Goal: Task Accomplishment & Management: Use online tool/utility

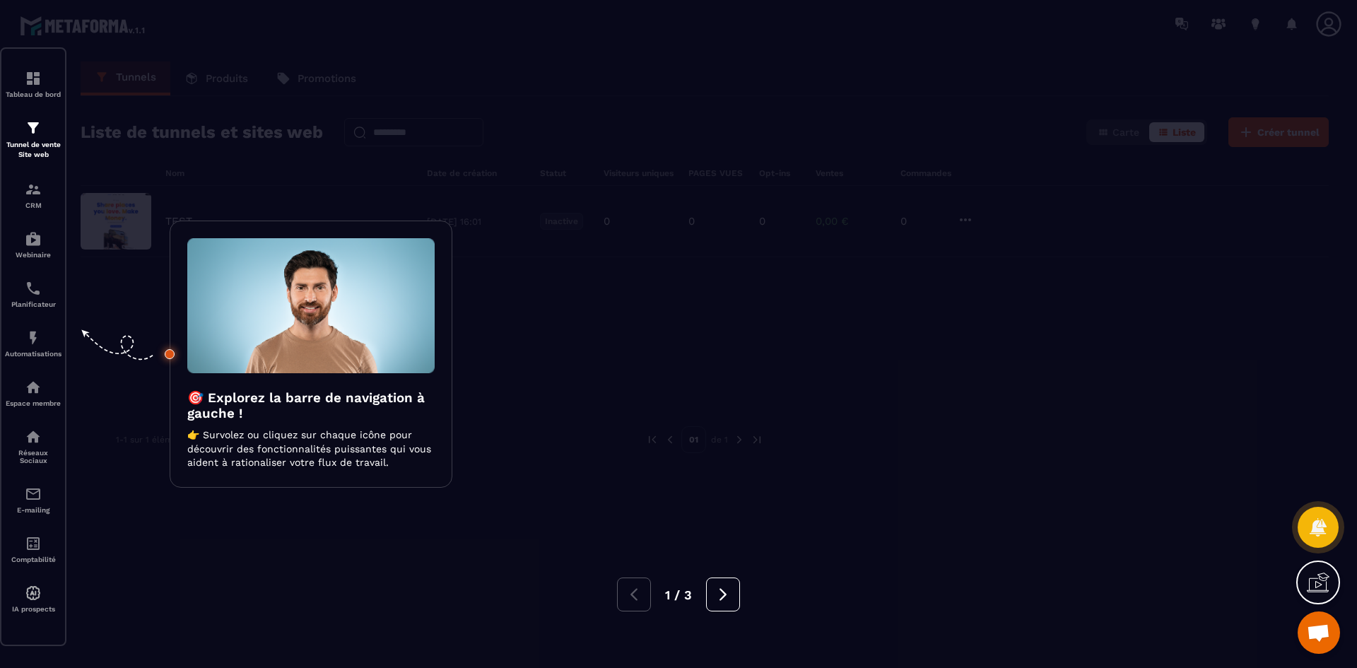
click at [690, 174] on div at bounding box center [678, 334] width 1357 height 668
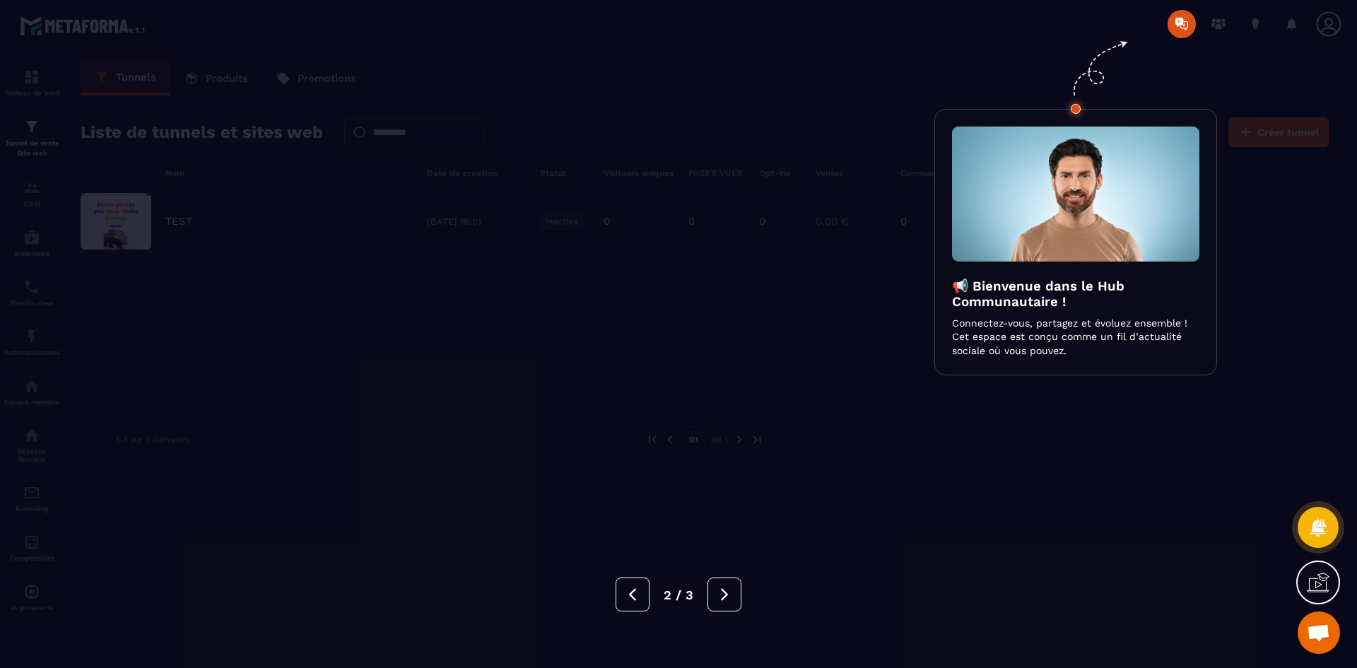
click at [691, 174] on div at bounding box center [678, 334] width 1357 height 668
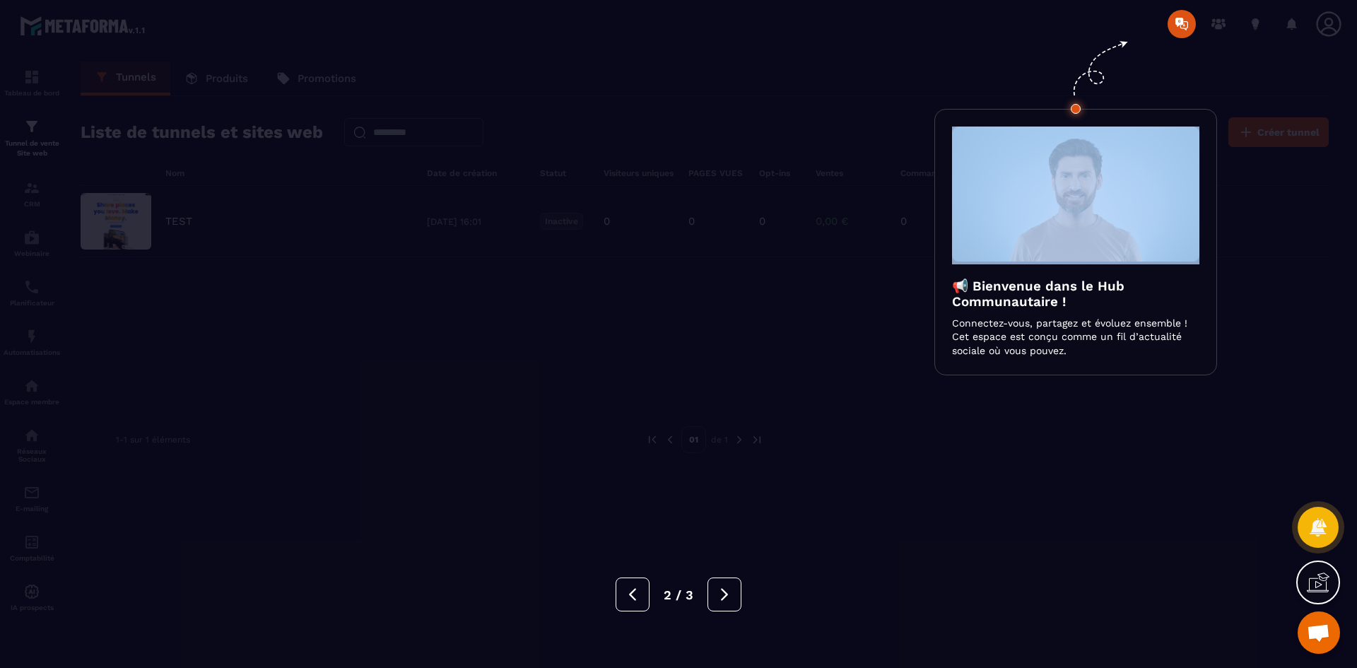
click at [691, 174] on div at bounding box center [678, 334] width 1357 height 668
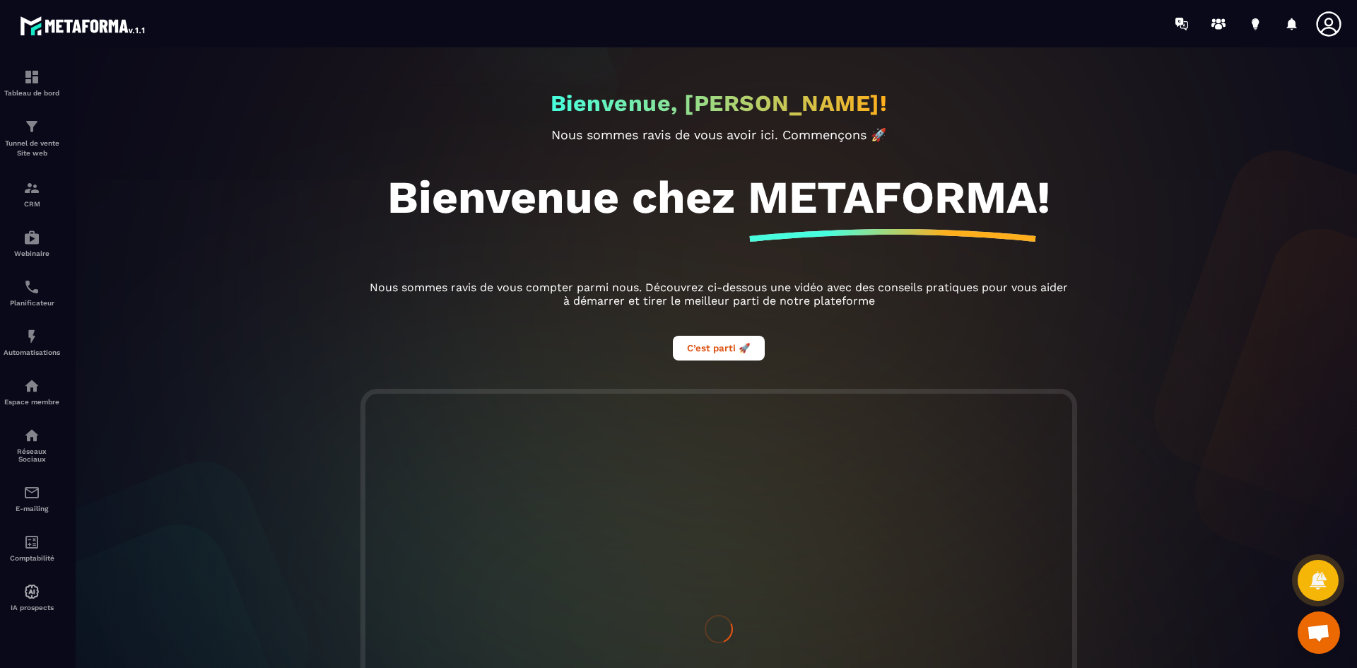
scroll to position [241, 0]
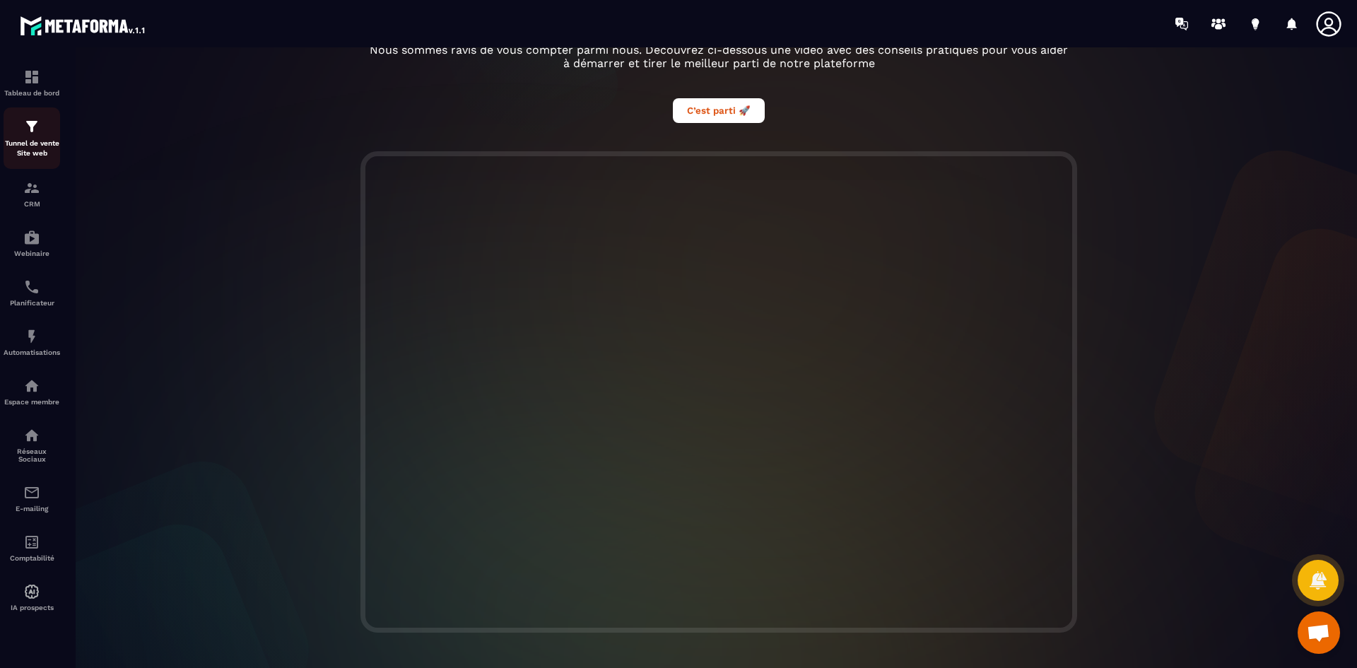
click at [39, 126] on img at bounding box center [31, 126] width 17 height 17
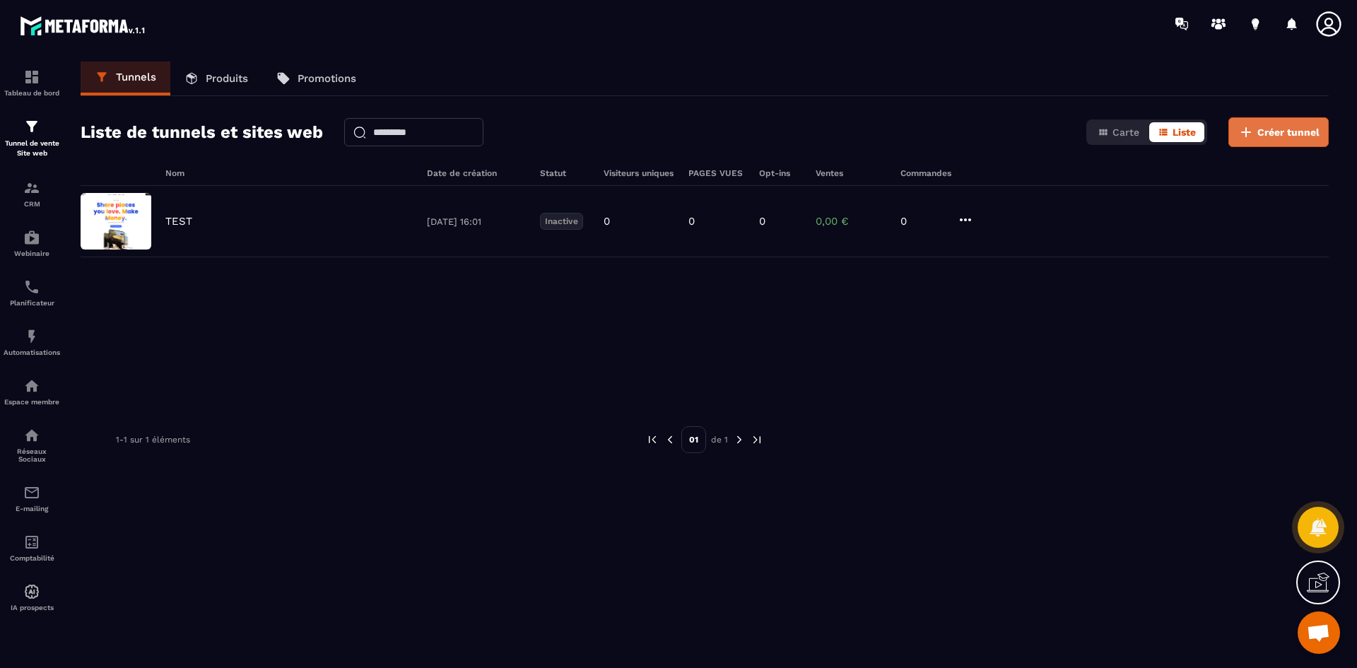
click at [1244, 125] on icon at bounding box center [1246, 132] width 17 height 17
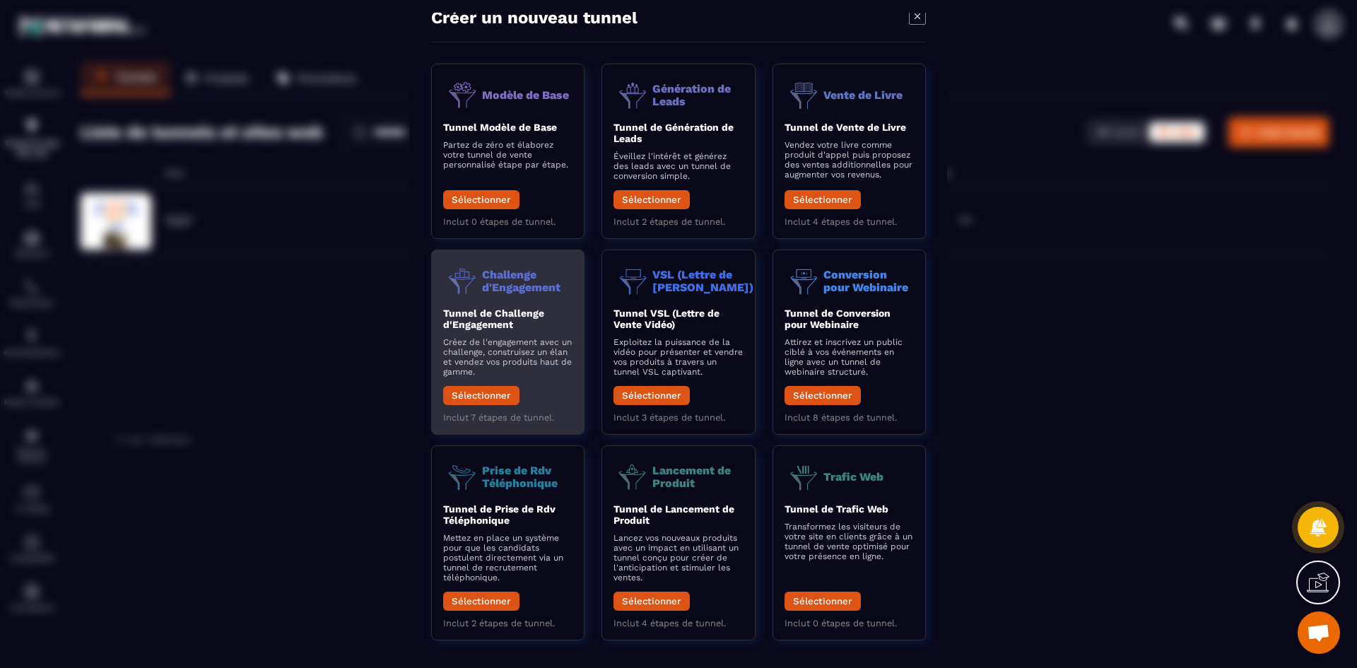
scroll to position [40, 0]
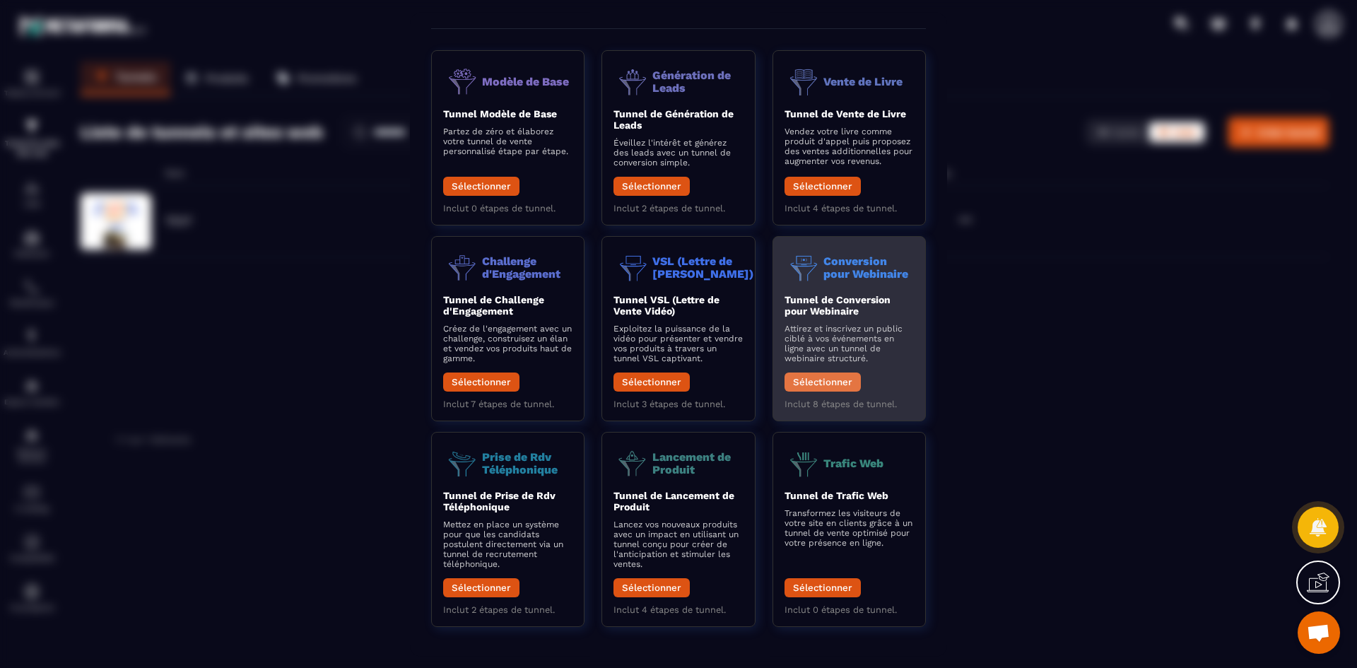
click at [833, 387] on button "Sélectionner" at bounding box center [822, 381] width 76 height 19
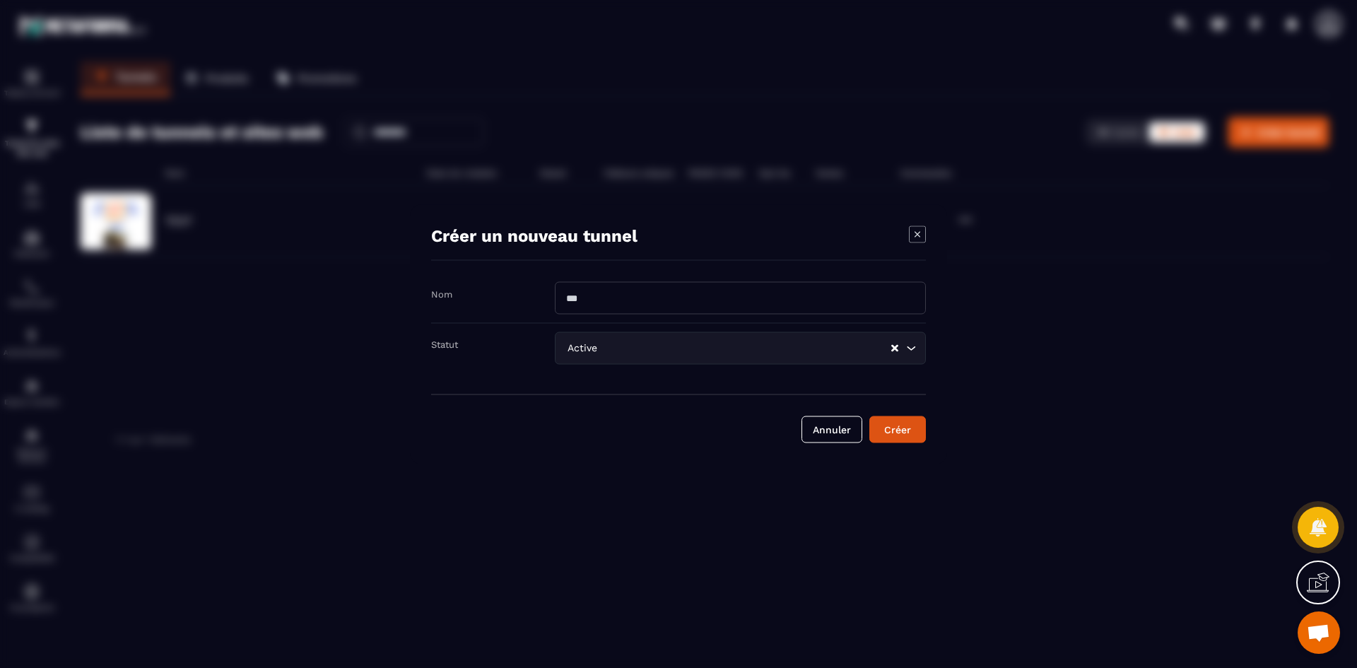
click at [734, 295] on input "Modal window" at bounding box center [740, 297] width 371 height 33
type input "****"
click at [728, 354] on input "Search for option" at bounding box center [745, 348] width 290 height 16
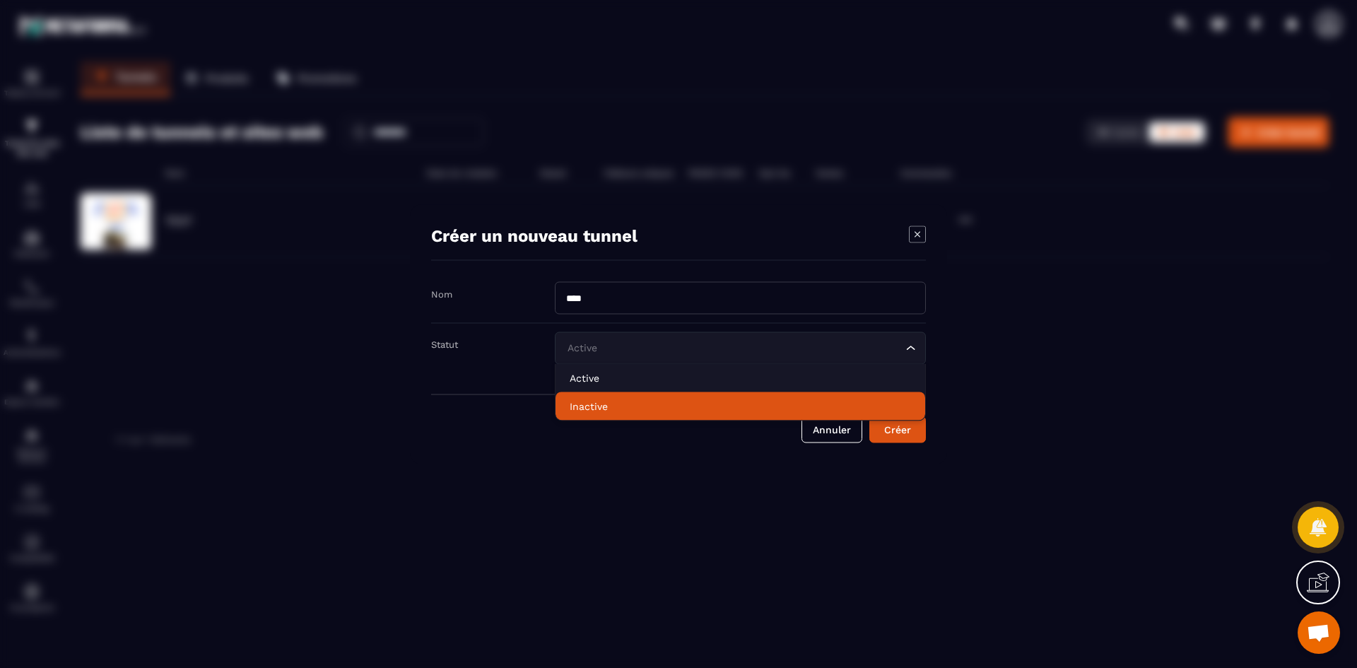
click at [701, 392] on li "Inactive" at bounding box center [741, 406] width 370 height 28
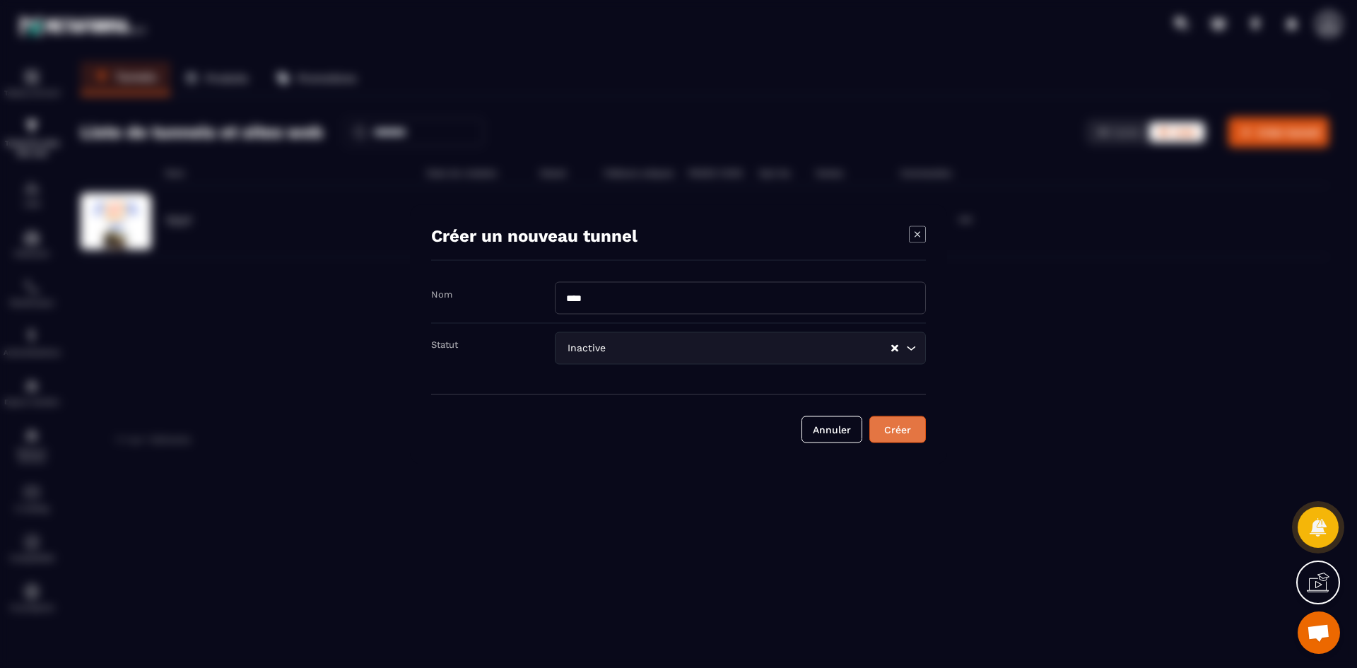
click at [916, 429] on div "Créer" at bounding box center [897, 429] width 38 height 14
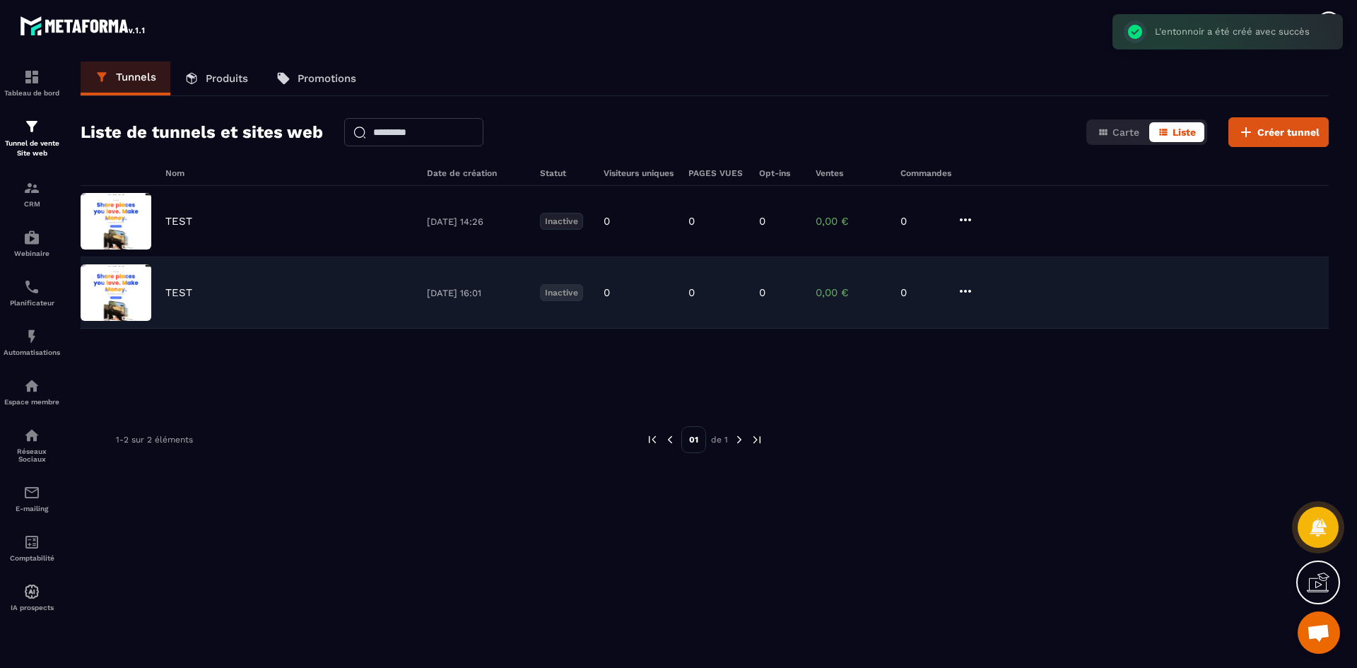
click at [965, 289] on icon at bounding box center [965, 291] width 17 height 17
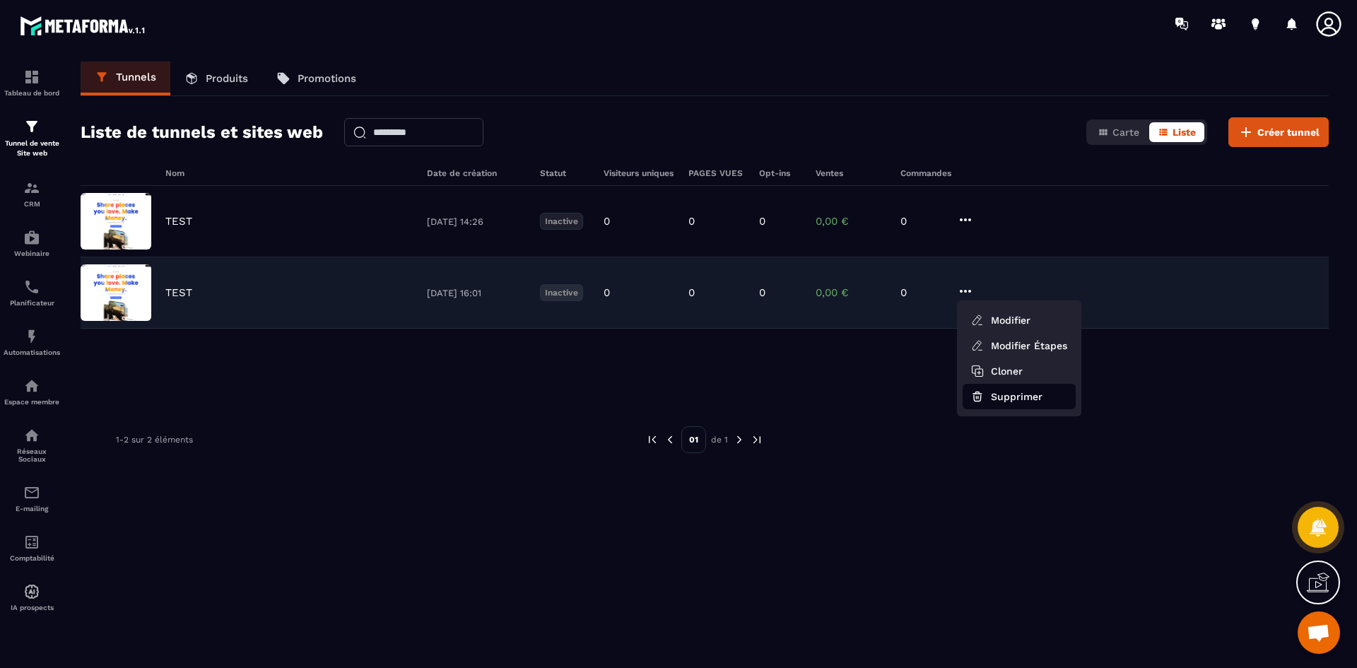
click at [1004, 393] on button "Supprimer" at bounding box center [1019, 396] width 113 height 25
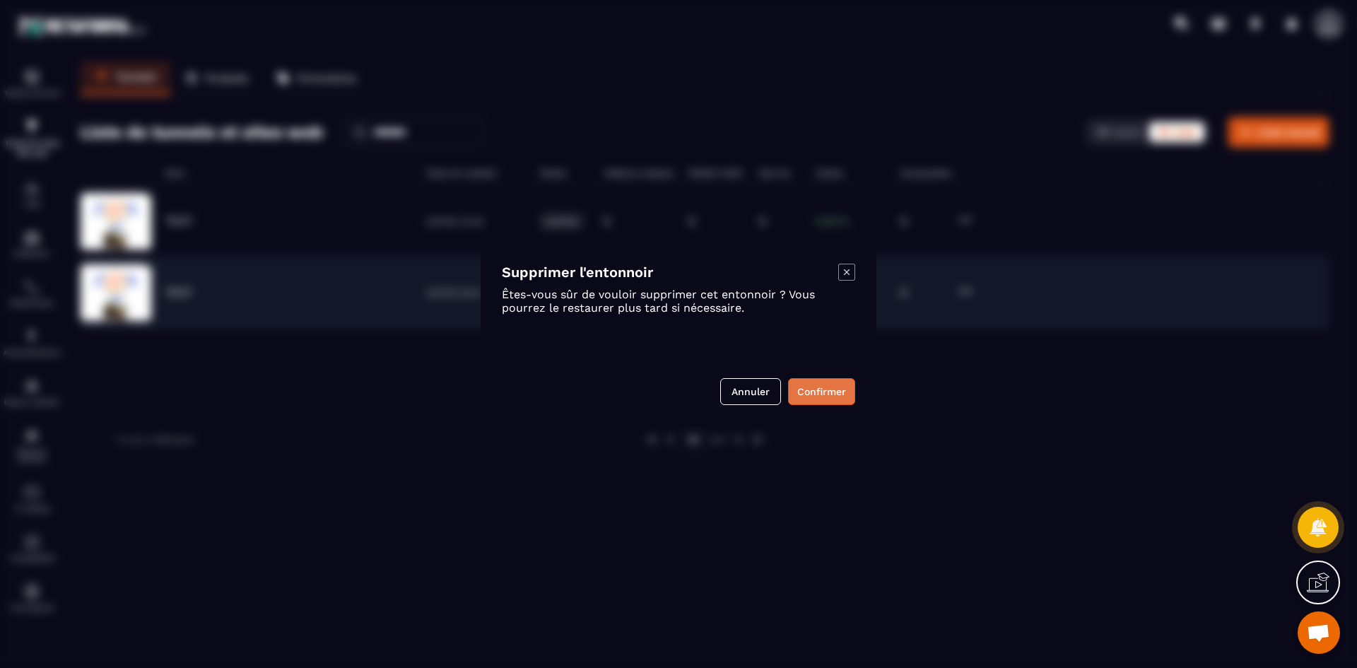
click at [807, 389] on button "Confirmer" at bounding box center [821, 391] width 67 height 27
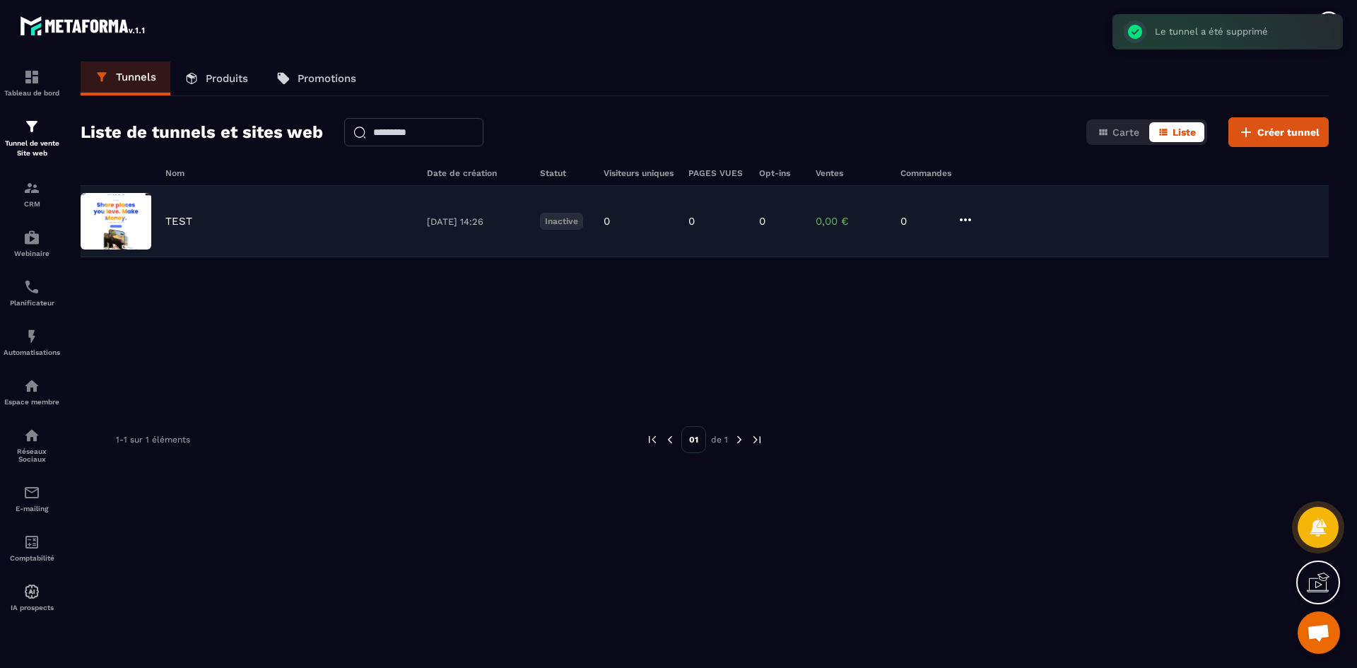
click at [666, 225] on div "0" at bounding box center [639, 221] width 71 height 13
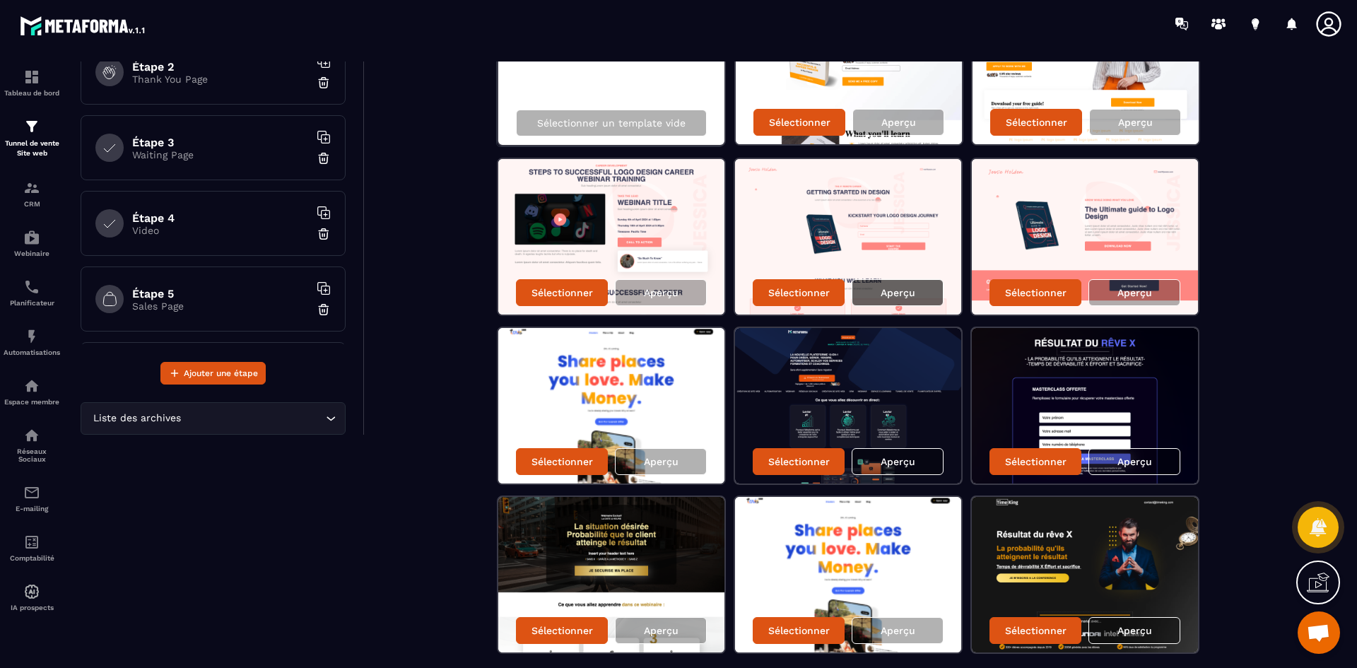
scroll to position [283, 0]
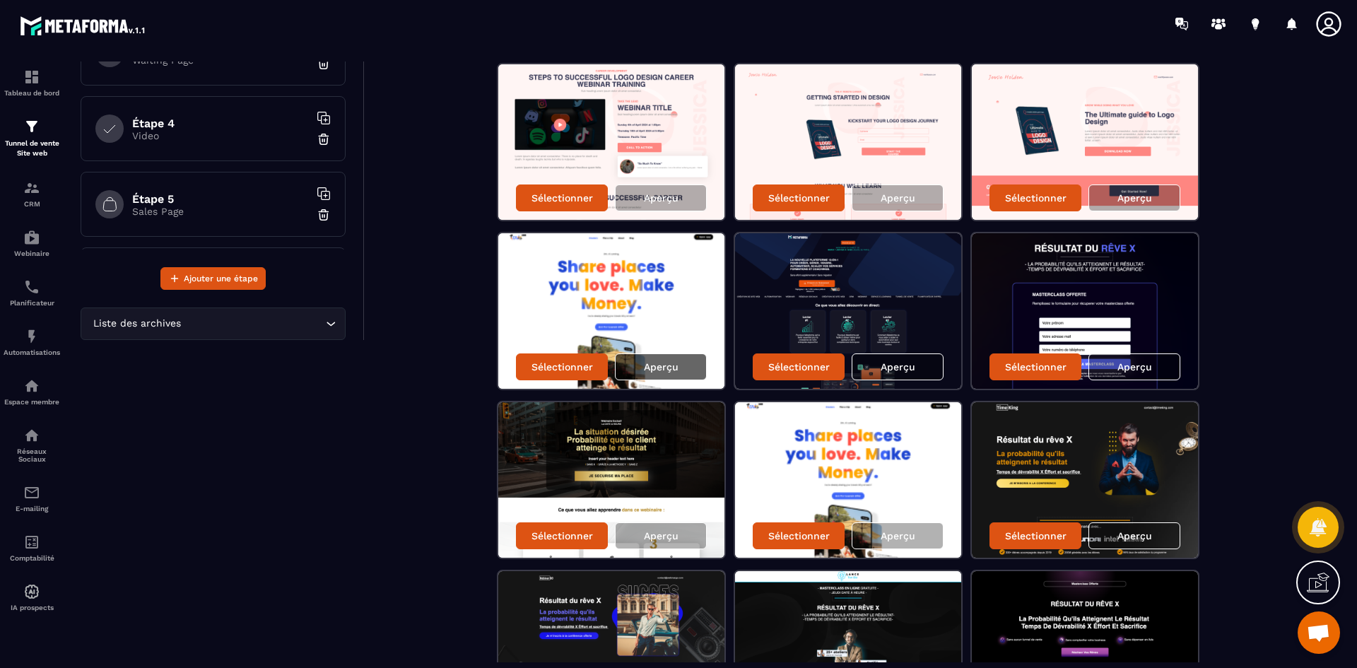
click at [652, 362] on p "Aperçu" at bounding box center [661, 366] width 35 height 11
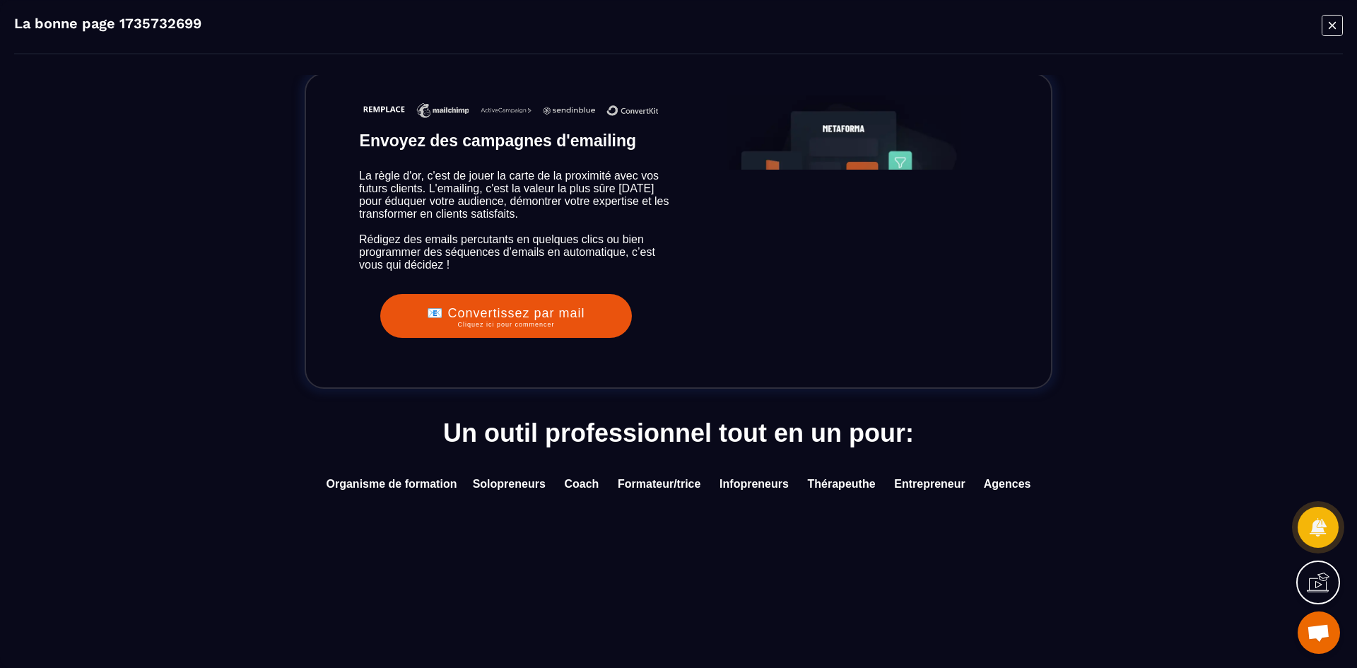
scroll to position [3746, 0]
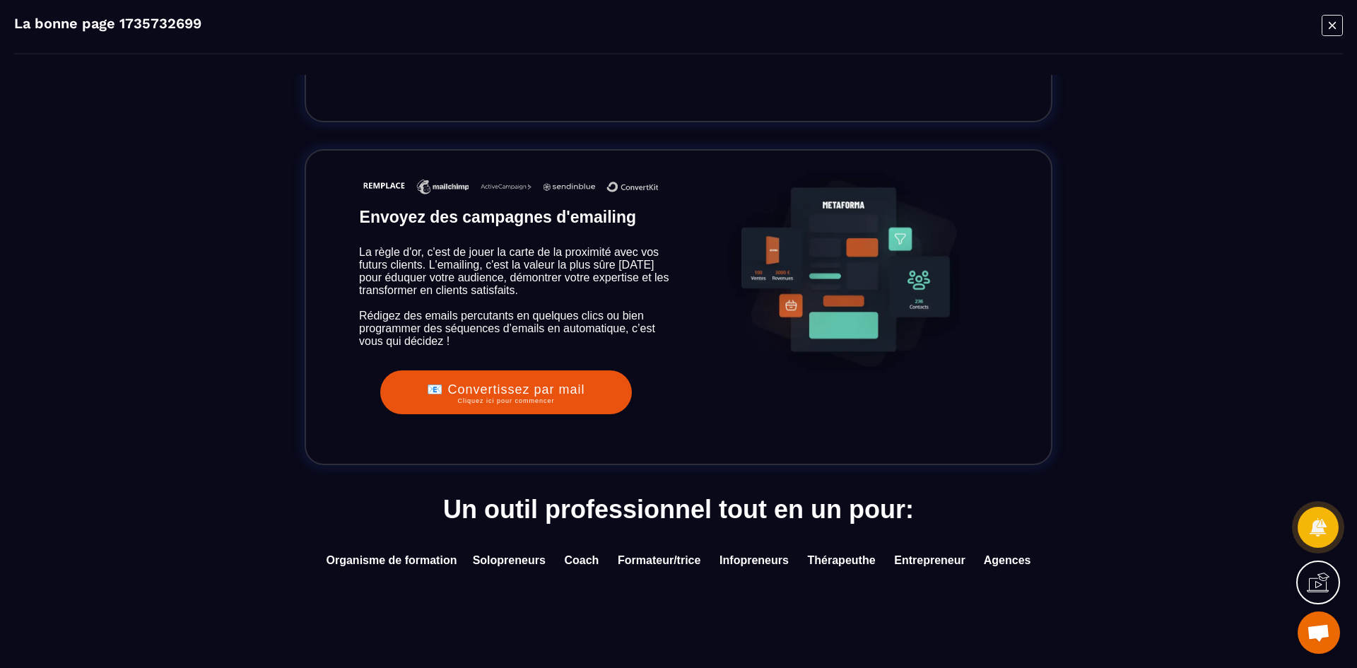
click at [517, 405] on div "📧 Convertissez par mail Cliquez ici pour commencer" at bounding box center [506, 393] width 158 height 23
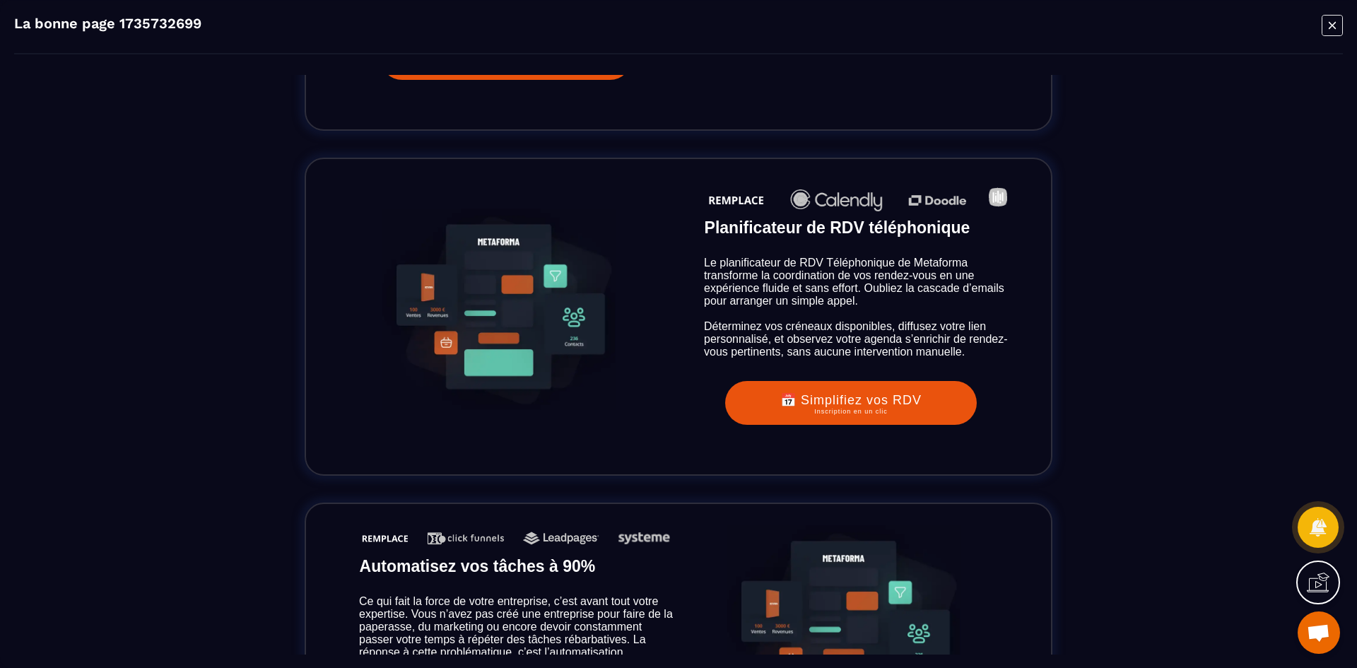
scroll to position [2403, 0]
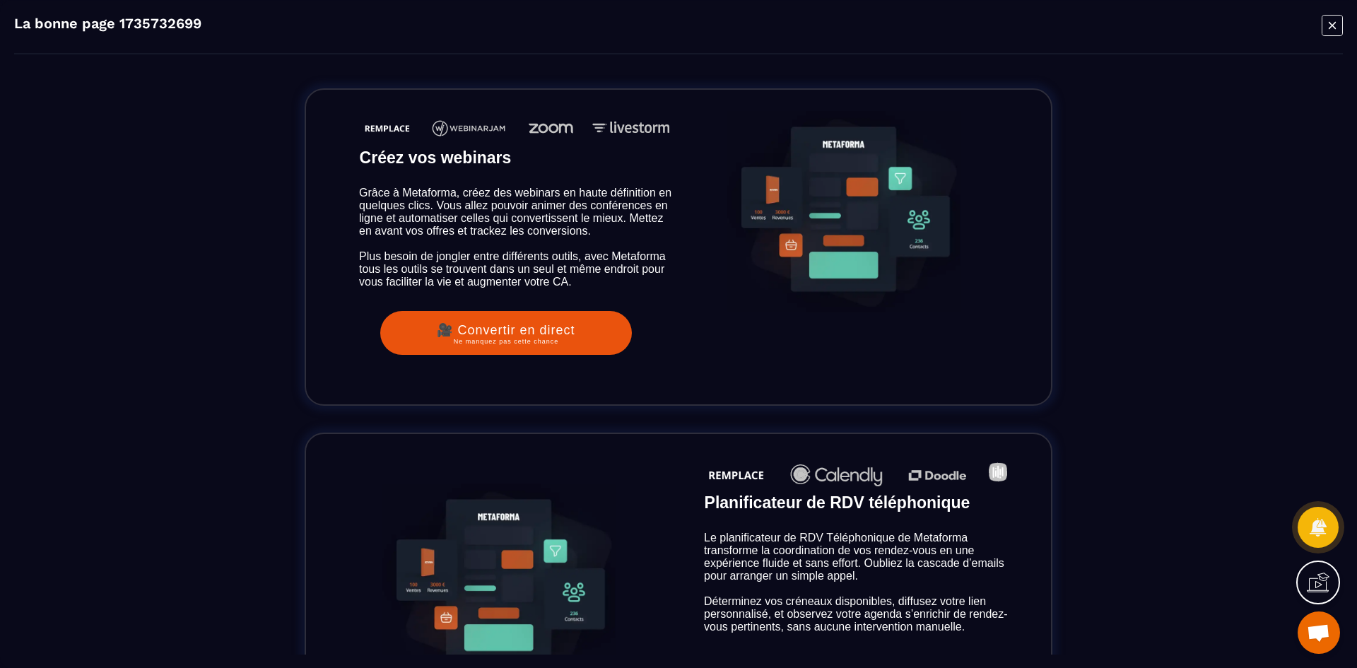
click at [1341, 22] on icon "Modal window" at bounding box center [1332, 25] width 21 height 22
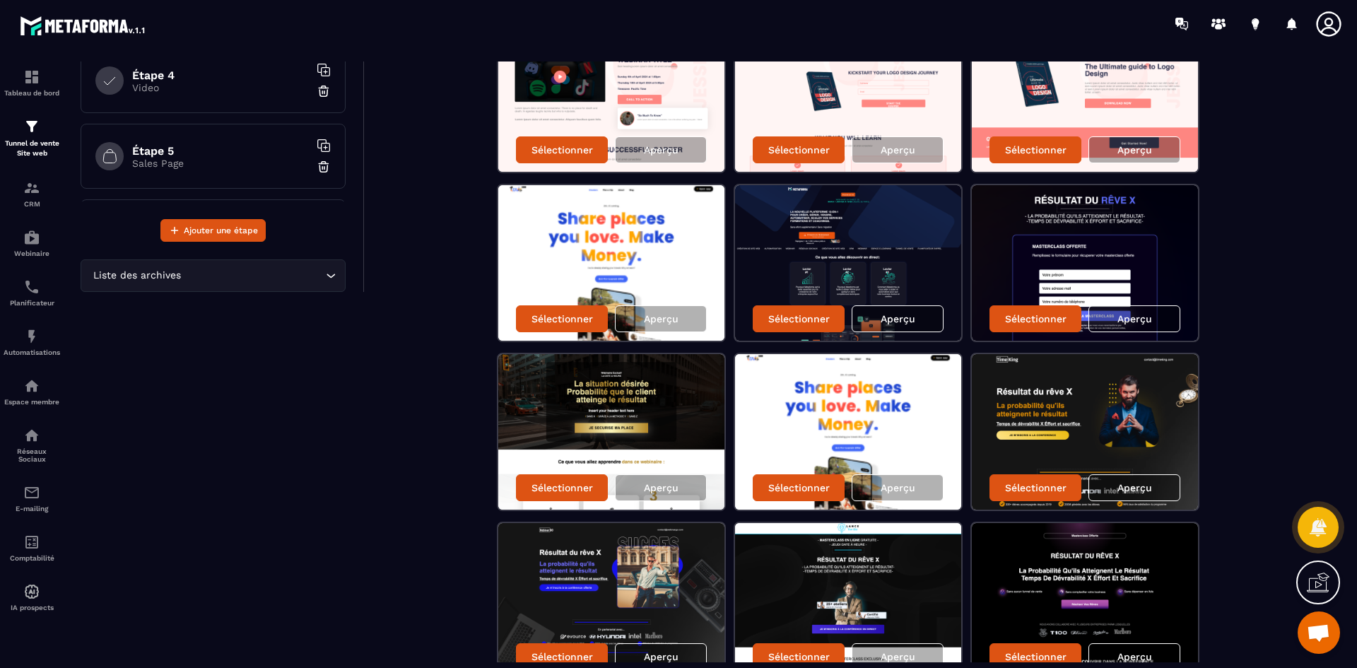
scroll to position [353, 0]
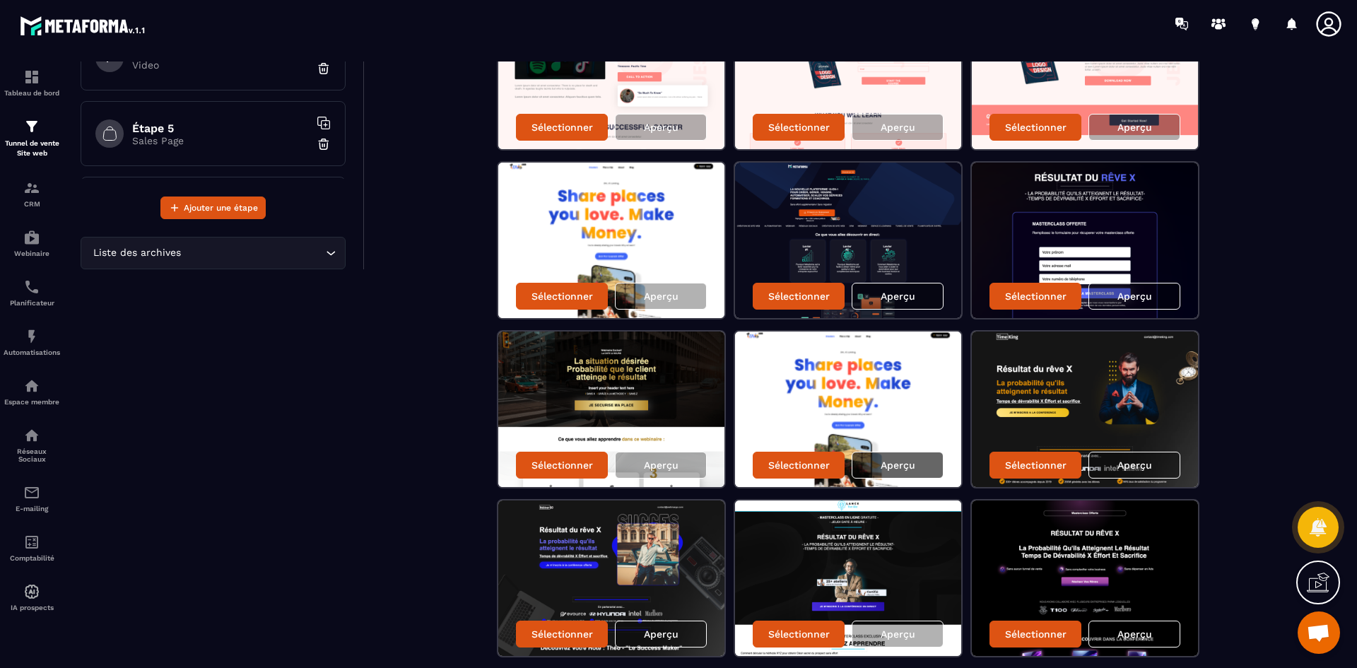
click at [899, 465] on p "Aperçu" at bounding box center [898, 464] width 35 height 11
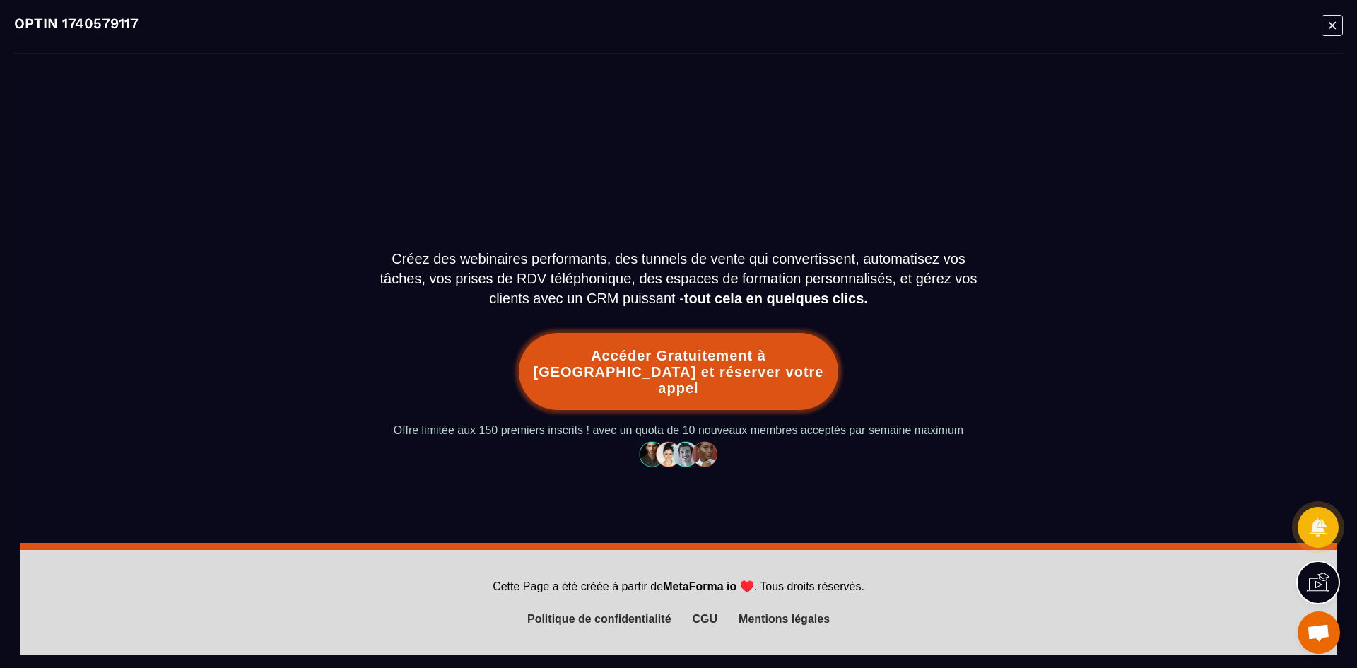
scroll to position [0, 0]
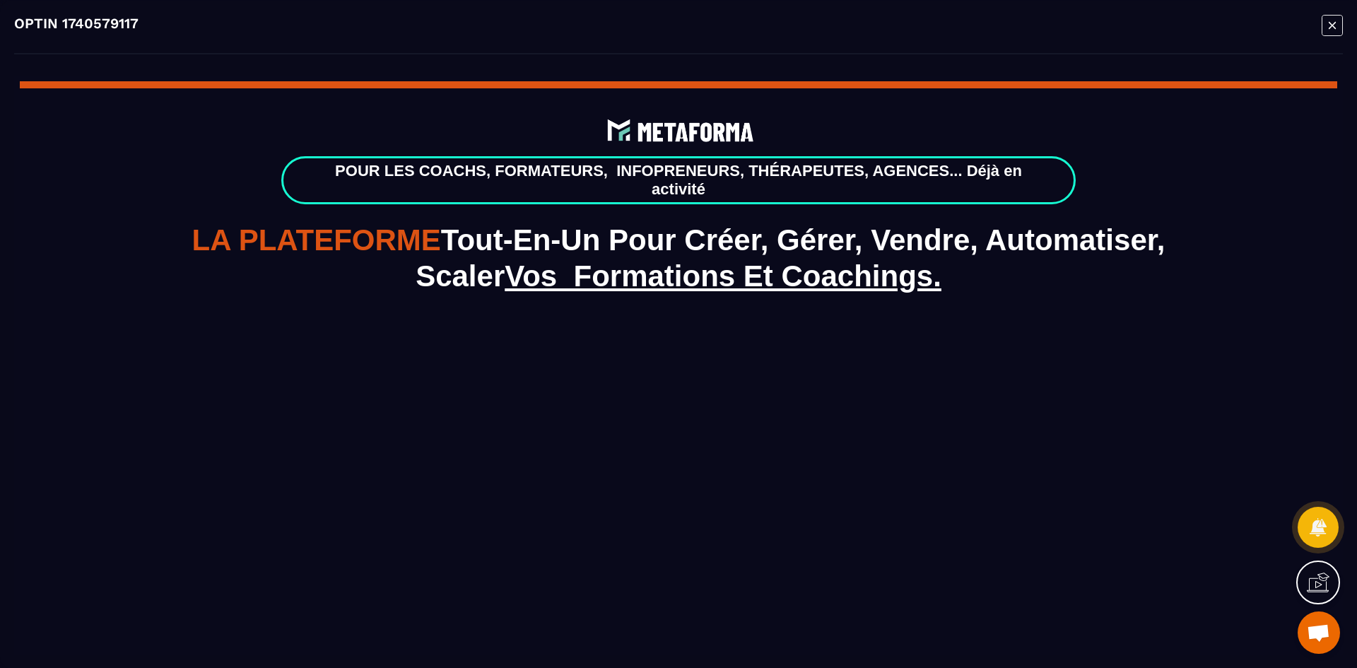
click at [1329, 23] on icon "Modal window" at bounding box center [1332, 24] width 7 height 7
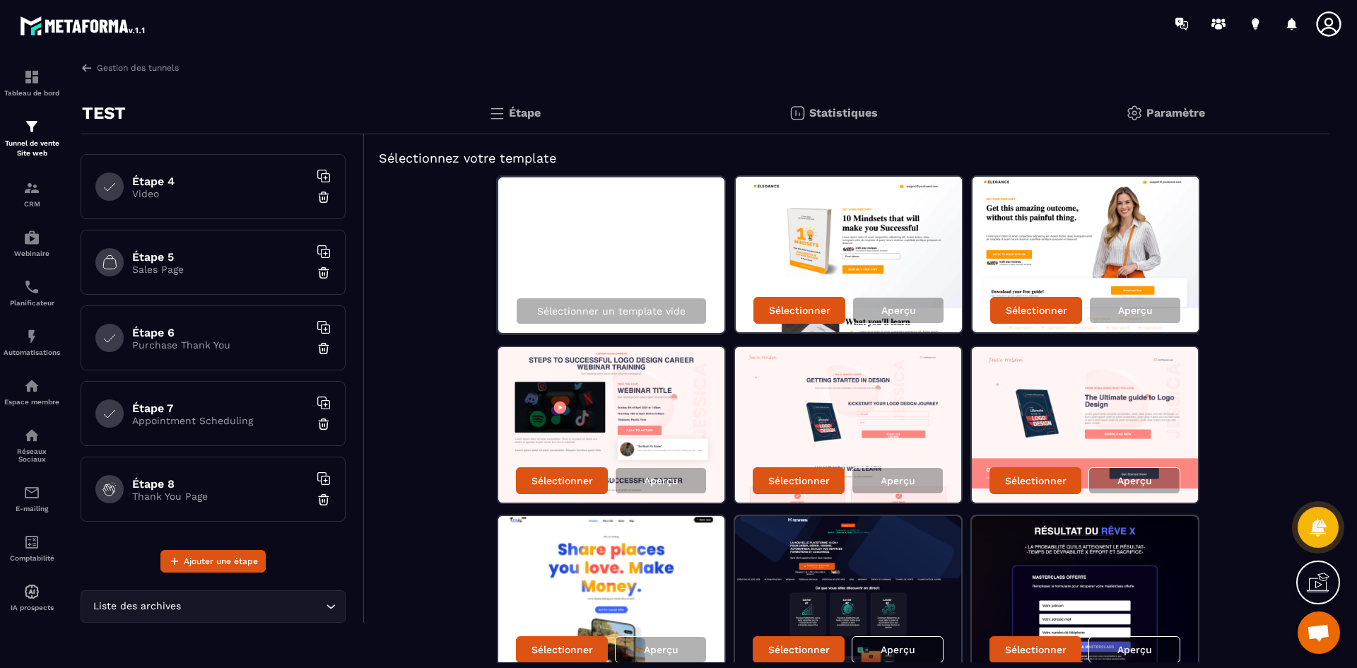
scroll to position [71, 0]
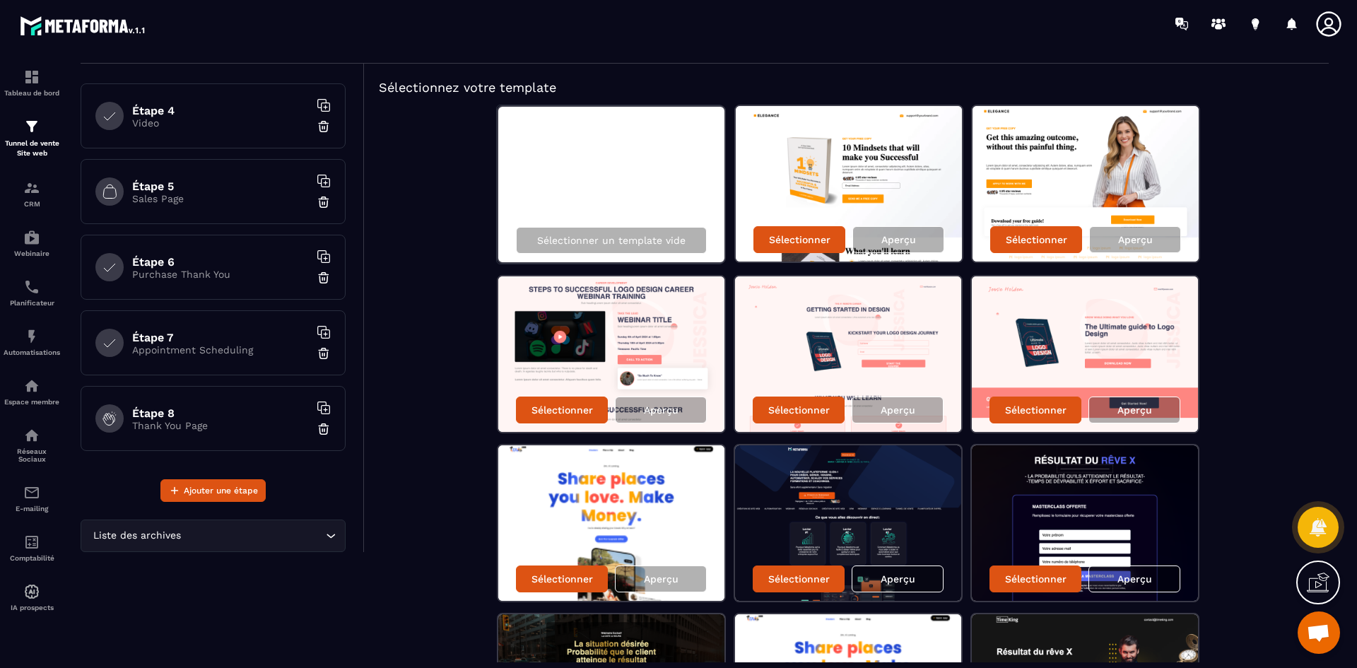
click at [278, 527] on div "Liste des archives Loading..." at bounding box center [213, 535] width 265 height 33
click at [239, 476] on div "Étape 1 Page d'optin Étape 2 Thank You Page Étape 3 Waiting Page Étape 4 Video …" at bounding box center [222, 283] width 283 height 438
click at [245, 488] on span "Ajouter une étape" at bounding box center [221, 490] width 74 height 14
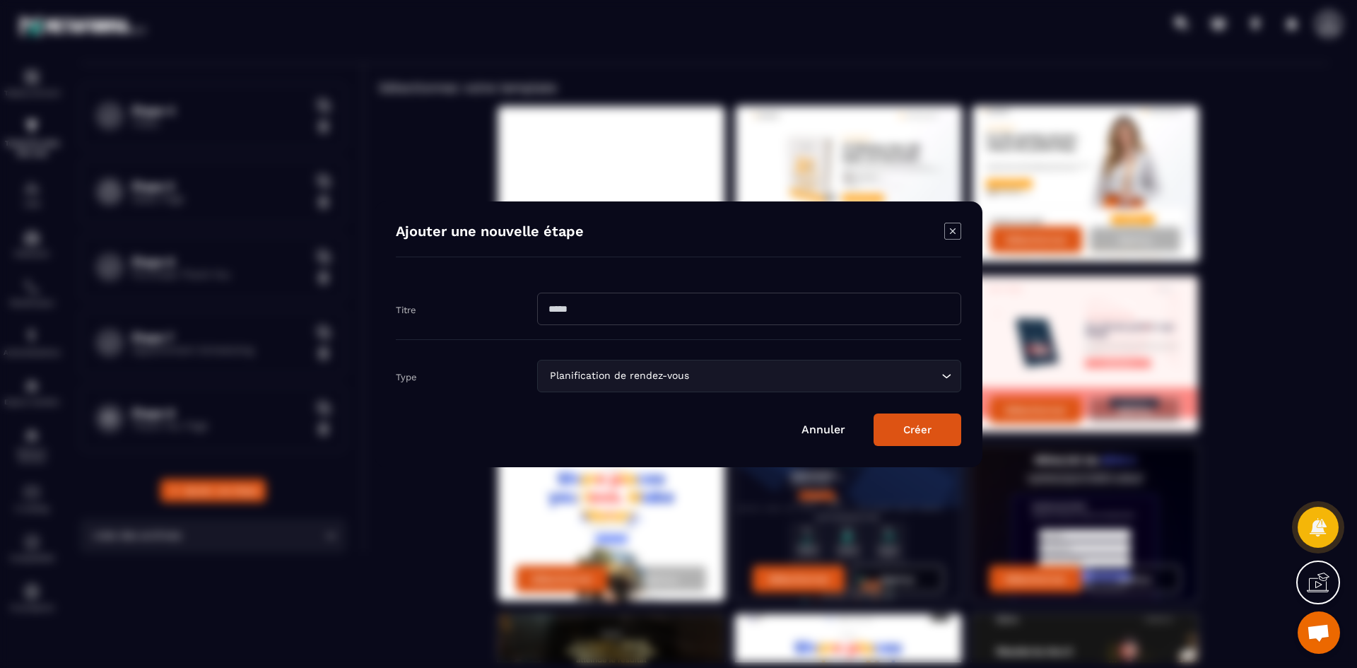
click at [787, 380] on input "Search for option" at bounding box center [815, 376] width 246 height 16
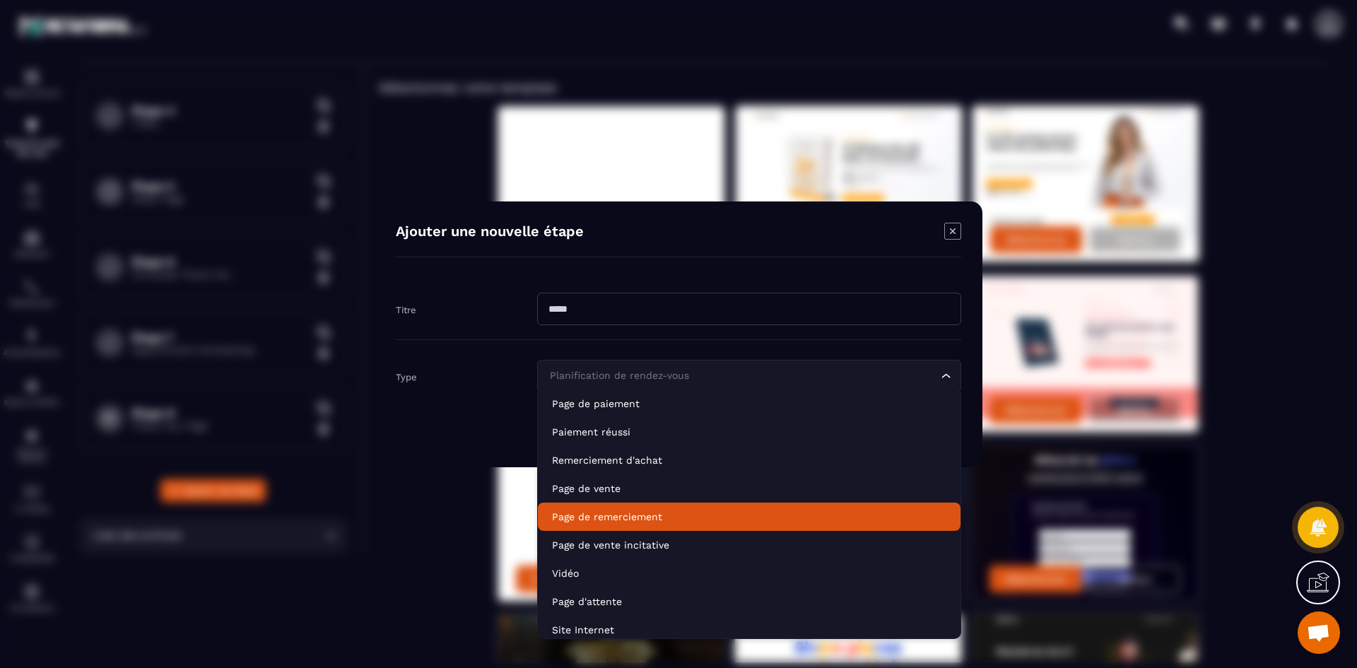
scroll to position [100, 0]
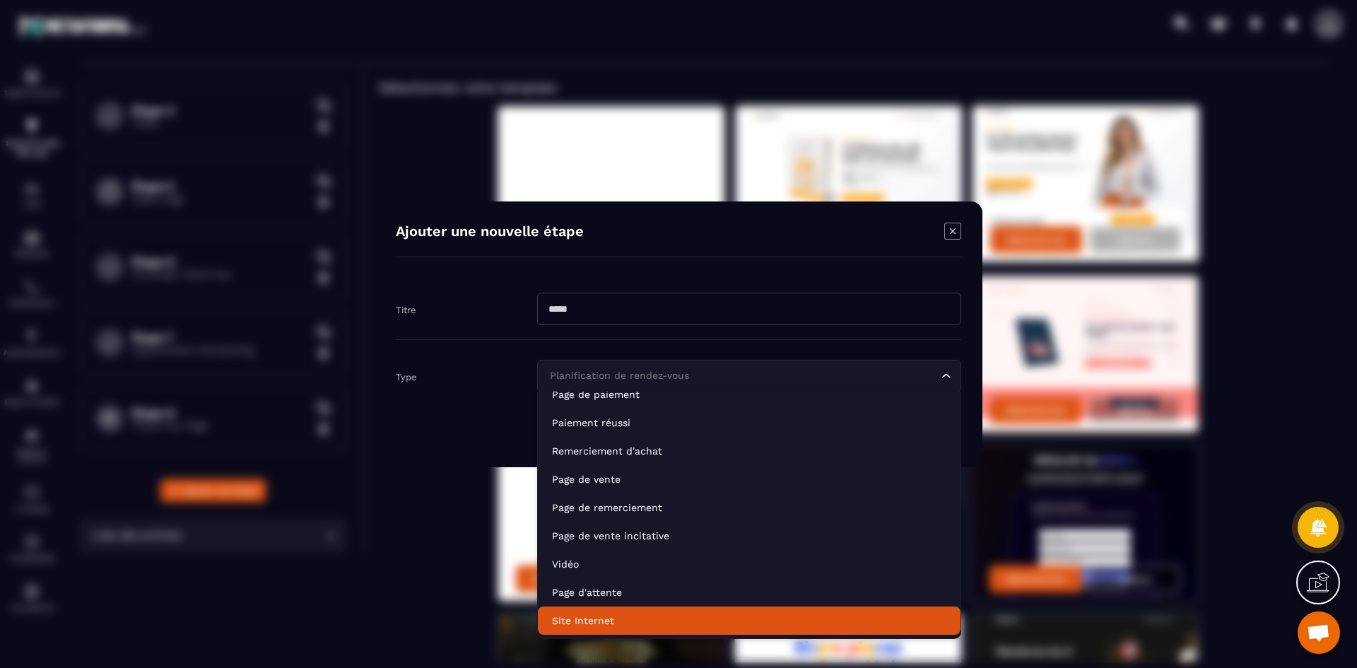
click at [669, 621] on p "Site Internet" at bounding box center [749, 620] width 394 height 14
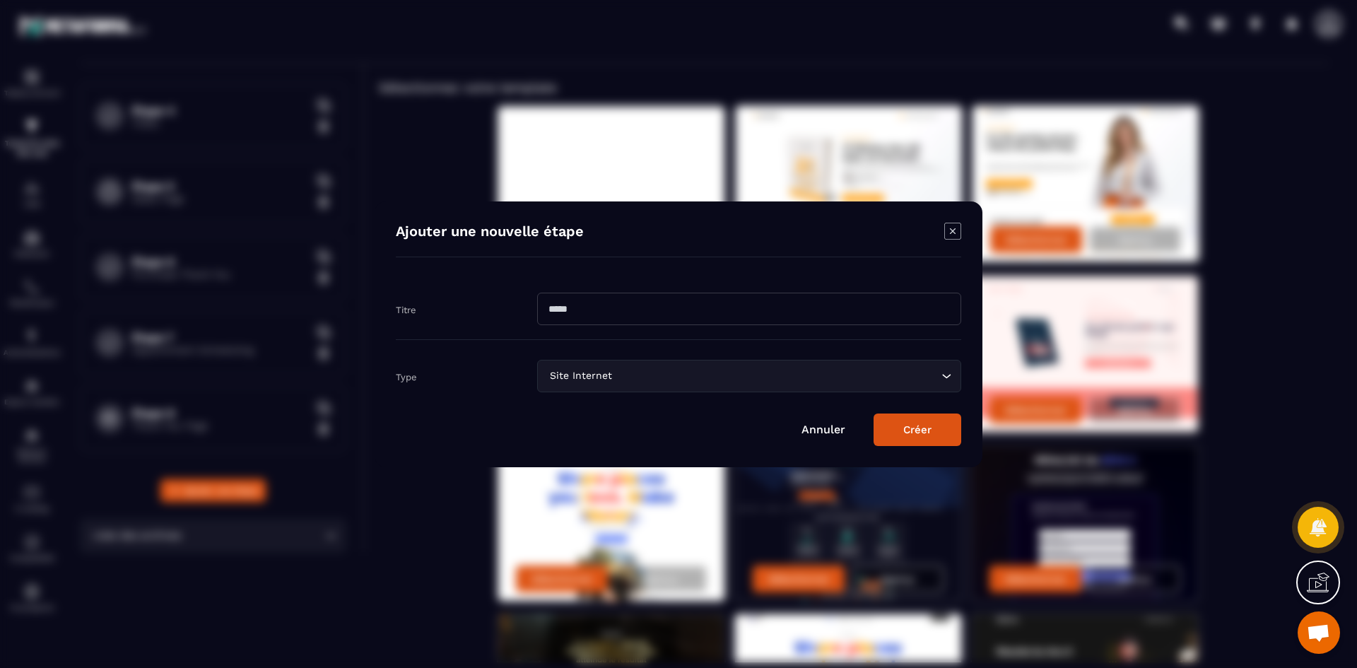
click at [803, 306] on input "Modal window" at bounding box center [749, 309] width 424 height 33
type input "****"
click at [932, 432] on button "Créer" at bounding box center [918, 429] width 88 height 33
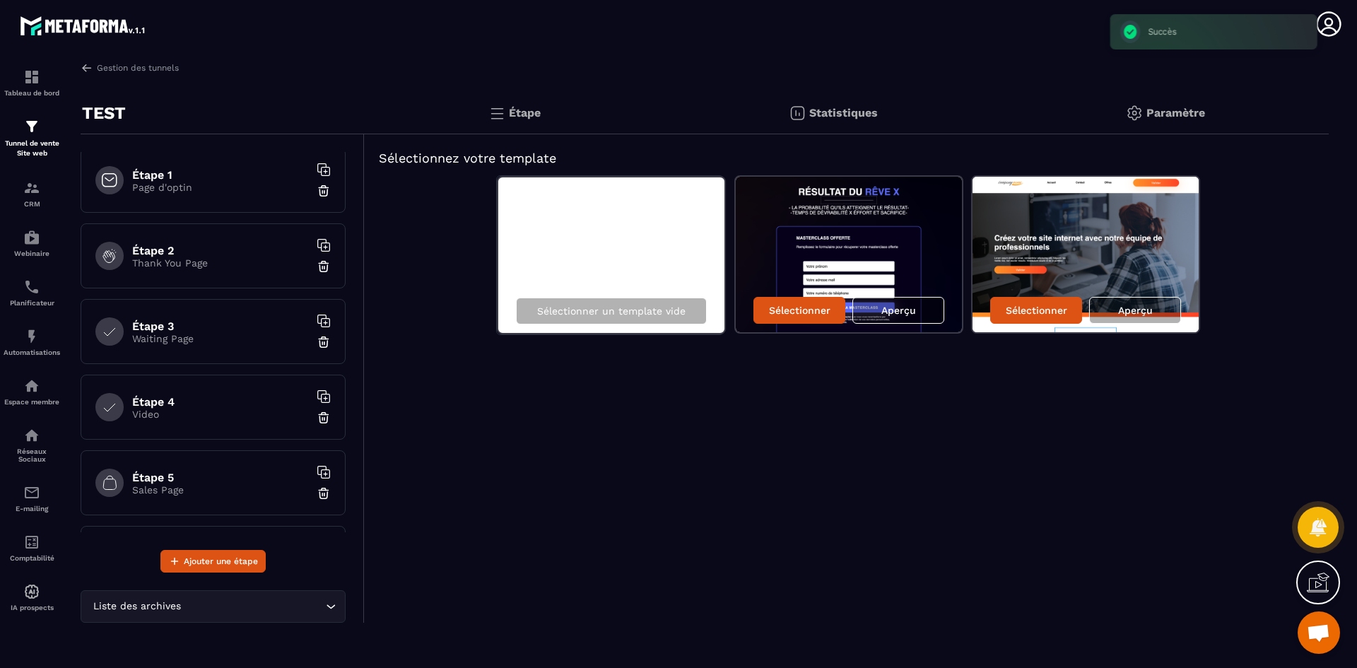
scroll to position [0, 0]
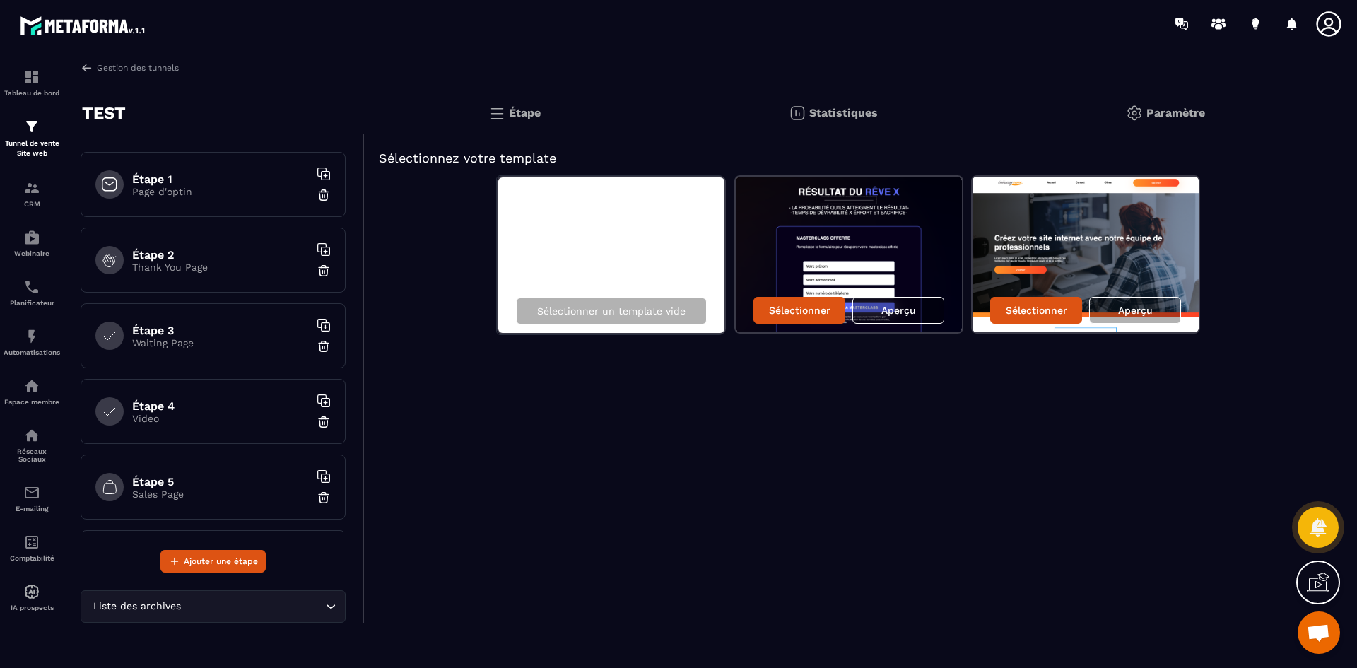
click at [154, 188] on p "Page d'optin" at bounding box center [220, 191] width 177 height 11
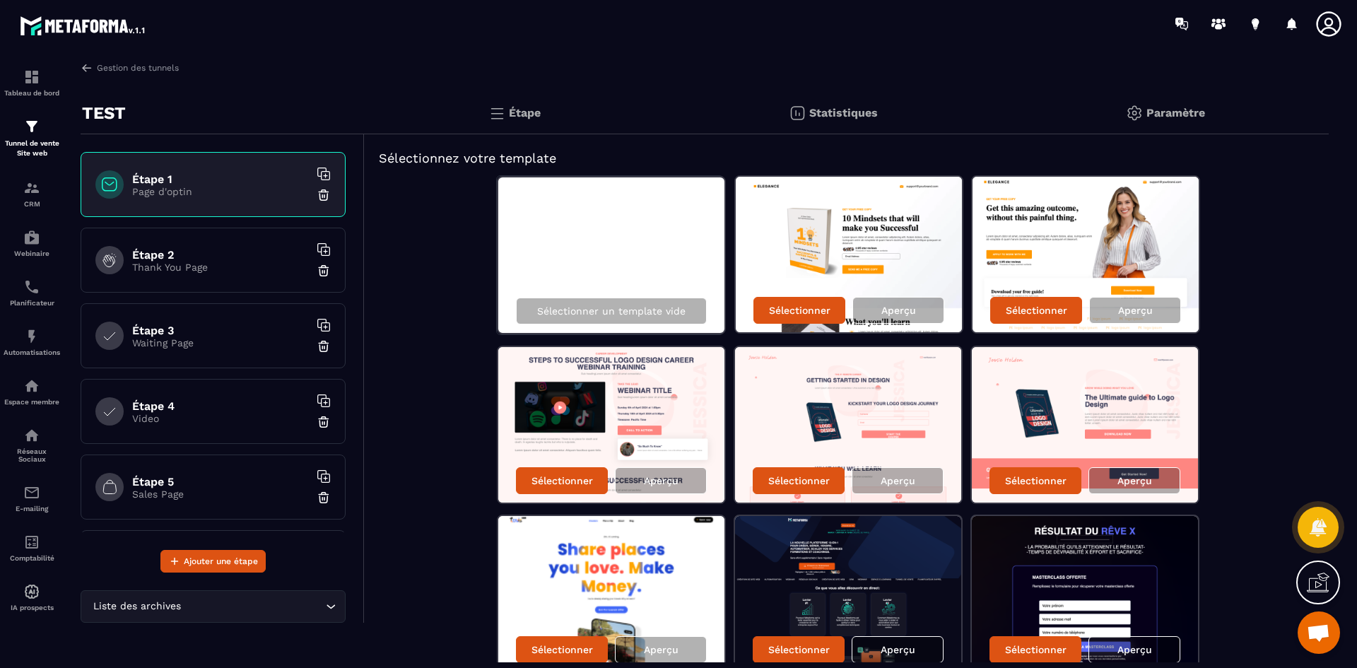
click at [206, 266] on p "Thank You Page" at bounding box center [220, 266] width 177 height 11
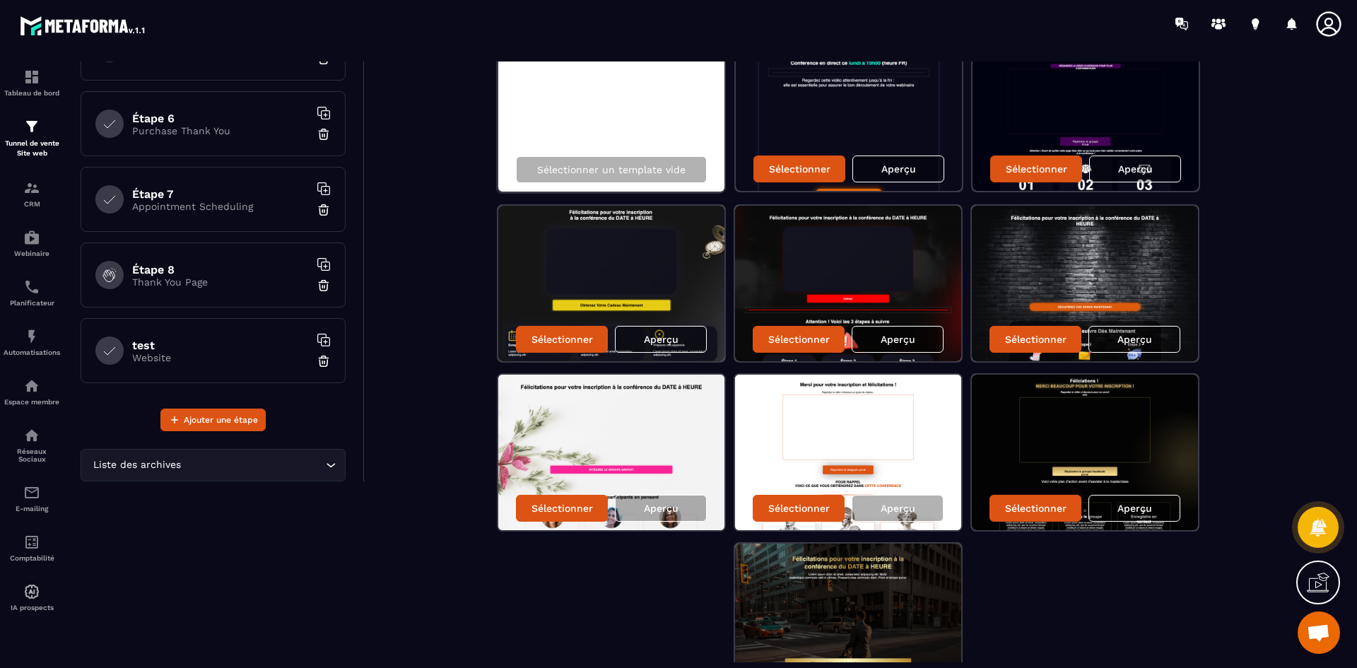
scroll to position [300, 0]
click at [186, 339] on h6 "test" at bounding box center [220, 342] width 177 height 13
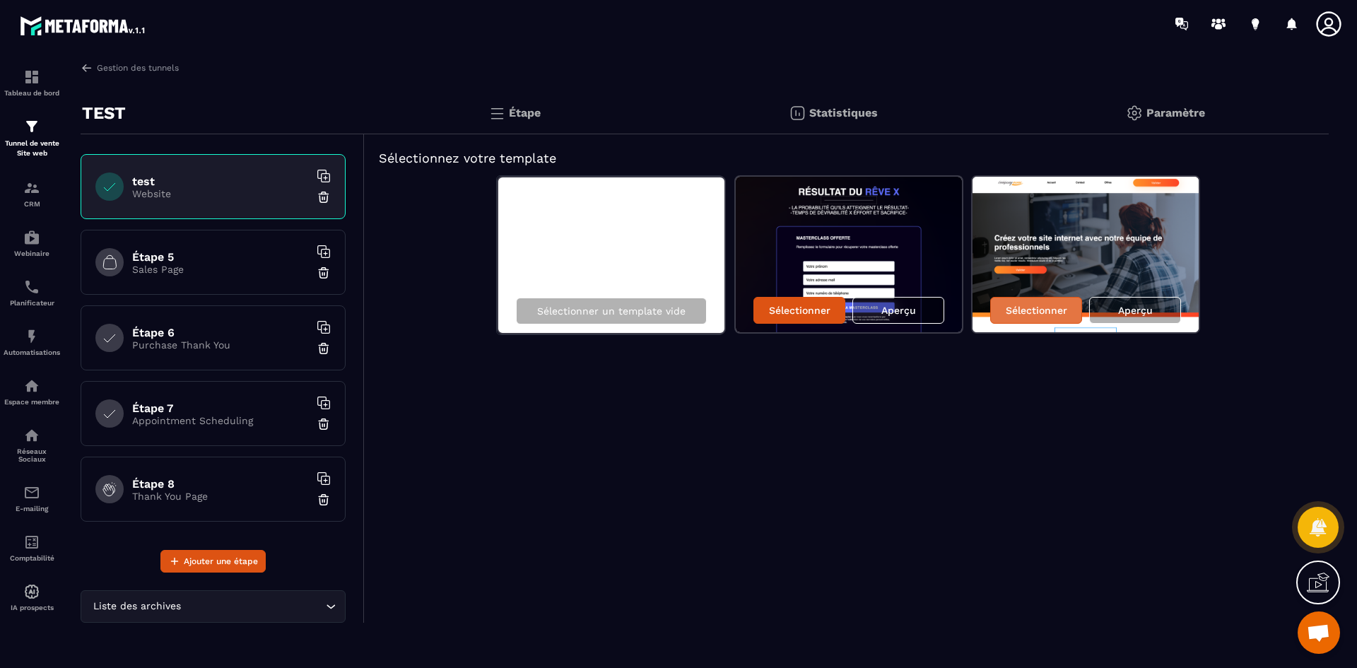
click at [1051, 305] on p "Sélectionner" at bounding box center [1036, 310] width 61 height 11
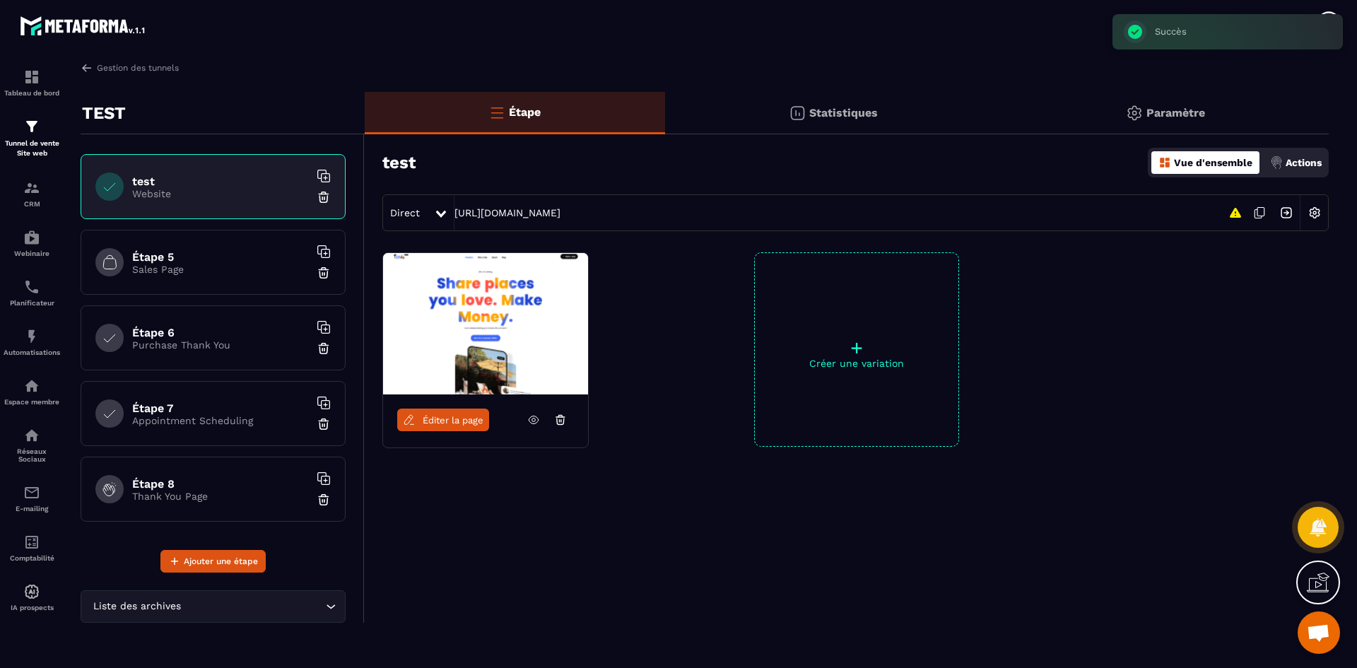
click at [187, 269] on p "Sales Page" at bounding box center [220, 269] width 177 height 11
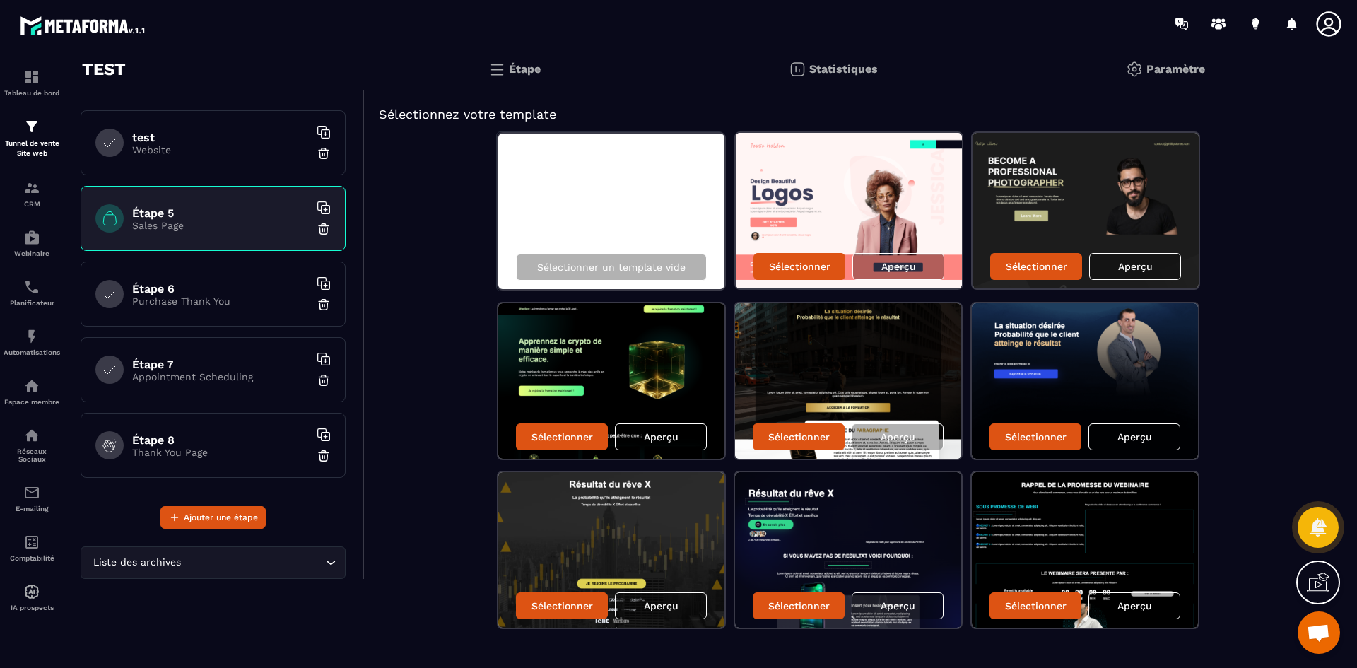
scroll to position [67, 0]
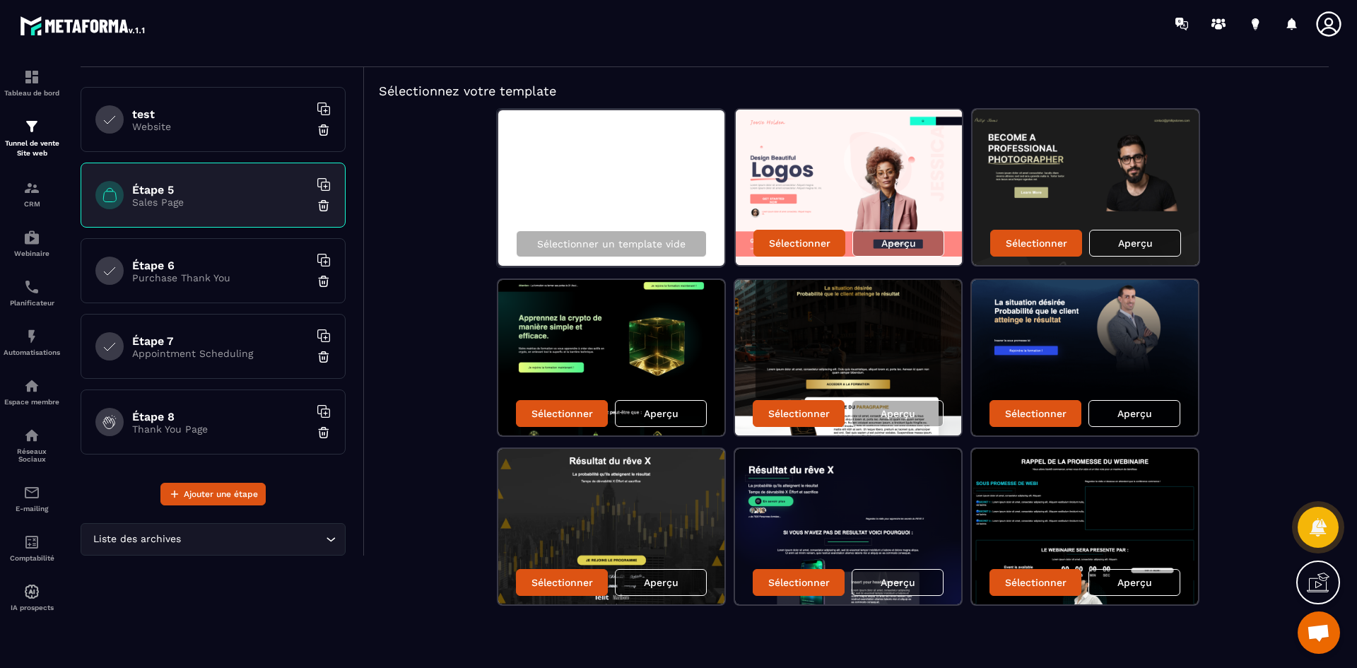
click at [317, 208] on img at bounding box center [324, 206] width 14 height 14
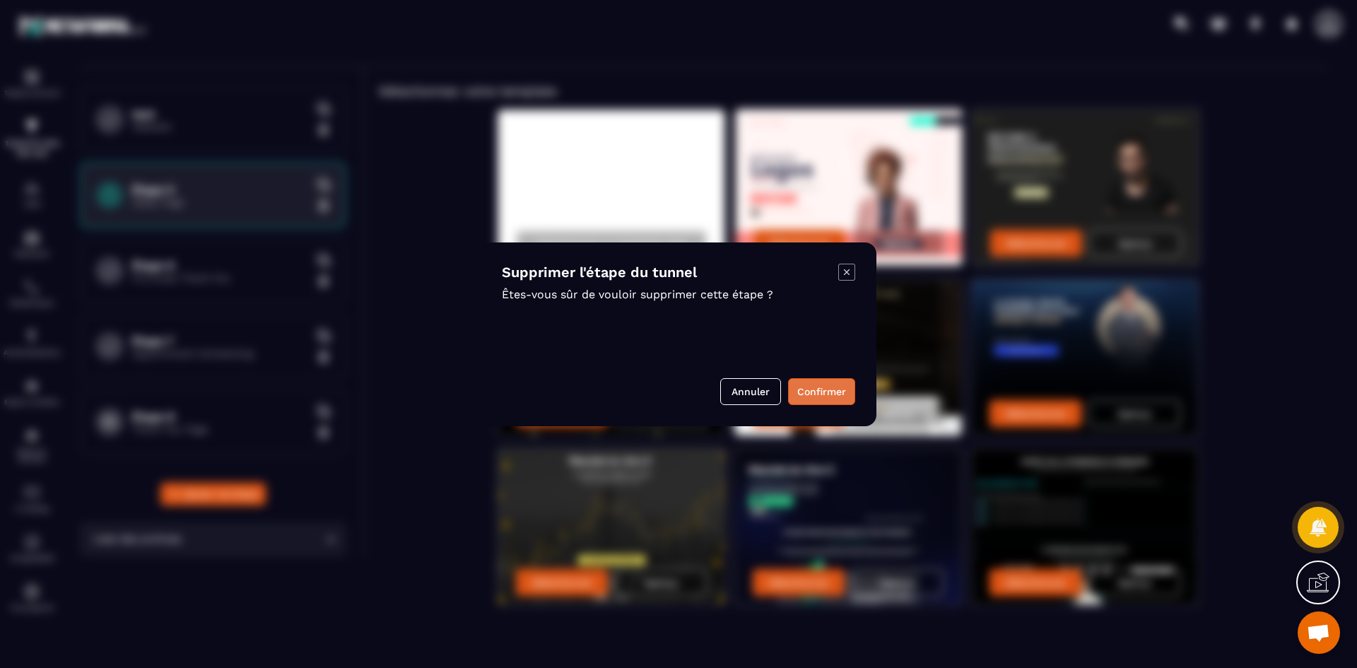
click at [843, 401] on button "Confirmer" at bounding box center [821, 391] width 67 height 27
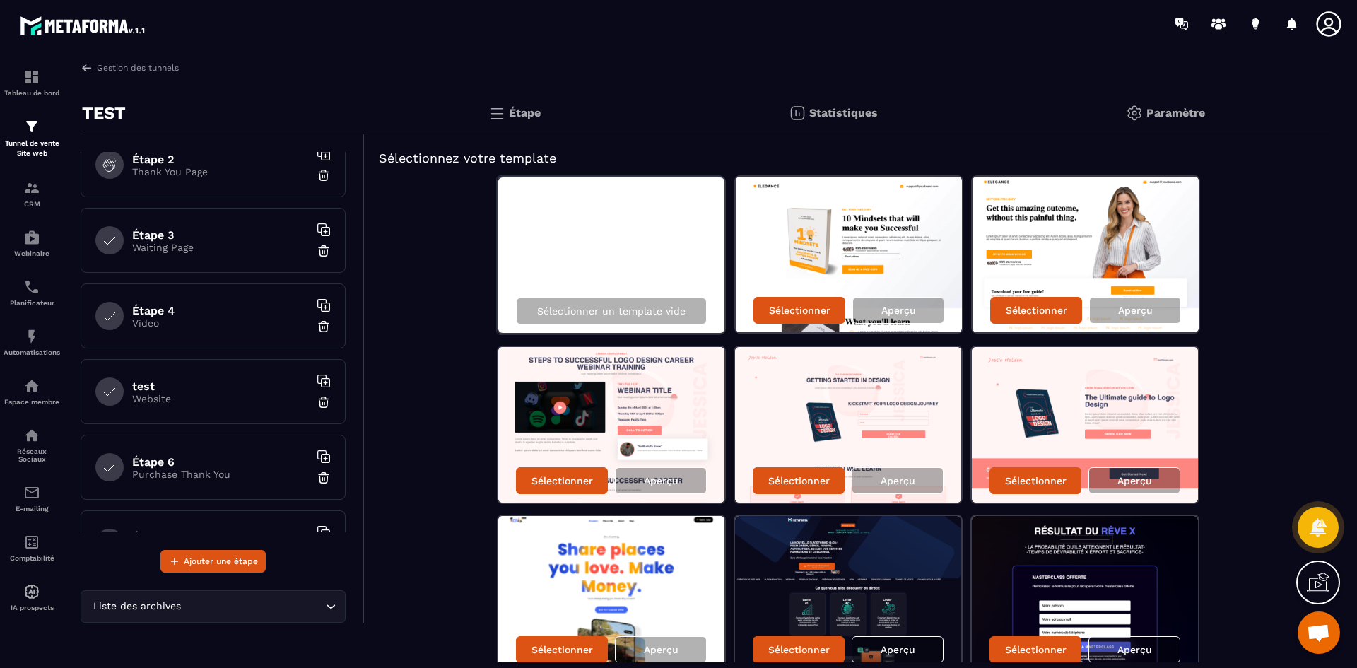
scroll to position [0, 0]
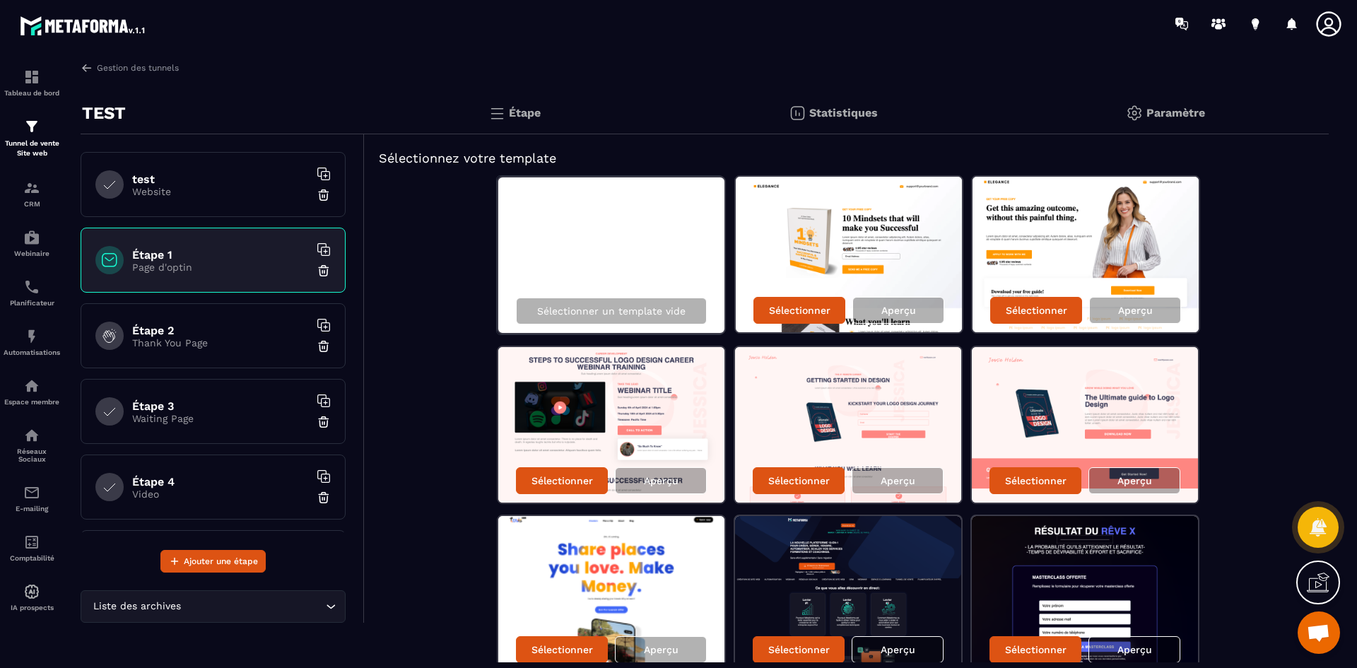
click at [221, 199] on div "test Website" at bounding box center [213, 184] width 265 height 65
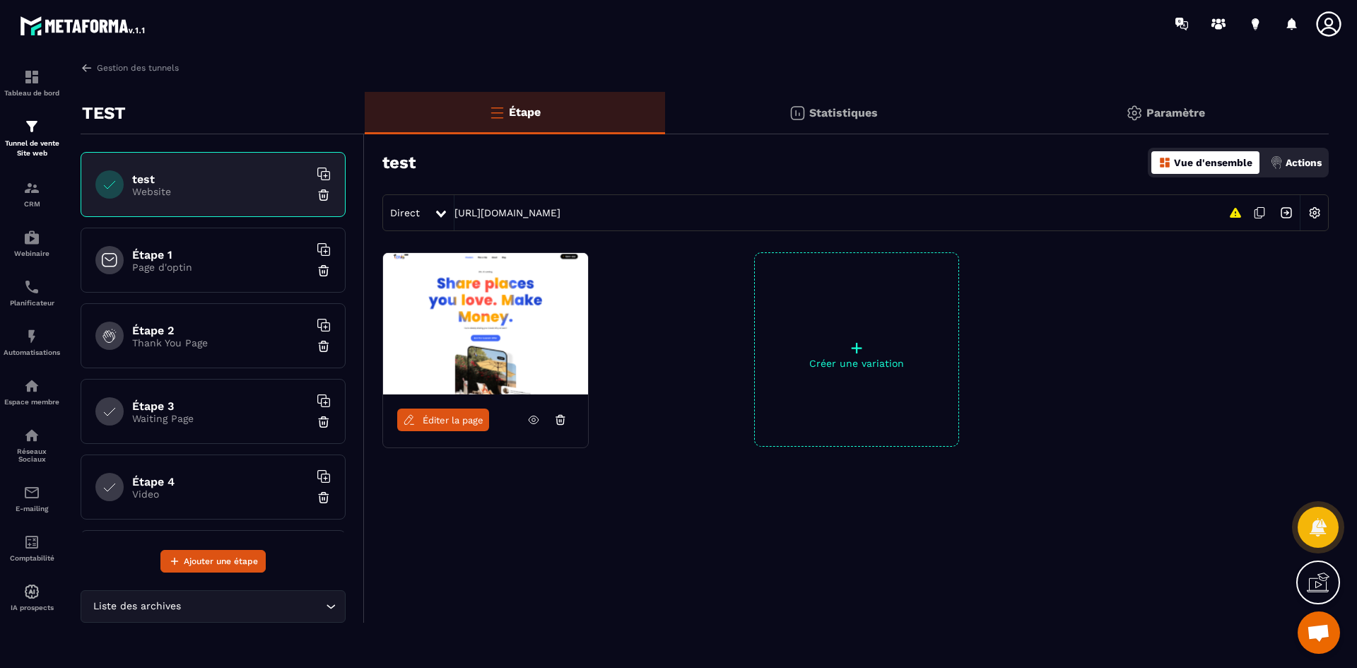
click at [215, 248] on h6 "Étape 1" at bounding box center [220, 254] width 177 height 13
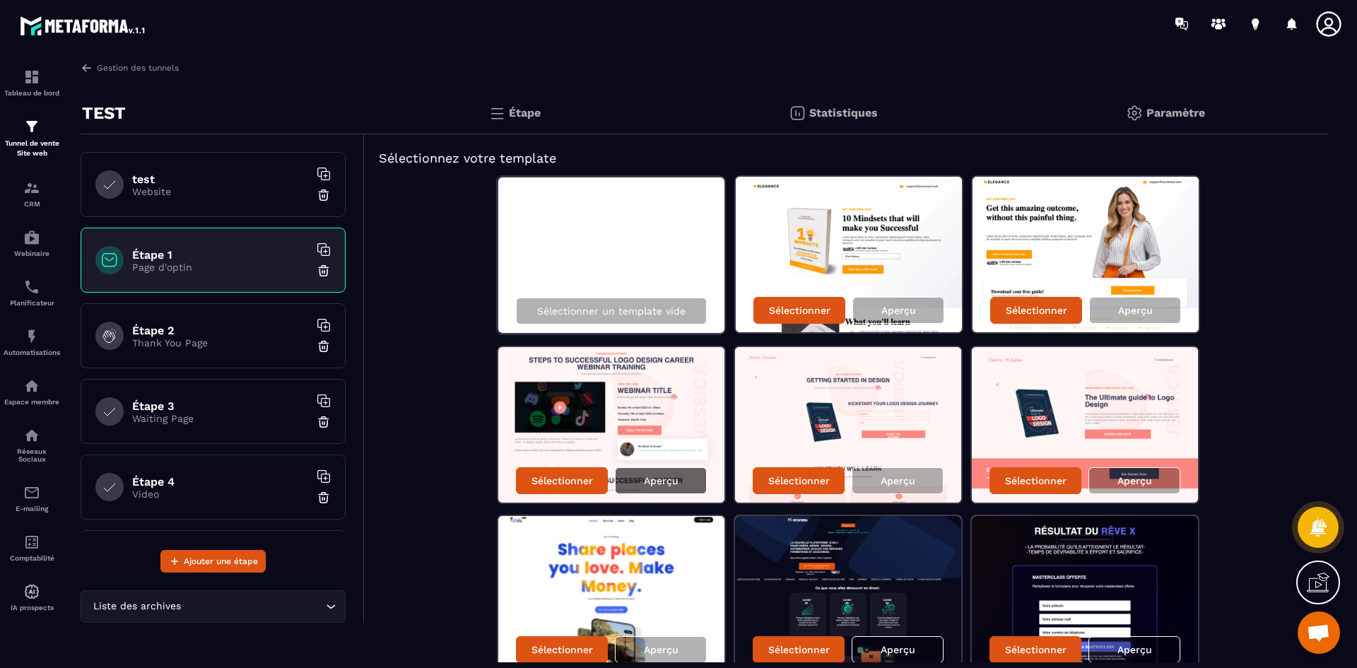
click at [677, 483] on p "Aperçu" at bounding box center [661, 480] width 35 height 11
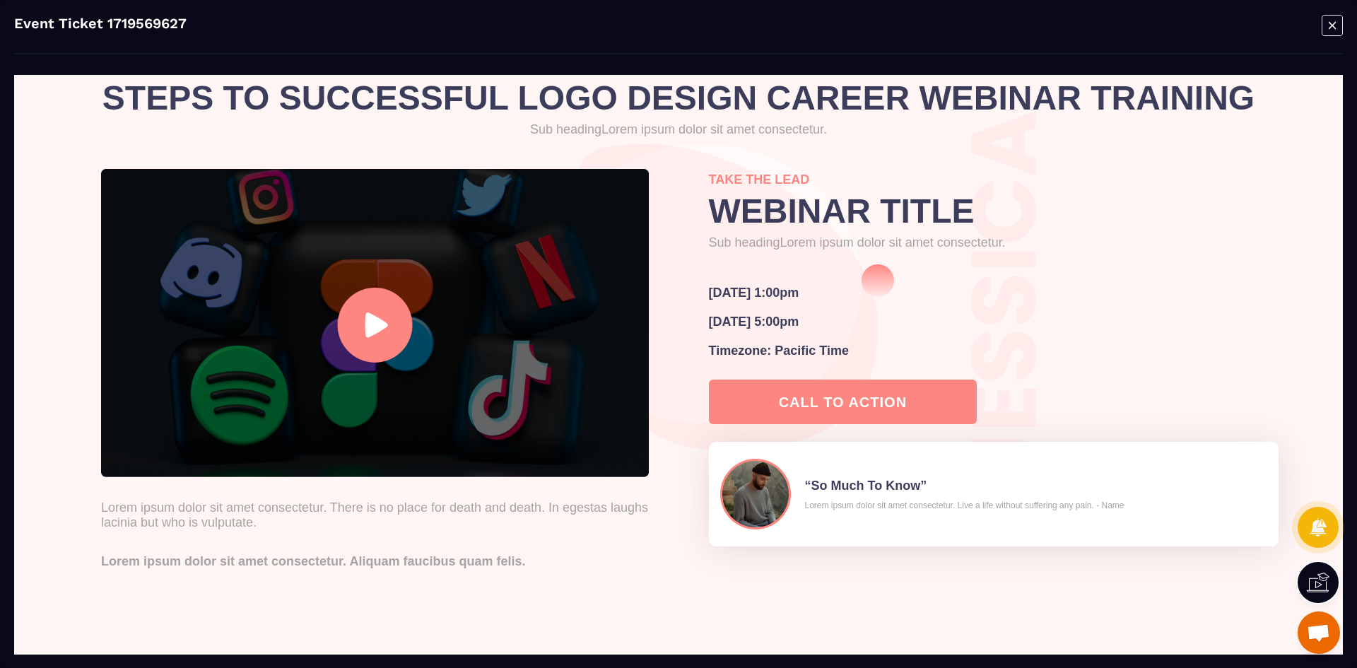
scroll to position [71, 0]
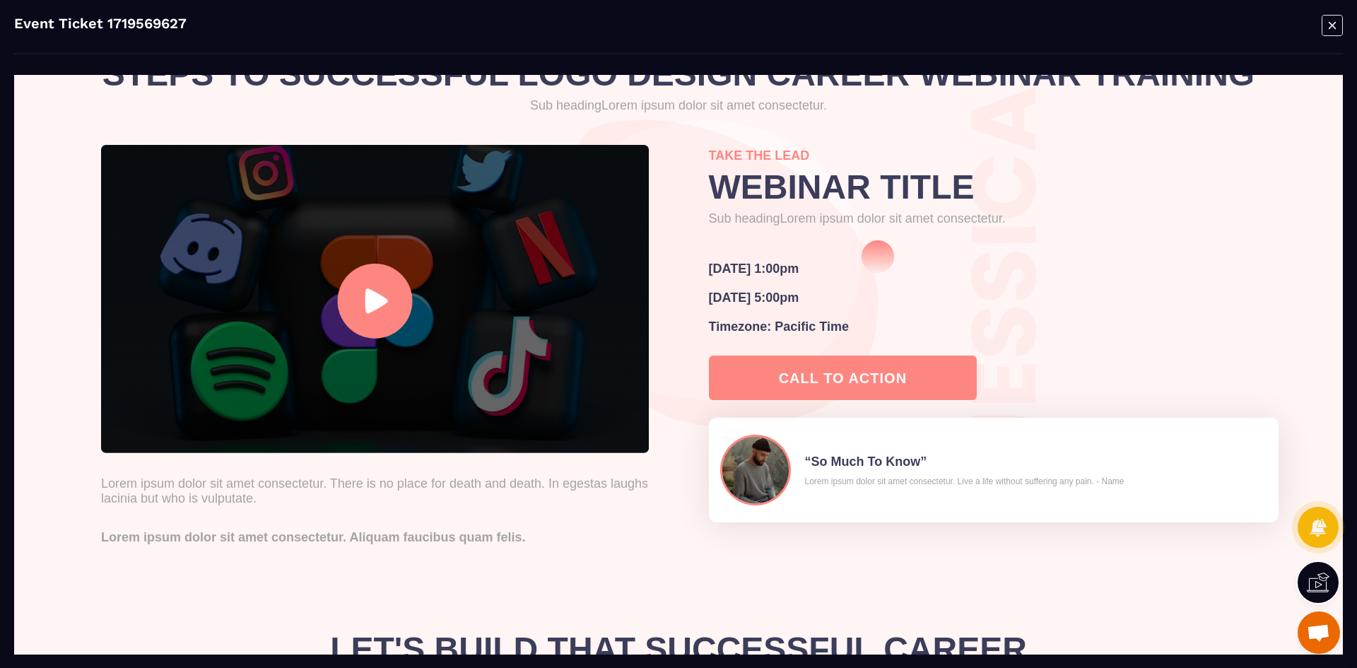
click at [833, 386] on div "CALL TO ACTION" at bounding box center [843, 378] width 128 height 16
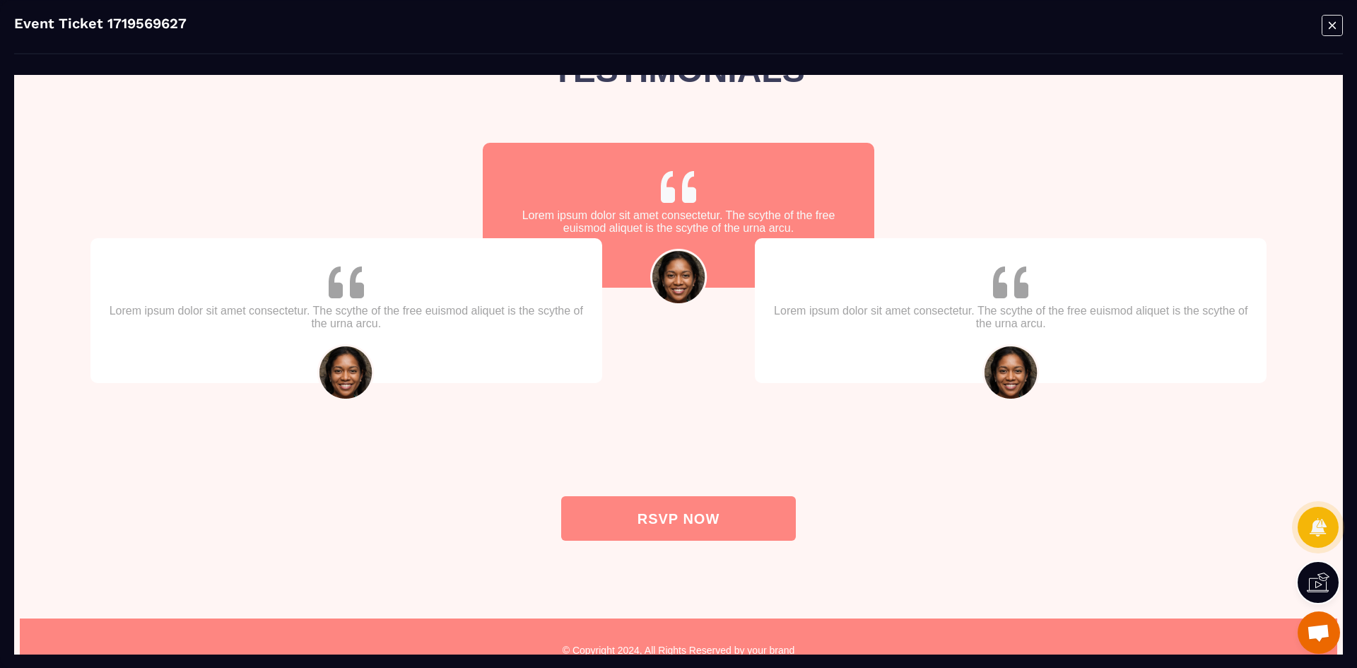
scroll to position [1407, 0]
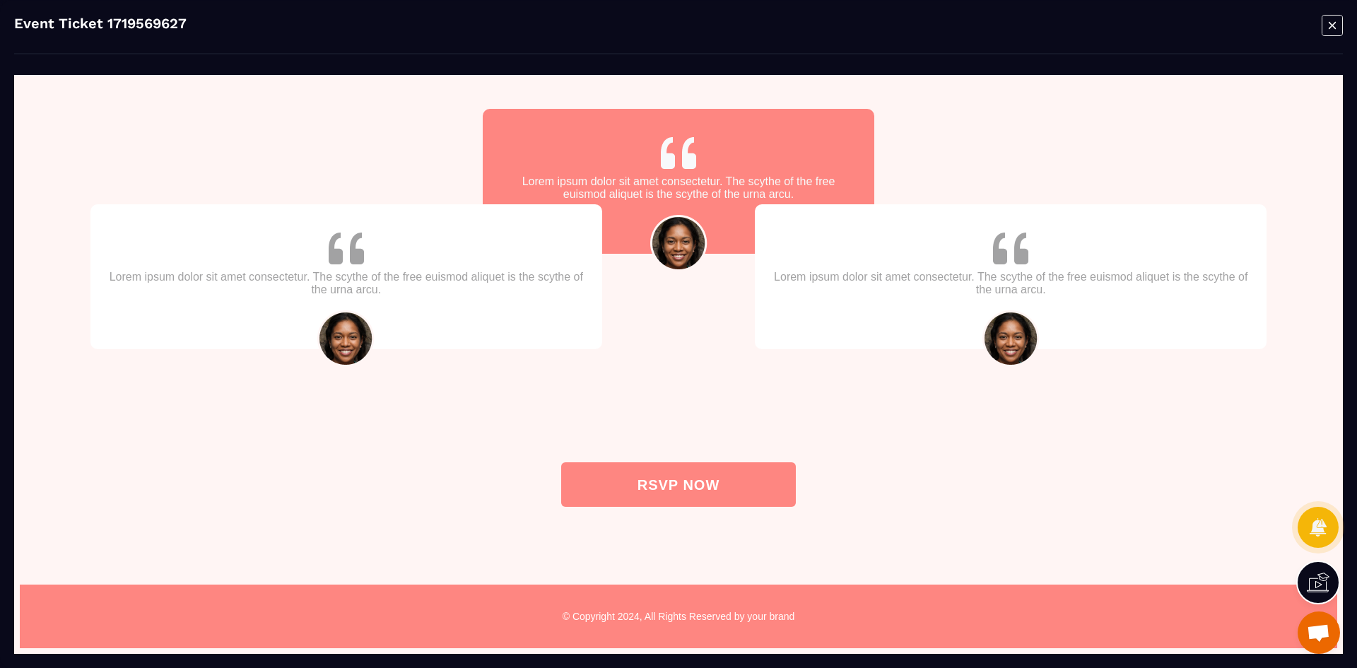
click at [1322, 33] on icon "Modal window" at bounding box center [1332, 25] width 20 height 20
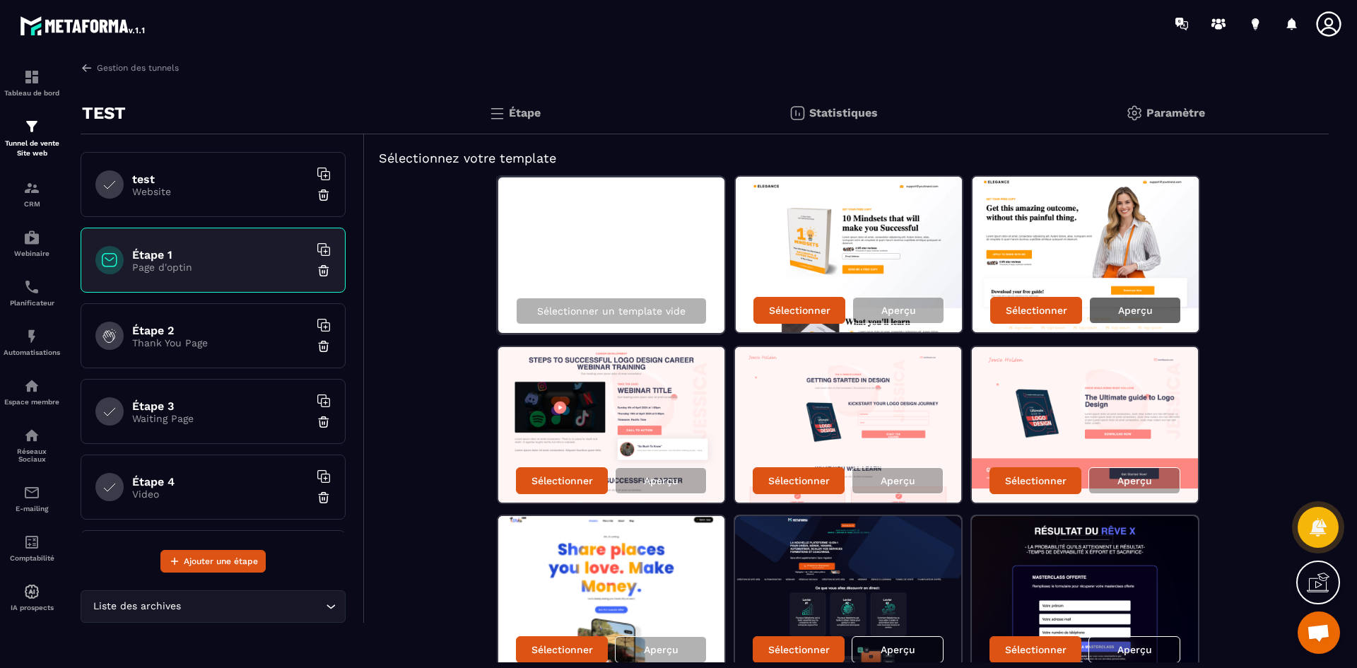
click at [1136, 309] on p "Aperçu" at bounding box center [1135, 310] width 35 height 11
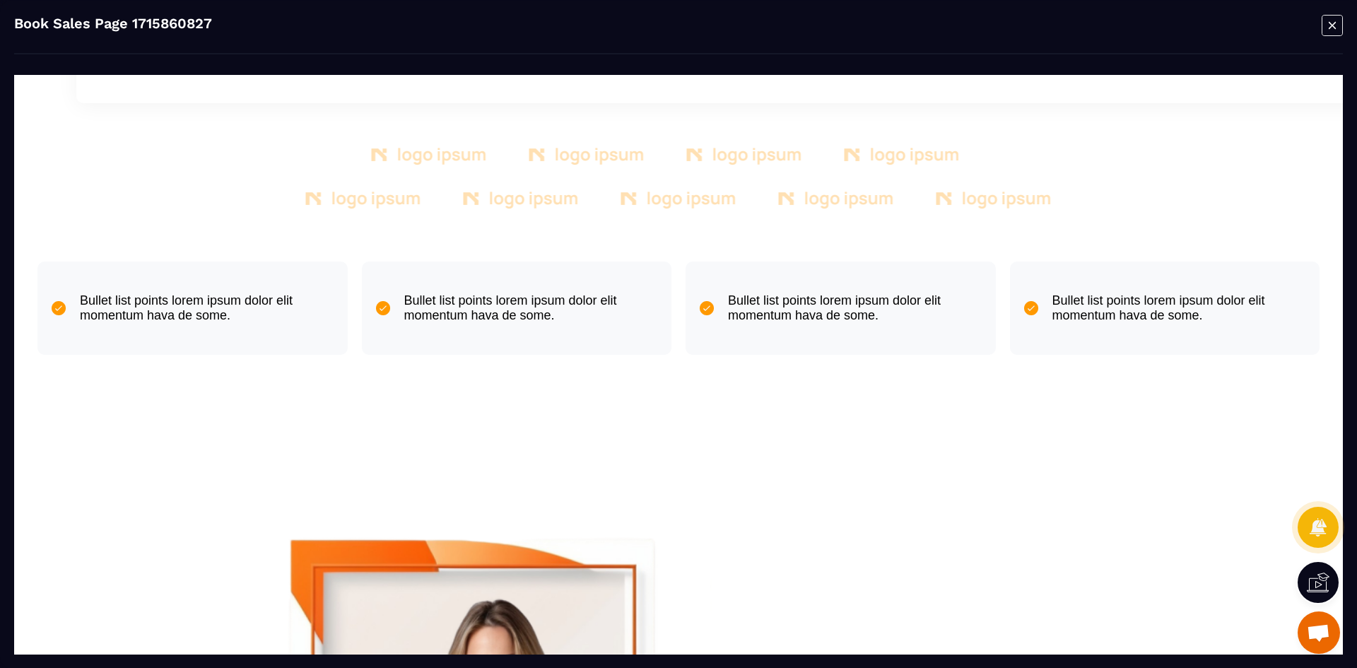
scroll to position [636, 0]
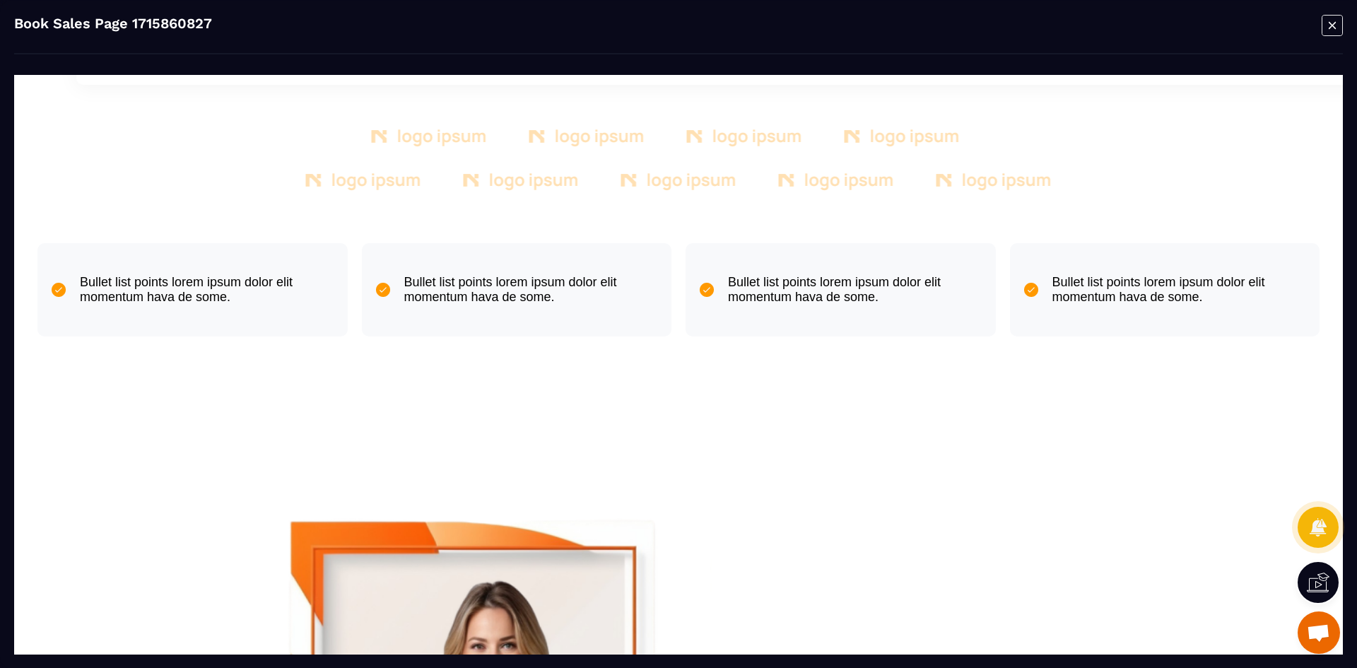
click at [1322, 30] on icon "Modal window" at bounding box center [1332, 25] width 20 height 20
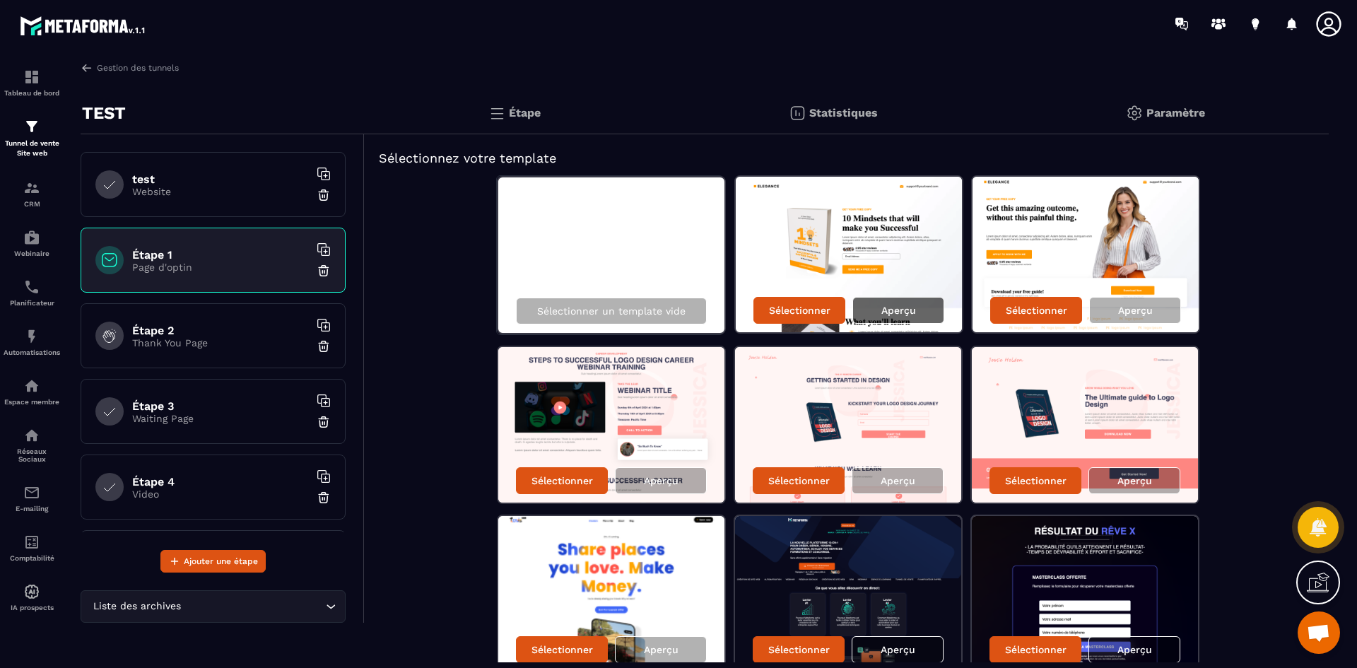
click at [898, 312] on p "Aperçu" at bounding box center [898, 310] width 35 height 11
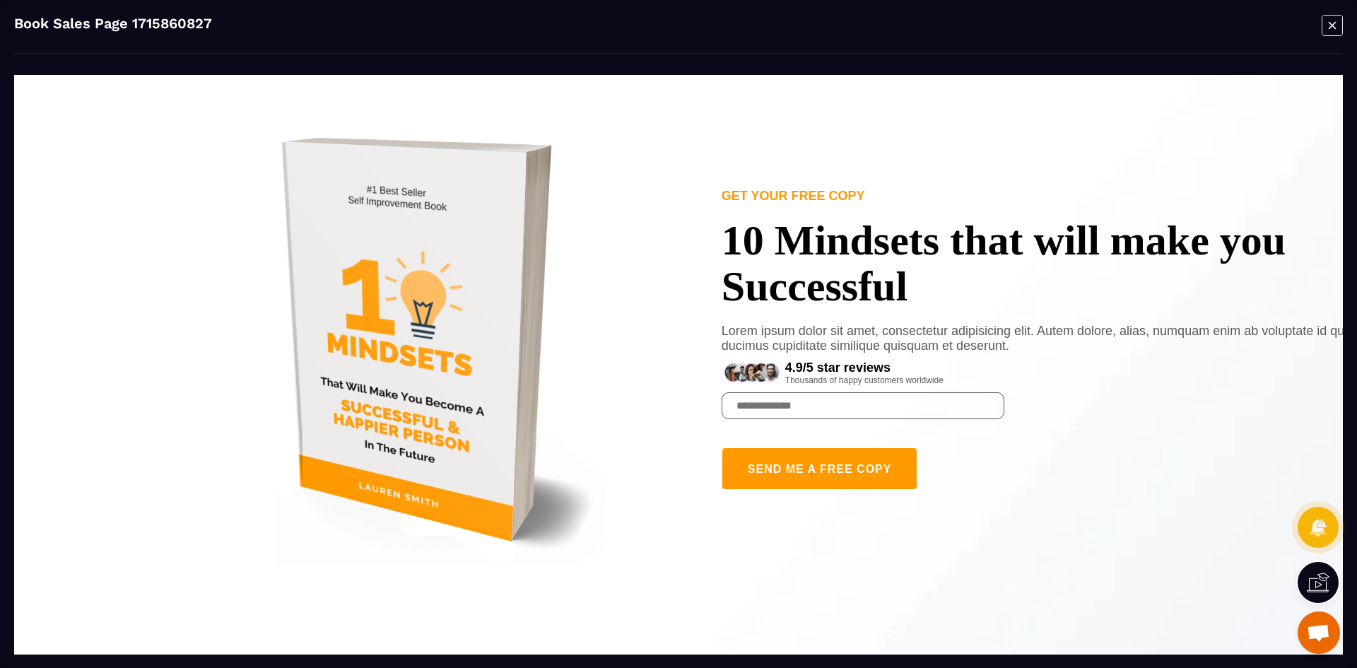
scroll to position [141, 0]
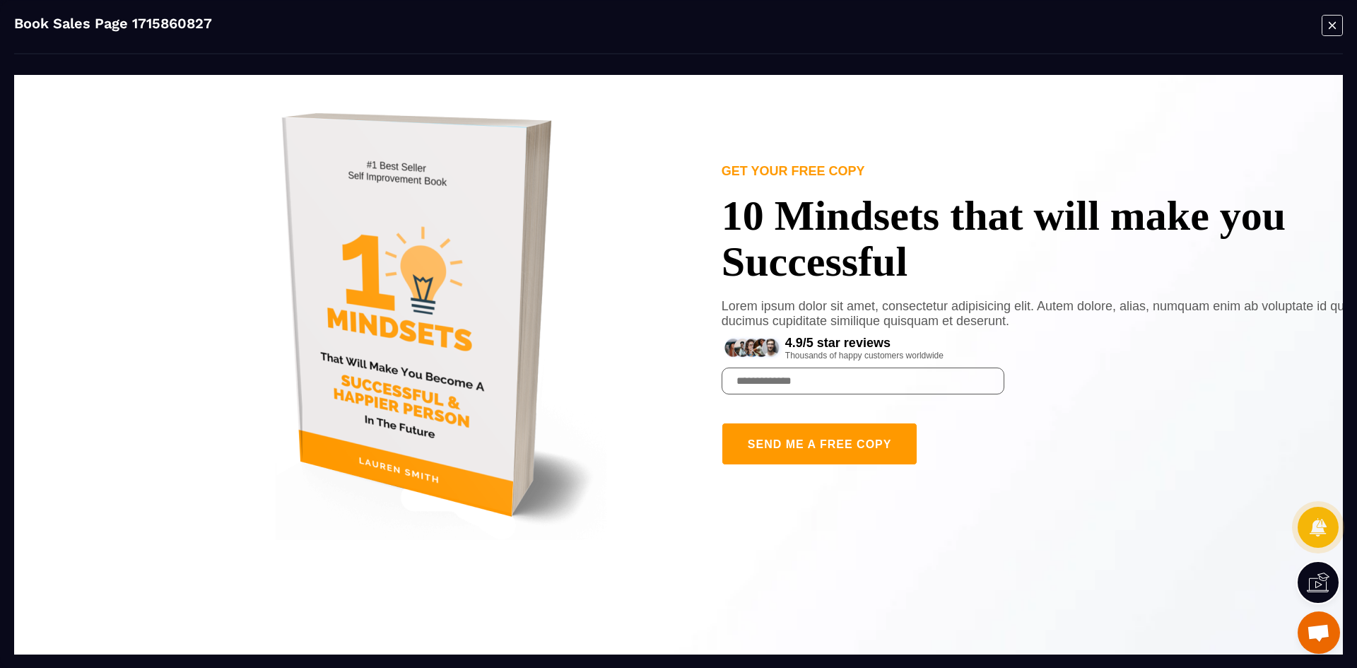
click at [1329, 20] on icon "Modal window" at bounding box center [1332, 25] width 21 height 22
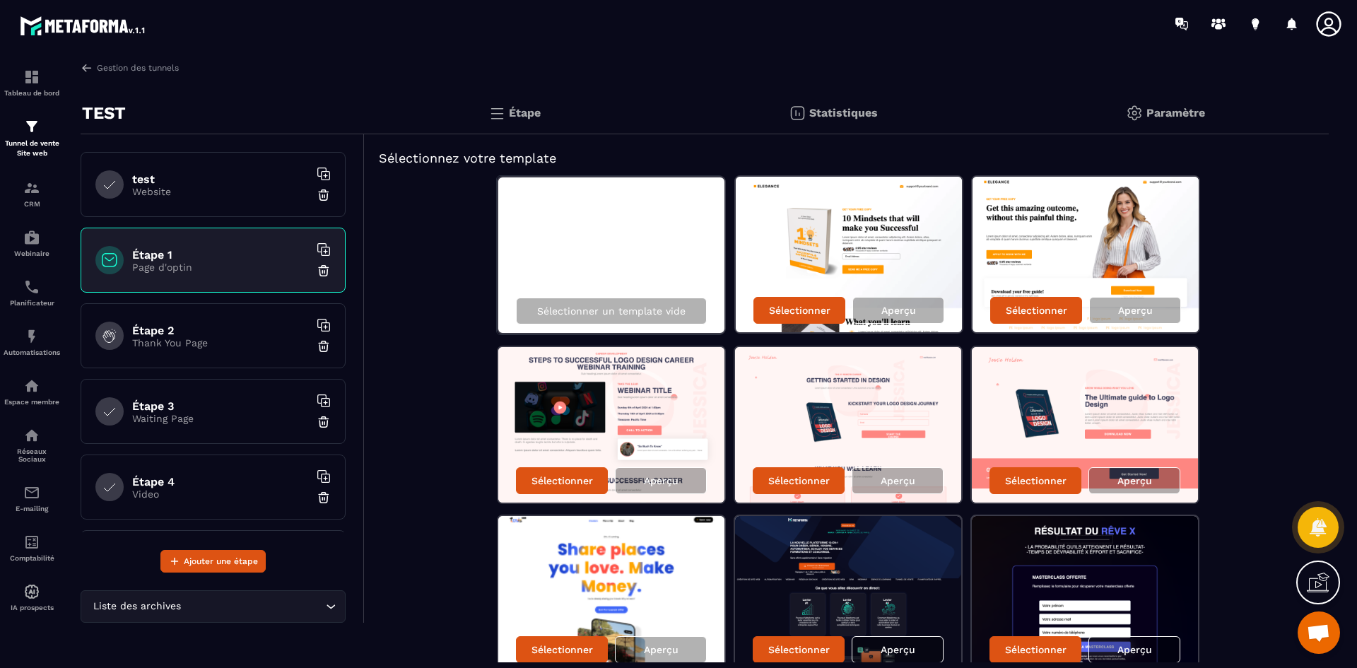
click at [168, 353] on div "Étape 2 Thank You Page" at bounding box center [213, 335] width 265 height 65
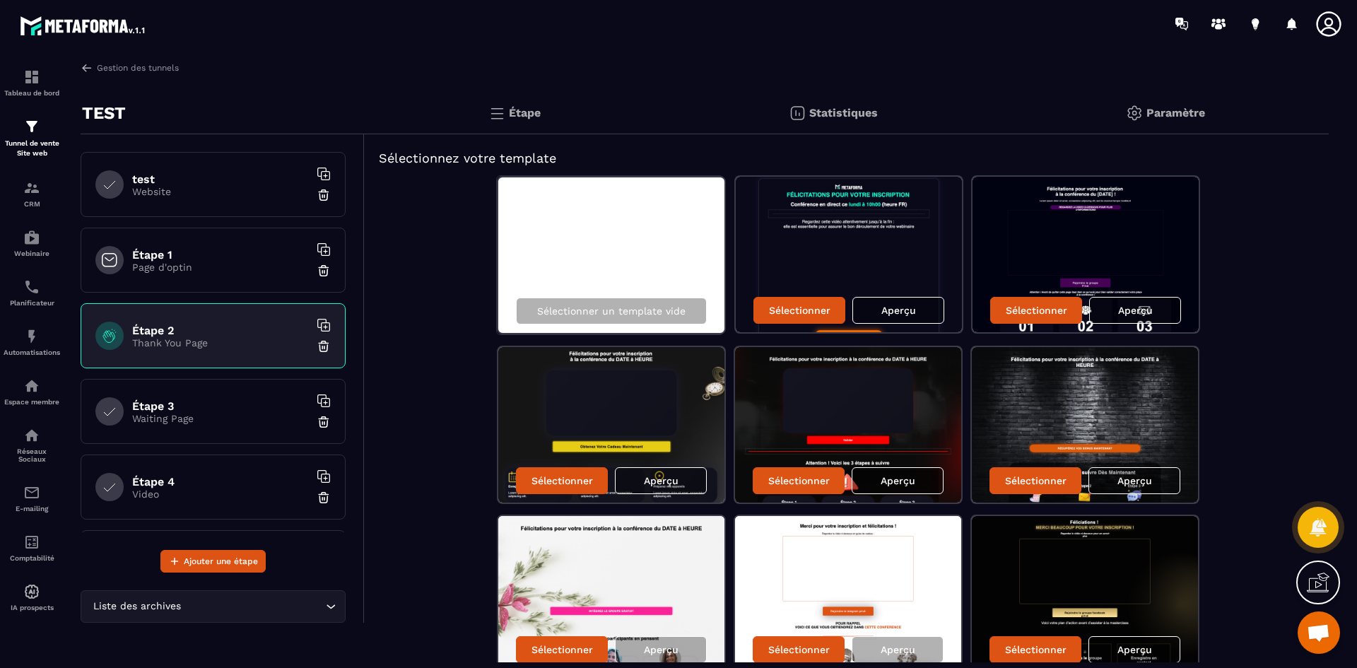
scroll to position [71, 0]
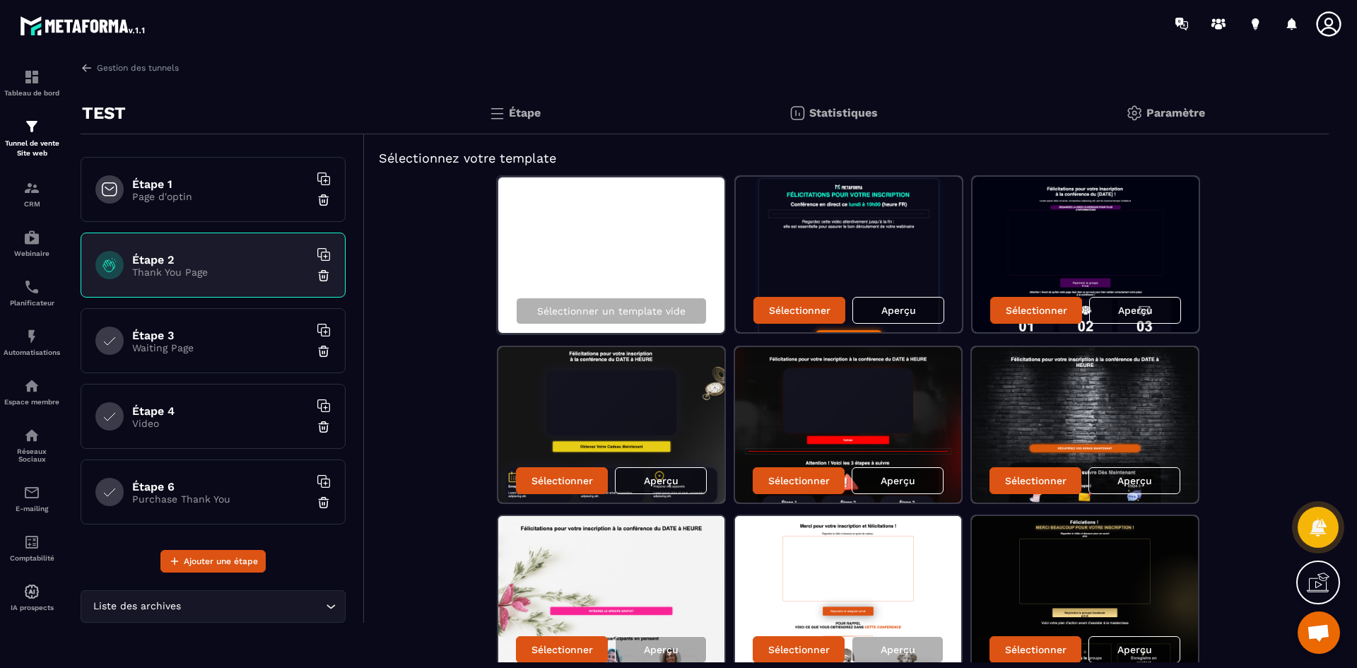
click at [175, 347] on p "Waiting Page" at bounding box center [220, 347] width 177 height 11
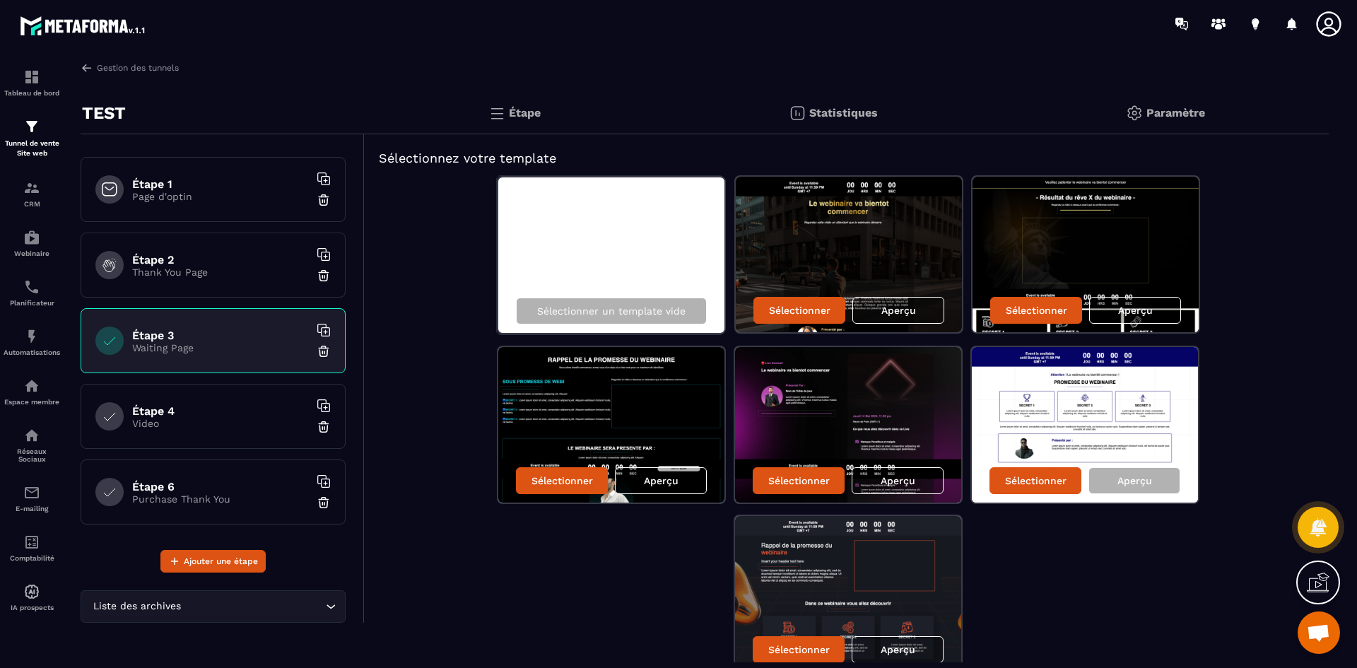
click at [317, 354] on img at bounding box center [324, 351] width 14 height 14
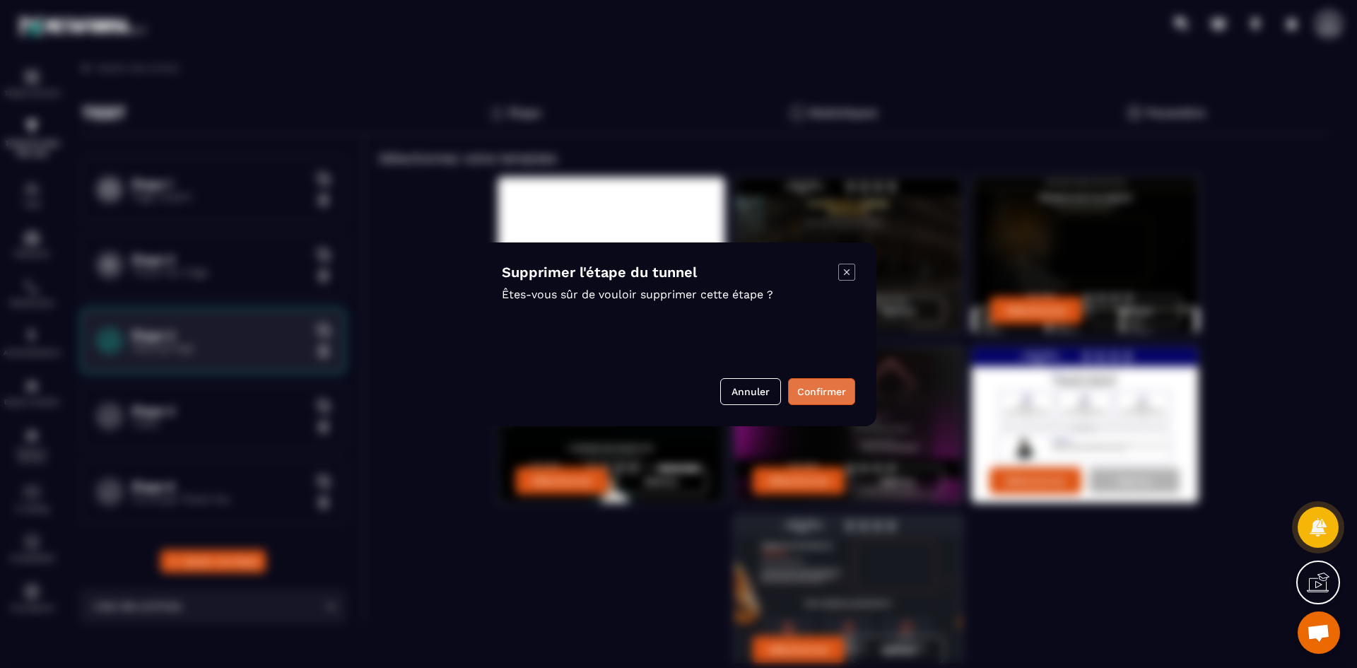
click at [824, 394] on button "Confirmer" at bounding box center [821, 391] width 67 height 27
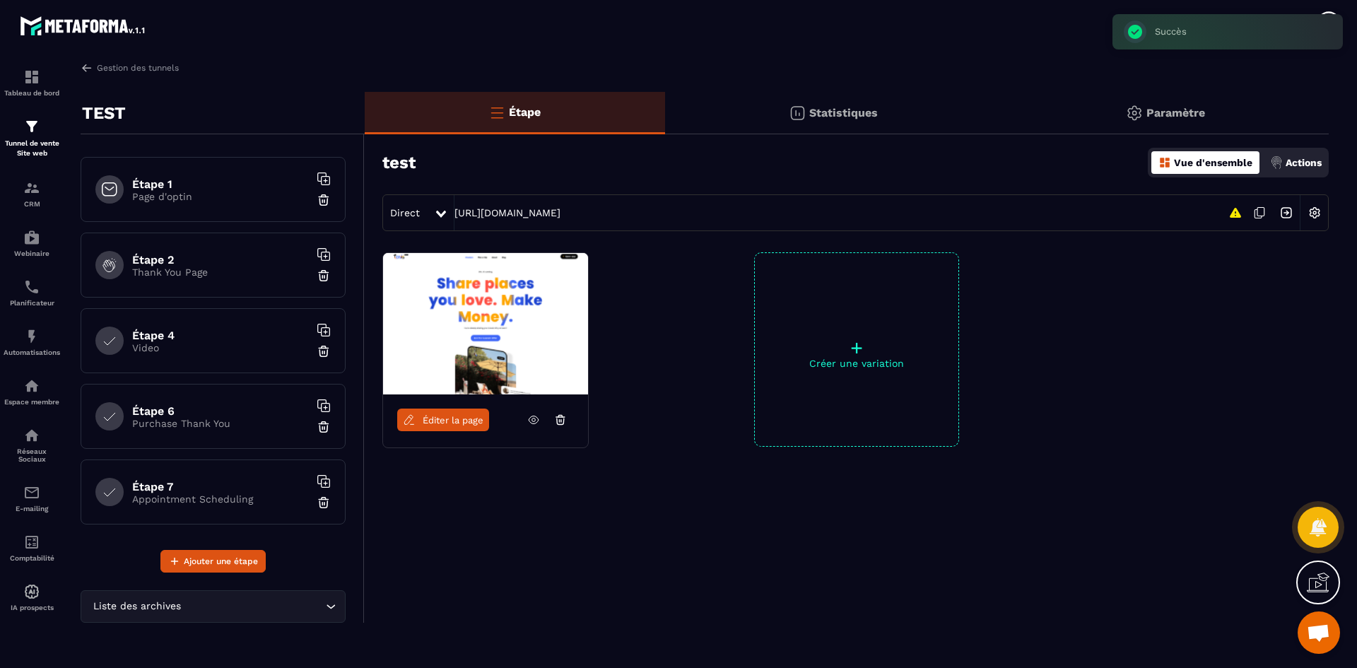
click at [204, 339] on h6 "Étape 4" at bounding box center [220, 335] width 177 height 13
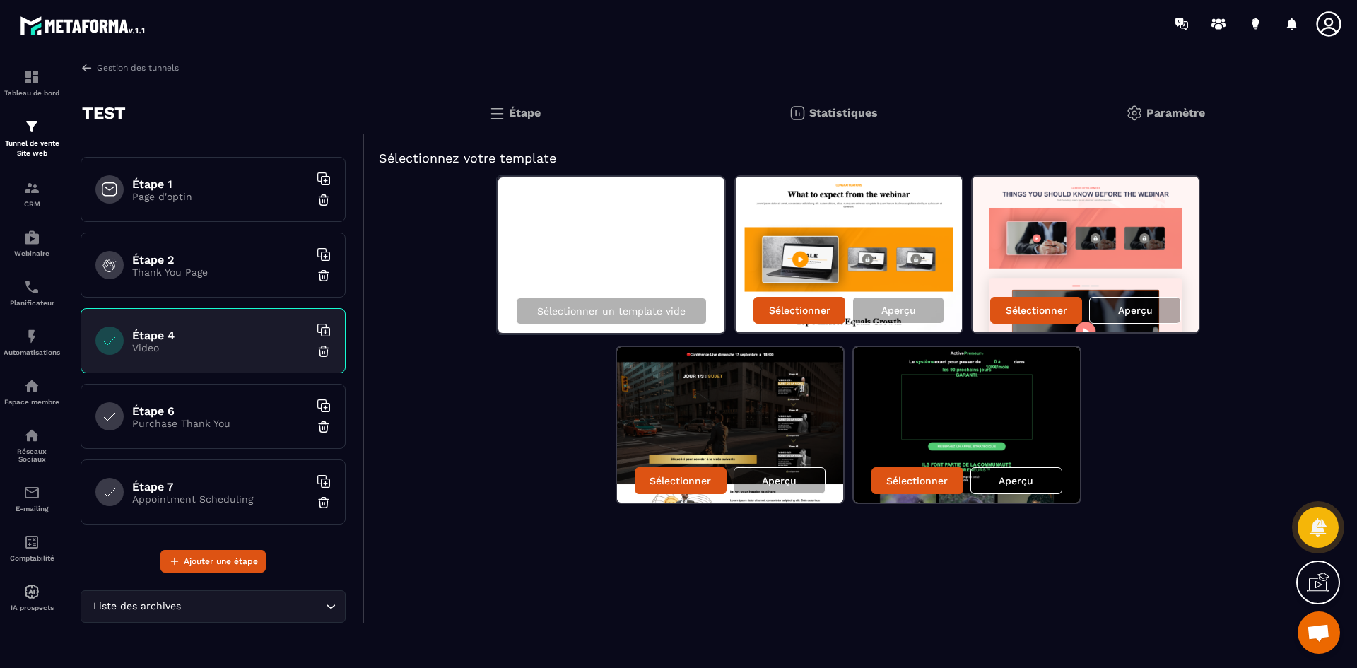
click at [317, 351] on img at bounding box center [324, 351] width 14 height 14
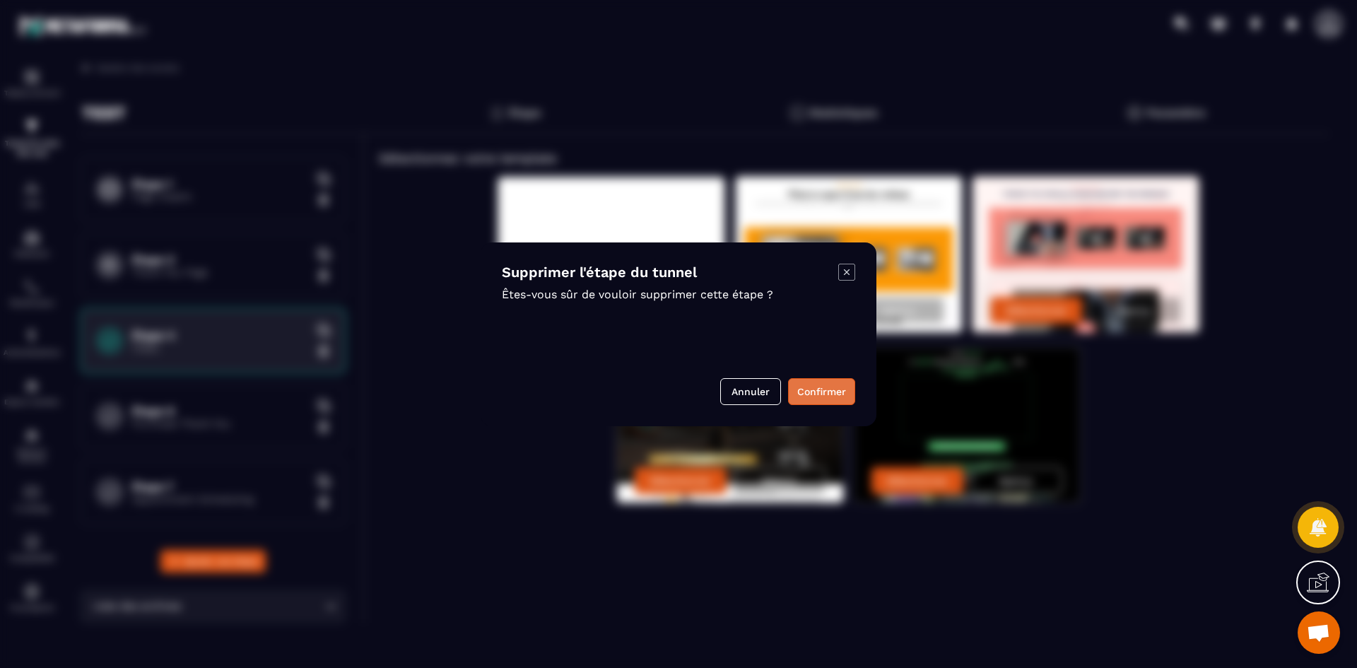
click at [808, 384] on button "Confirmer" at bounding box center [821, 391] width 67 height 27
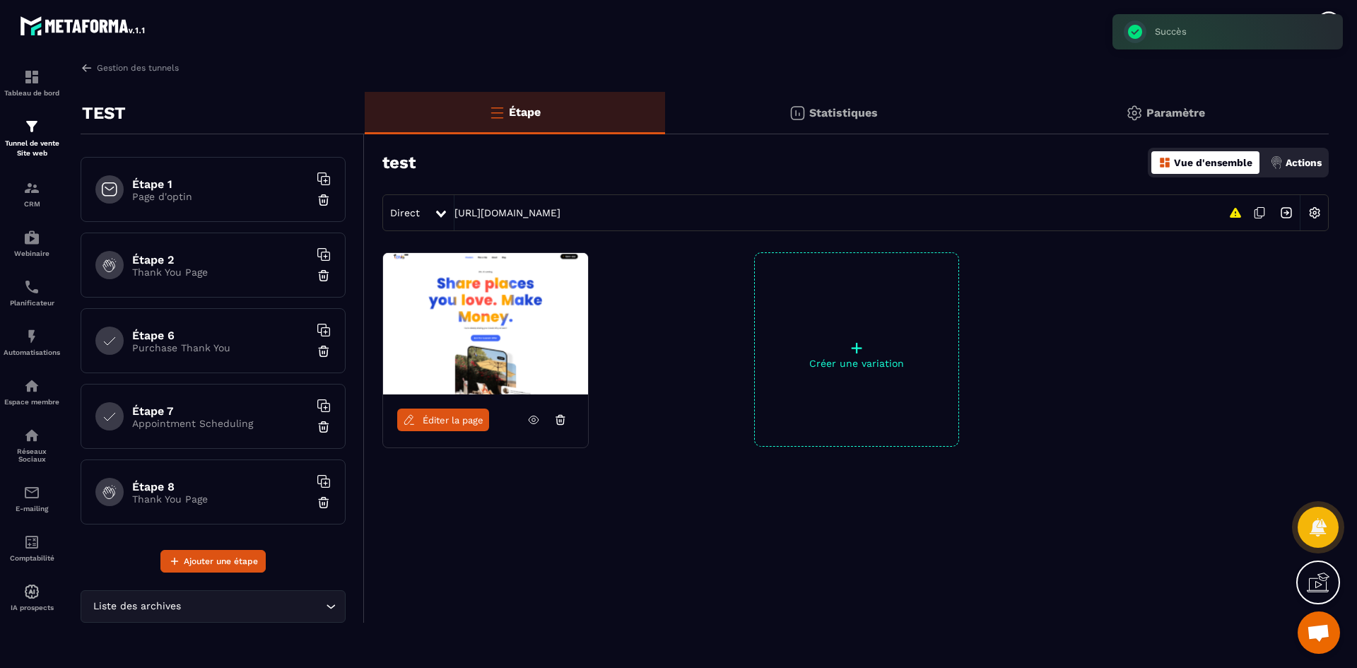
click at [199, 352] on p "Purchase Thank You" at bounding box center [220, 347] width 177 height 11
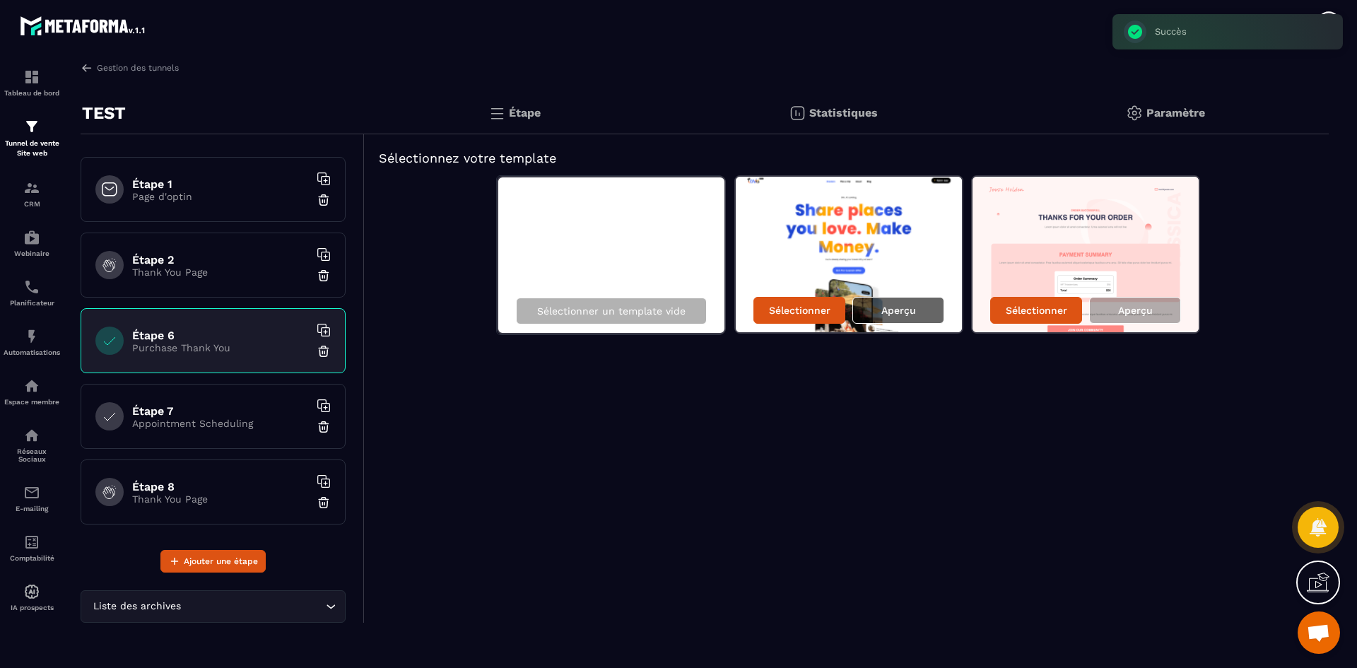
click at [917, 307] on div "Aperçu" at bounding box center [898, 310] width 92 height 27
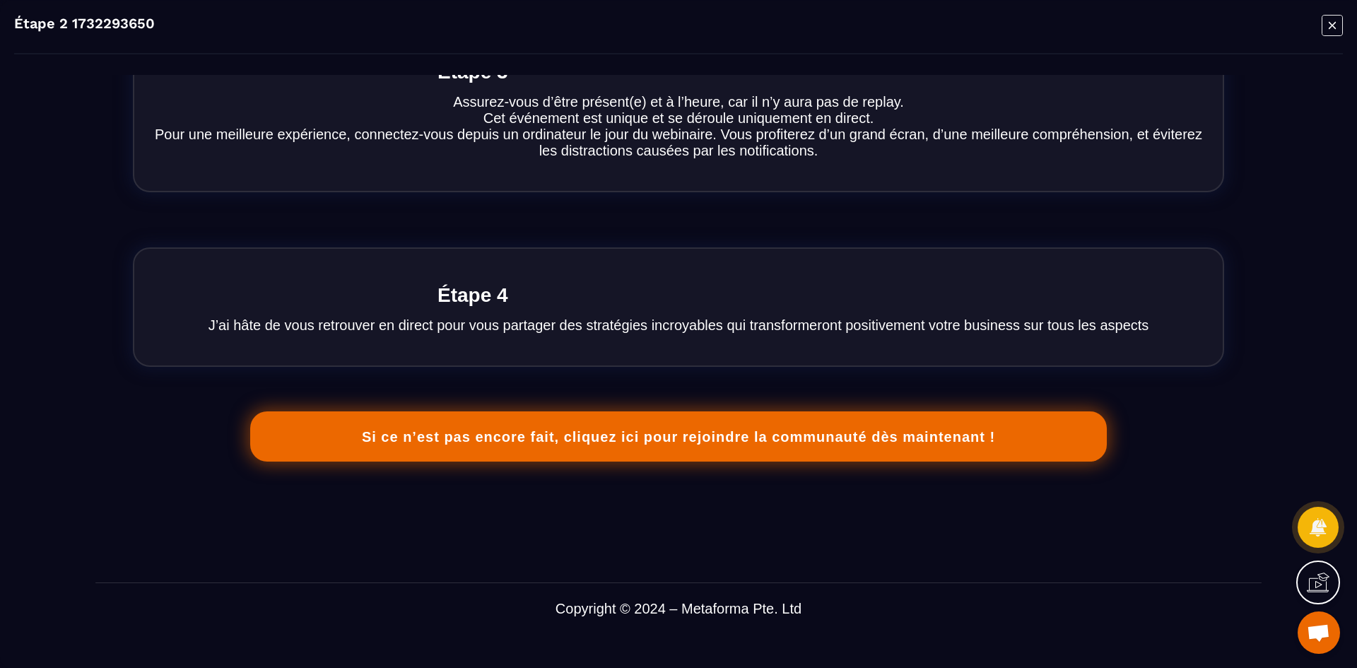
scroll to position [1361, 0]
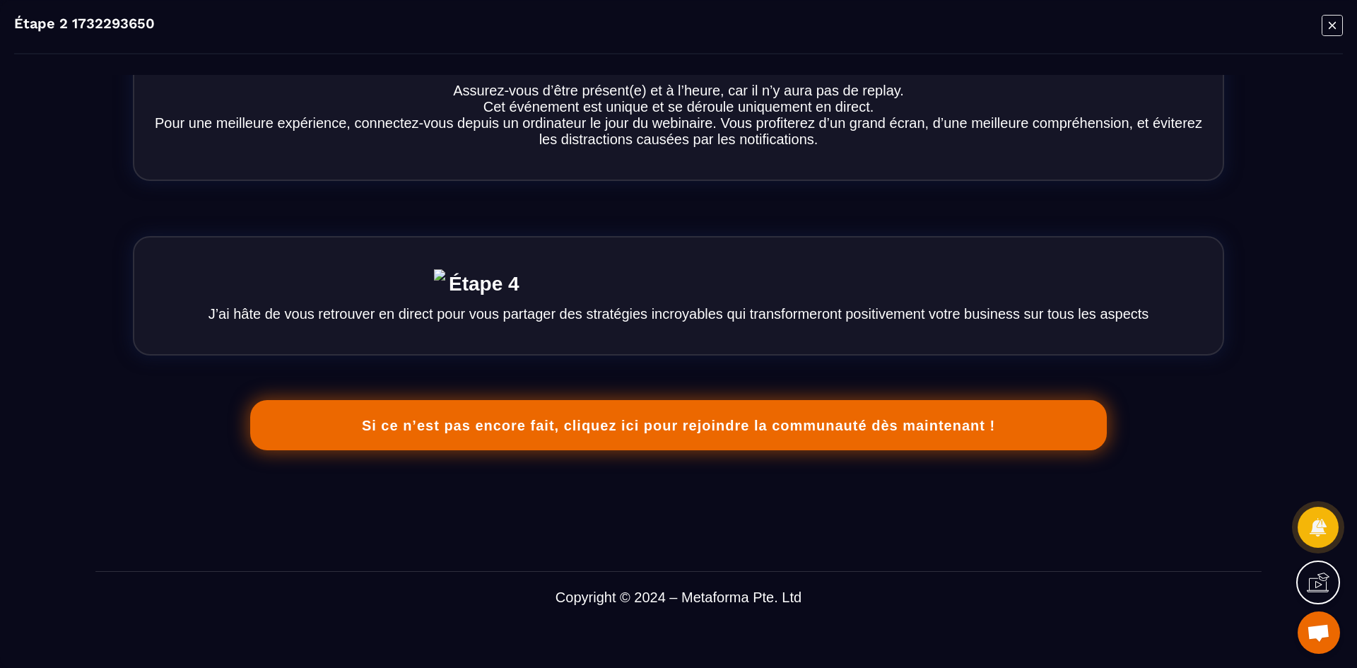
click at [1333, 35] on icon "Modal window" at bounding box center [1332, 25] width 21 height 22
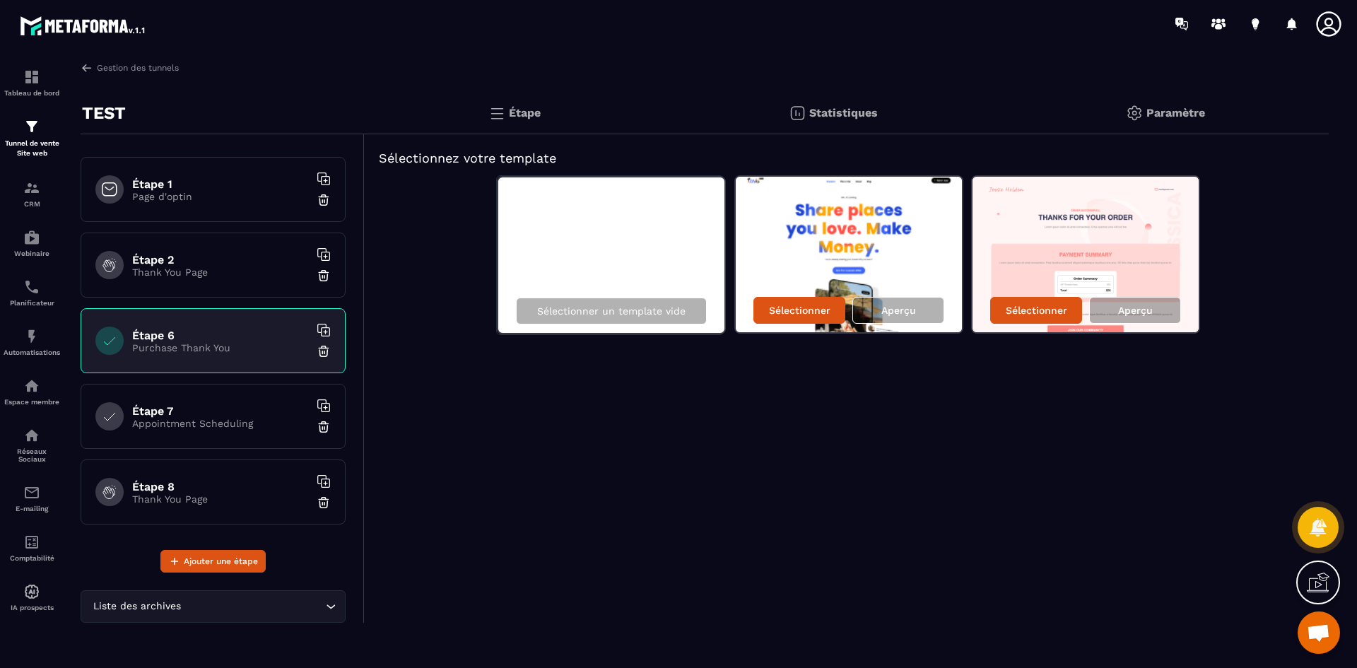
click at [317, 351] on img at bounding box center [324, 351] width 14 height 14
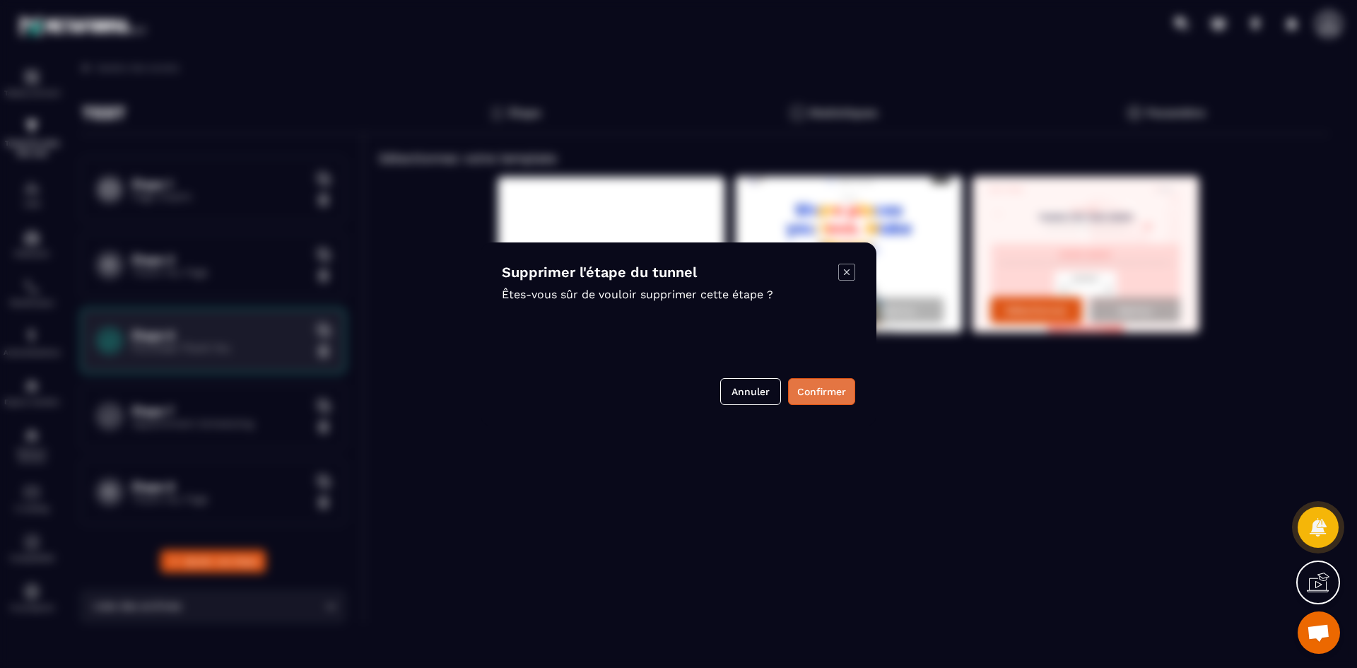
click at [815, 394] on button "Confirmer" at bounding box center [821, 391] width 67 height 27
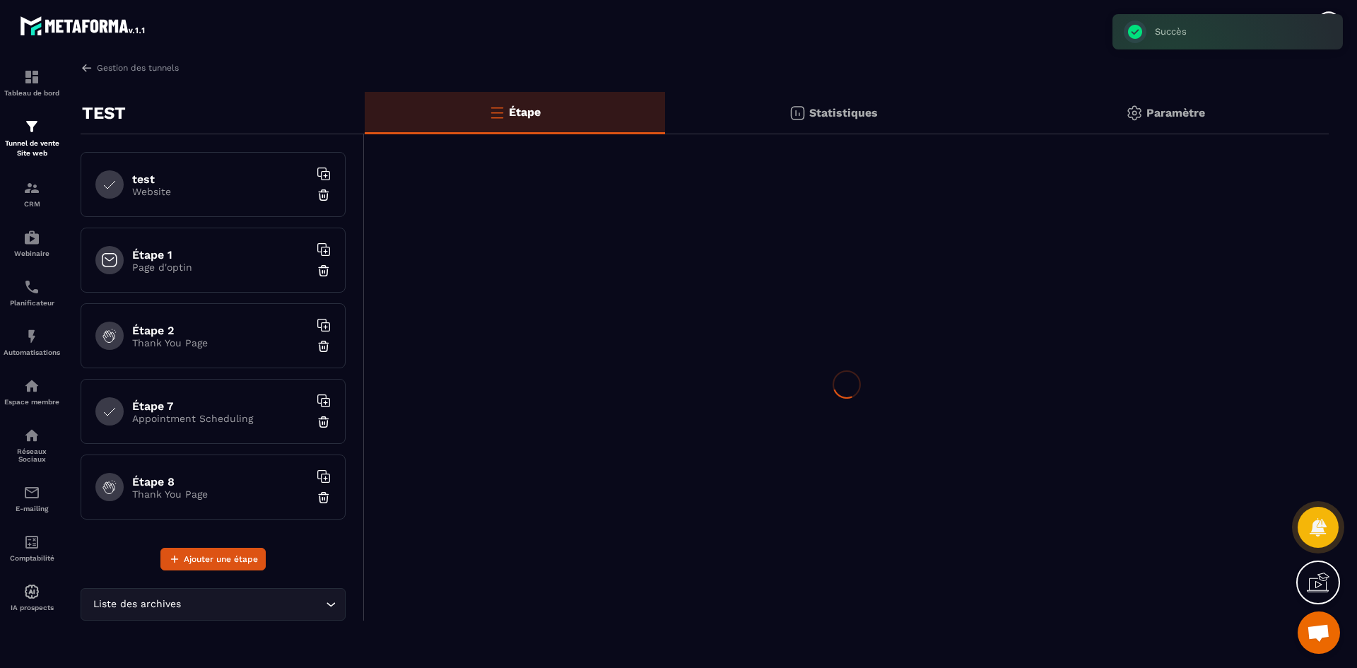
scroll to position [0, 0]
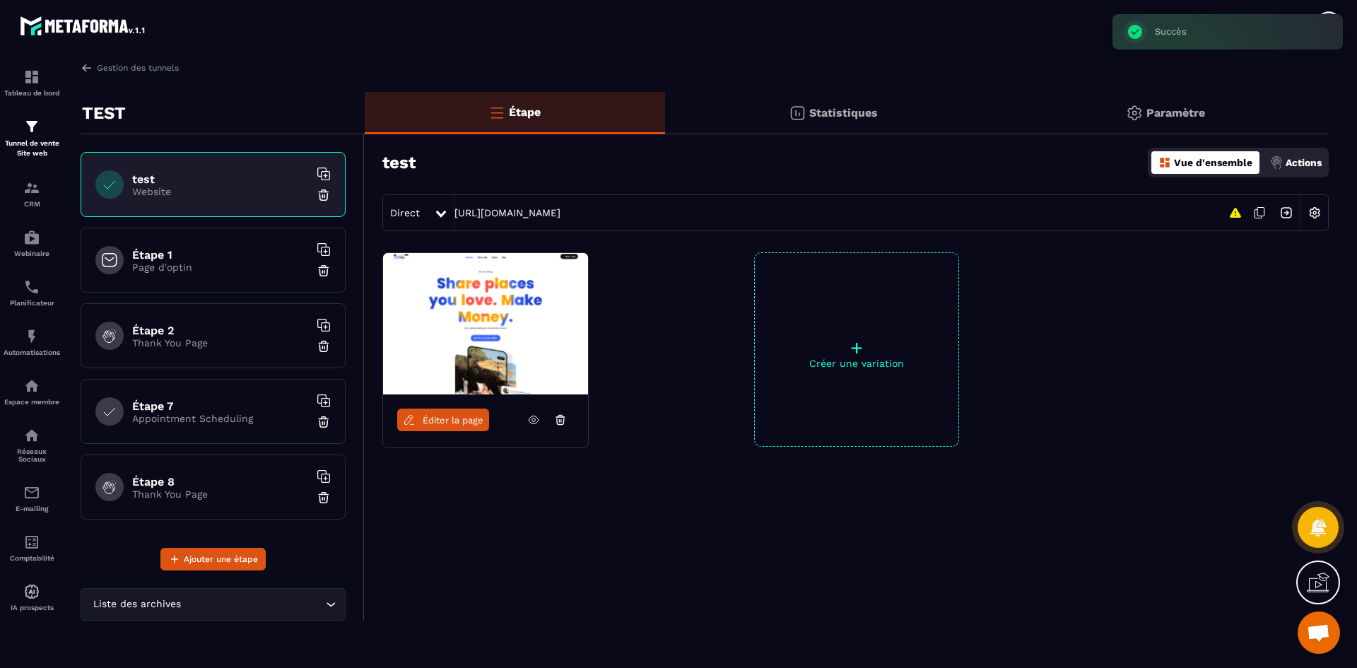
click at [236, 356] on div "Étape 2 Thank You Page" at bounding box center [213, 335] width 265 height 65
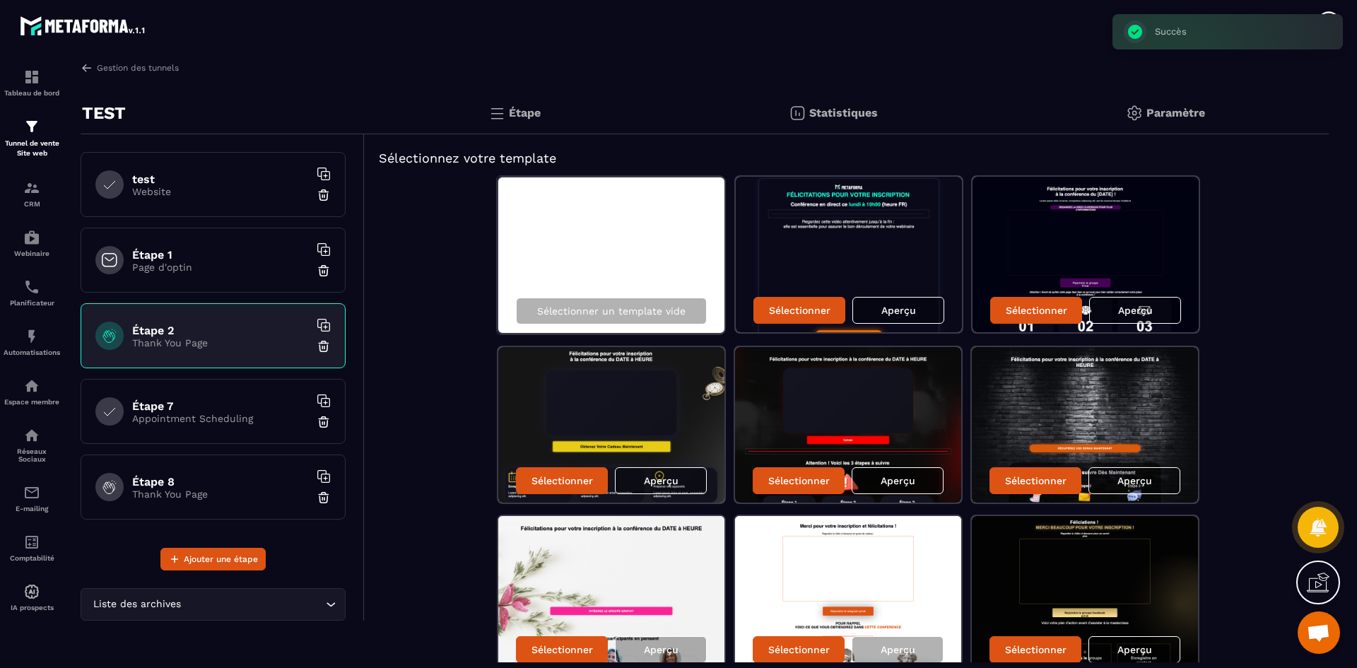
click at [235, 398] on div "Étape 7 Appointment Scheduling" at bounding box center [213, 411] width 265 height 65
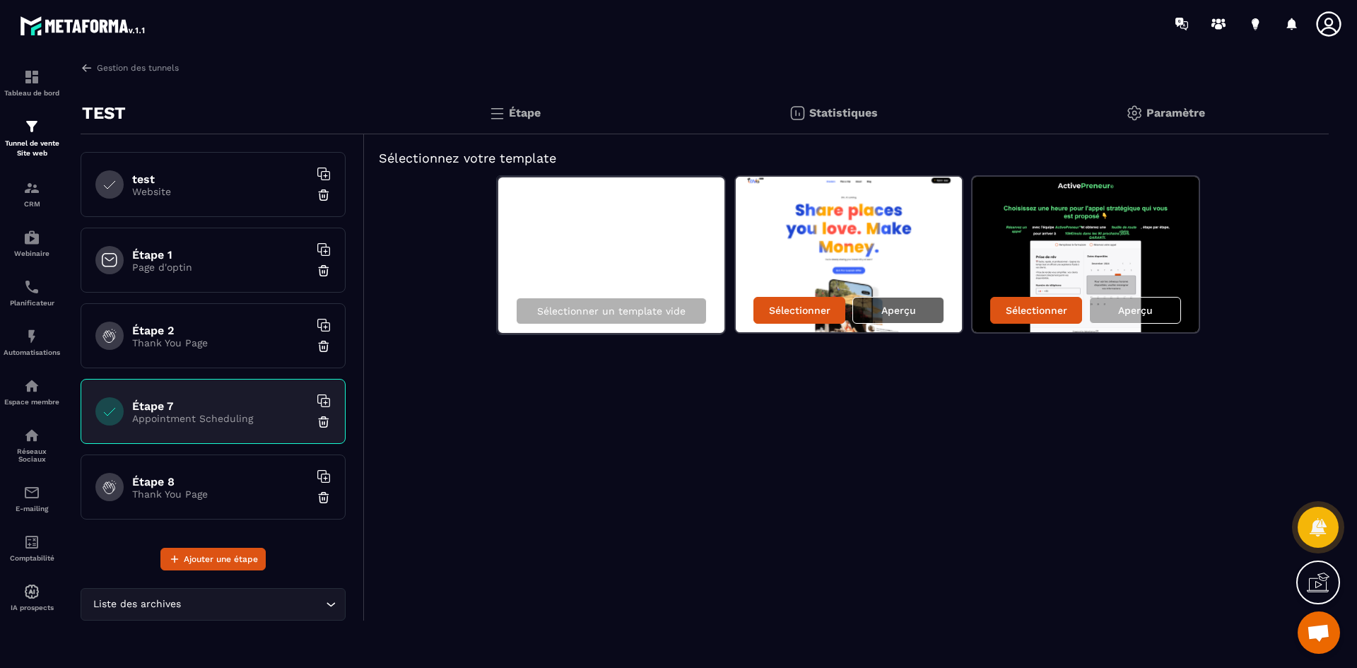
click at [917, 312] on div "Aperçu" at bounding box center [898, 310] width 92 height 27
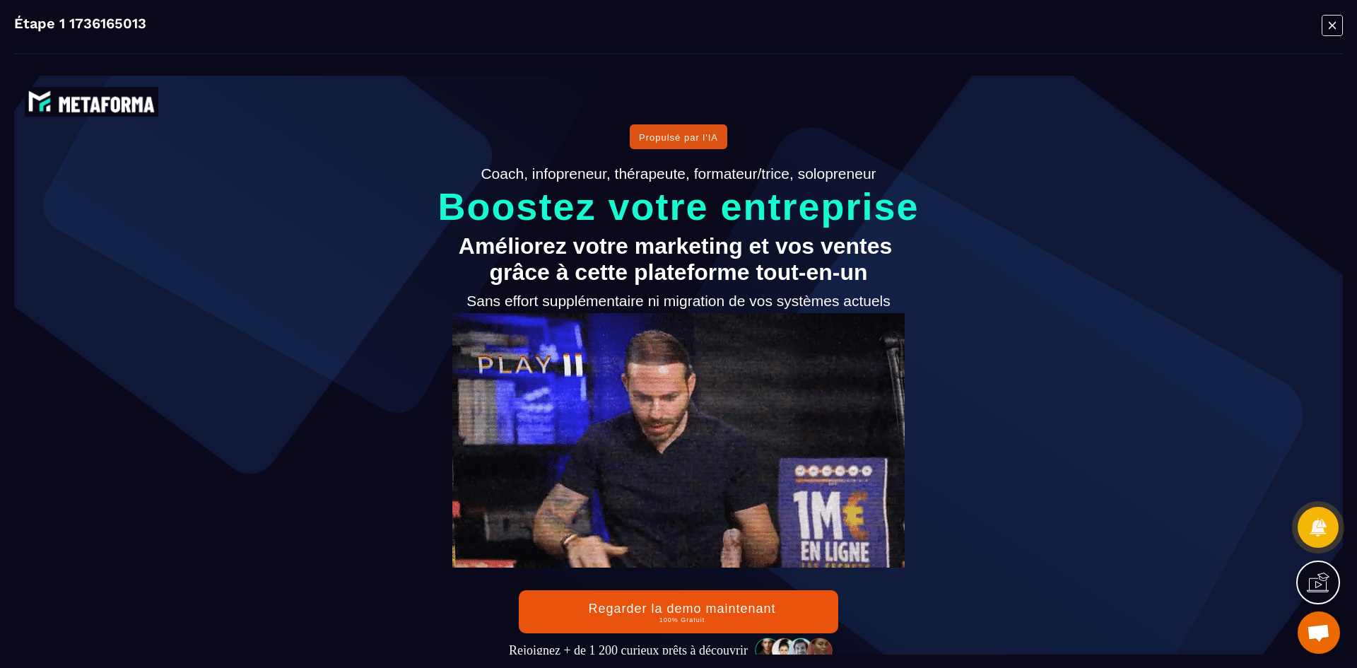
click at [1332, 30] on icon "Modal window" at bounding box center [1332, 25] width 21 height 22
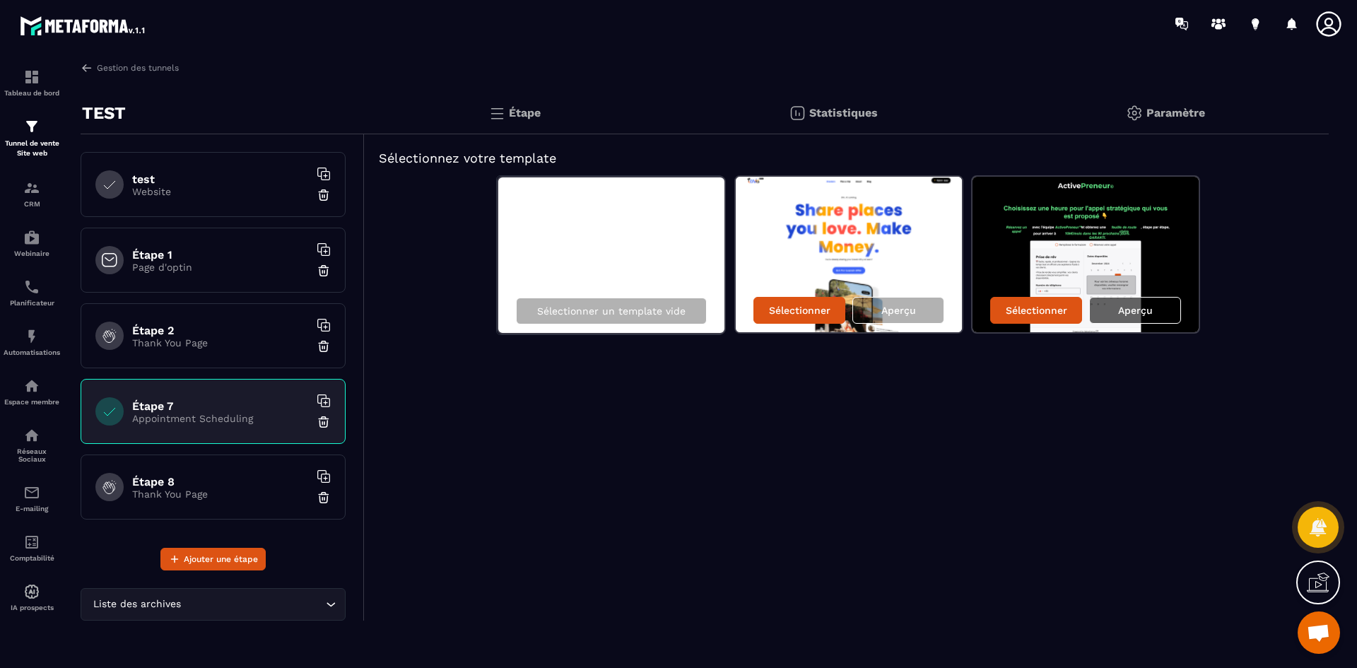
click at [1122, 311] on p "Aperçu" at bounding box center [1135, 310] width 35 height 11
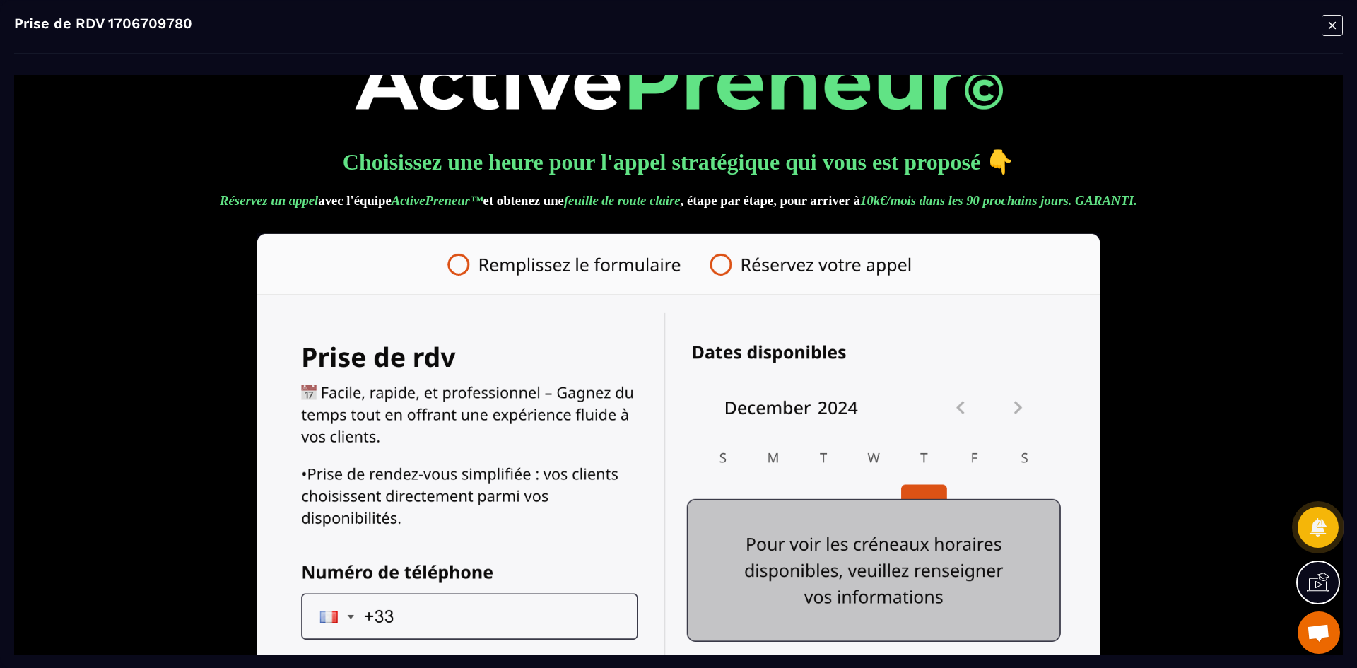
scroll to position [71, 0]
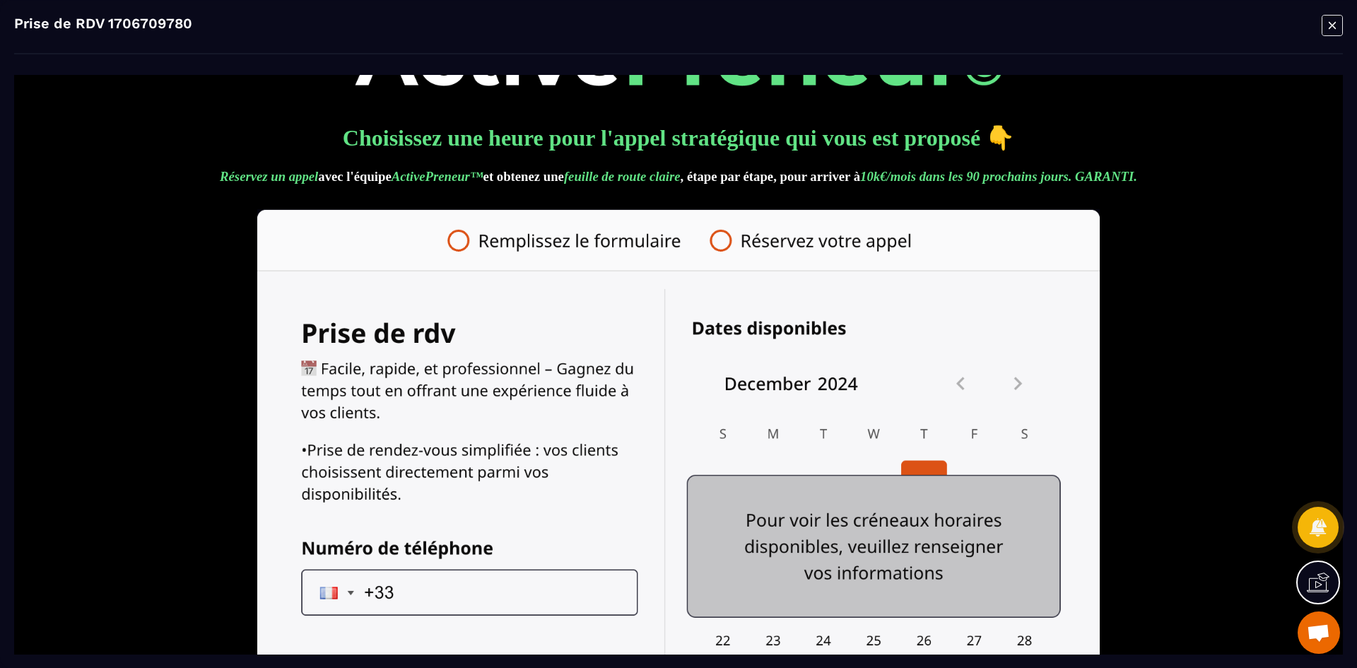
click at [727, 245] on img at bounding box center [678, 568] width 842 height 720
click at [592, 240] on img at bounding box center [678, 568] width 842 height 720
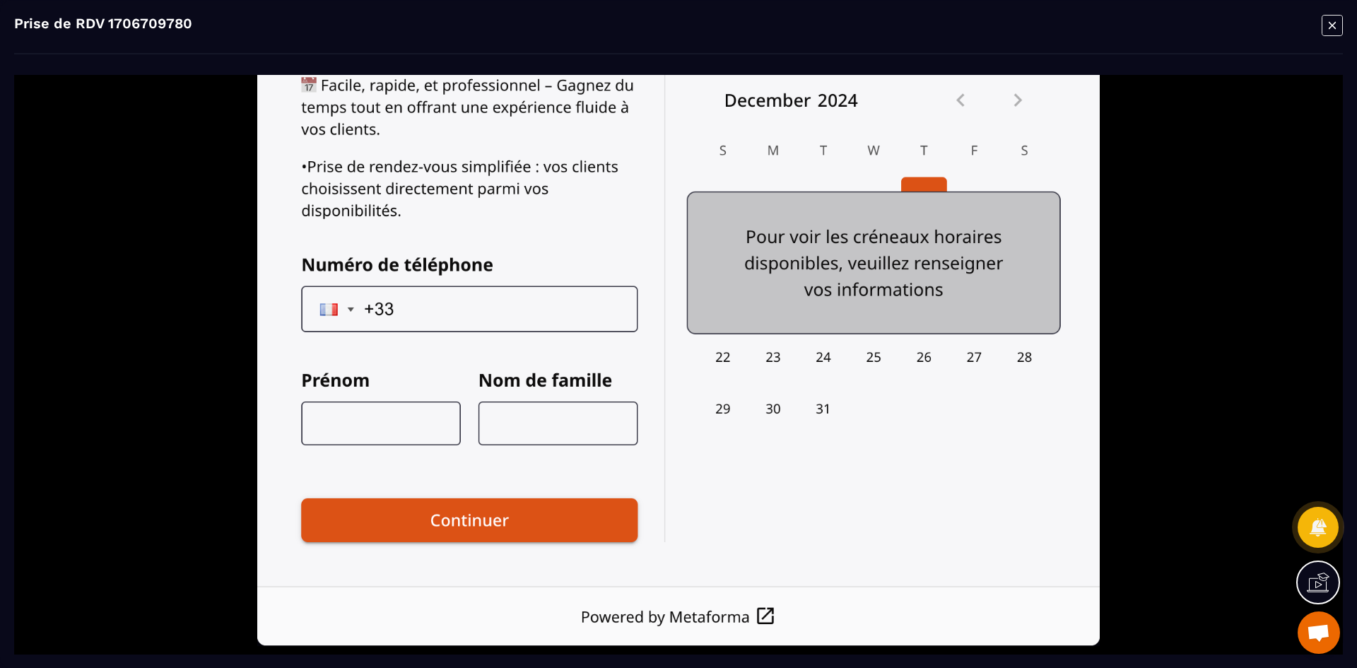
click at [466, 291] on img at bounding box center [678, 286] width 842 height 720
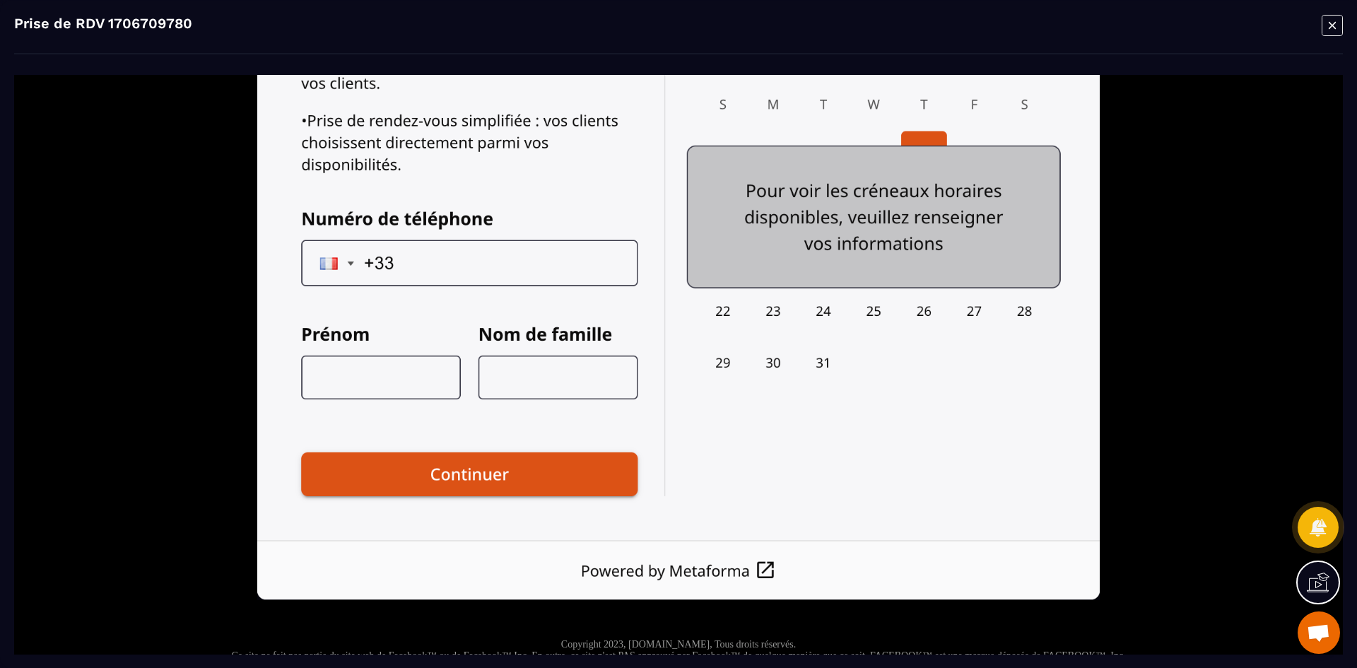
scroll to position [424, 0]
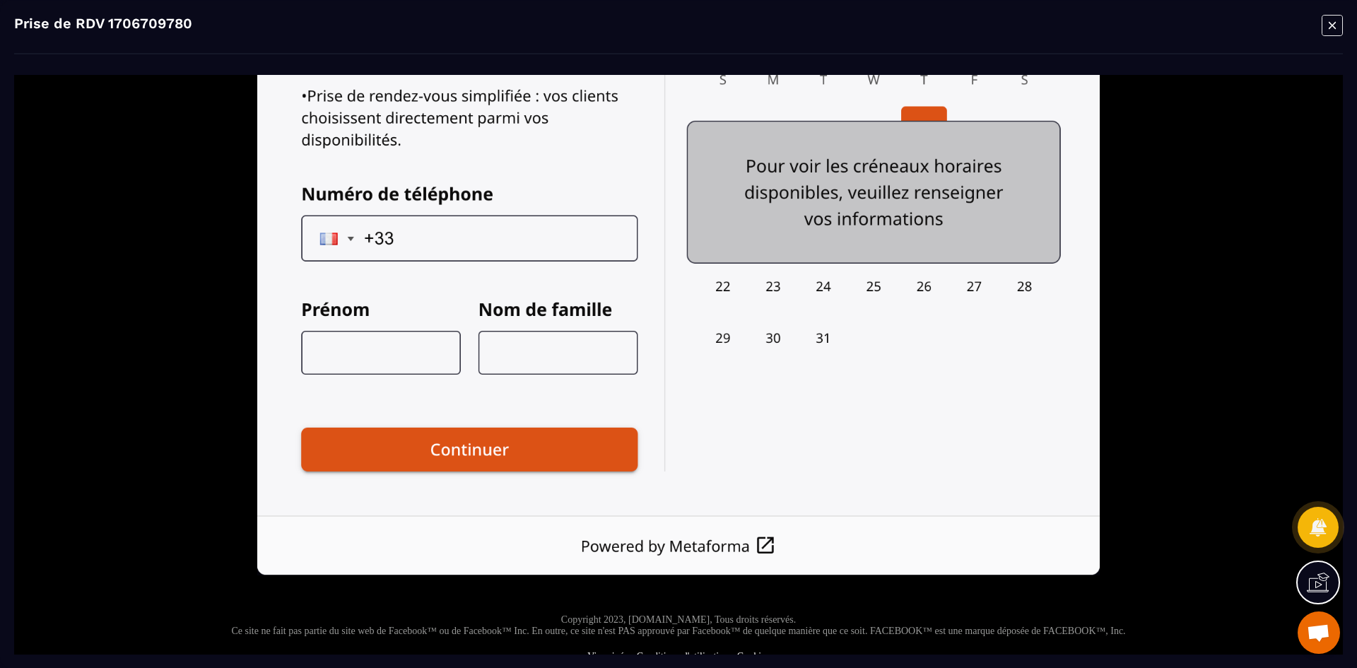
click at [545, 440] on img at bounding box center [678, 215] width 842 height 720
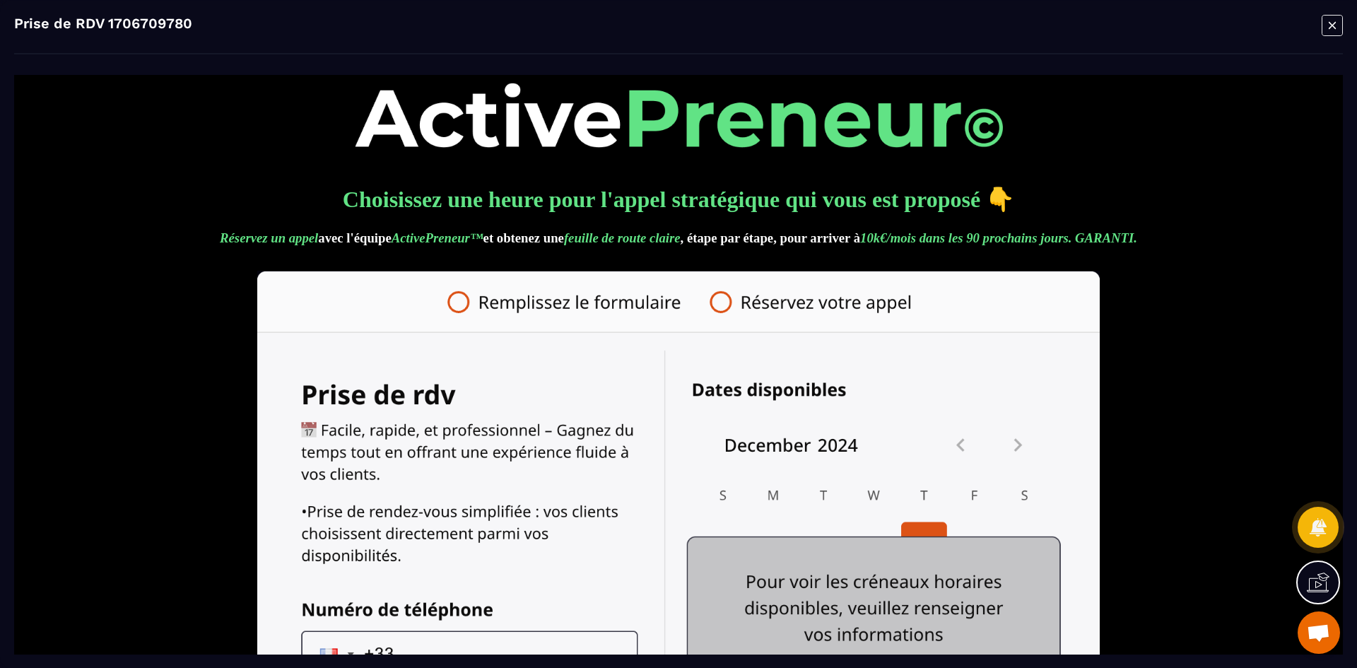
scroll to position [0, 0]
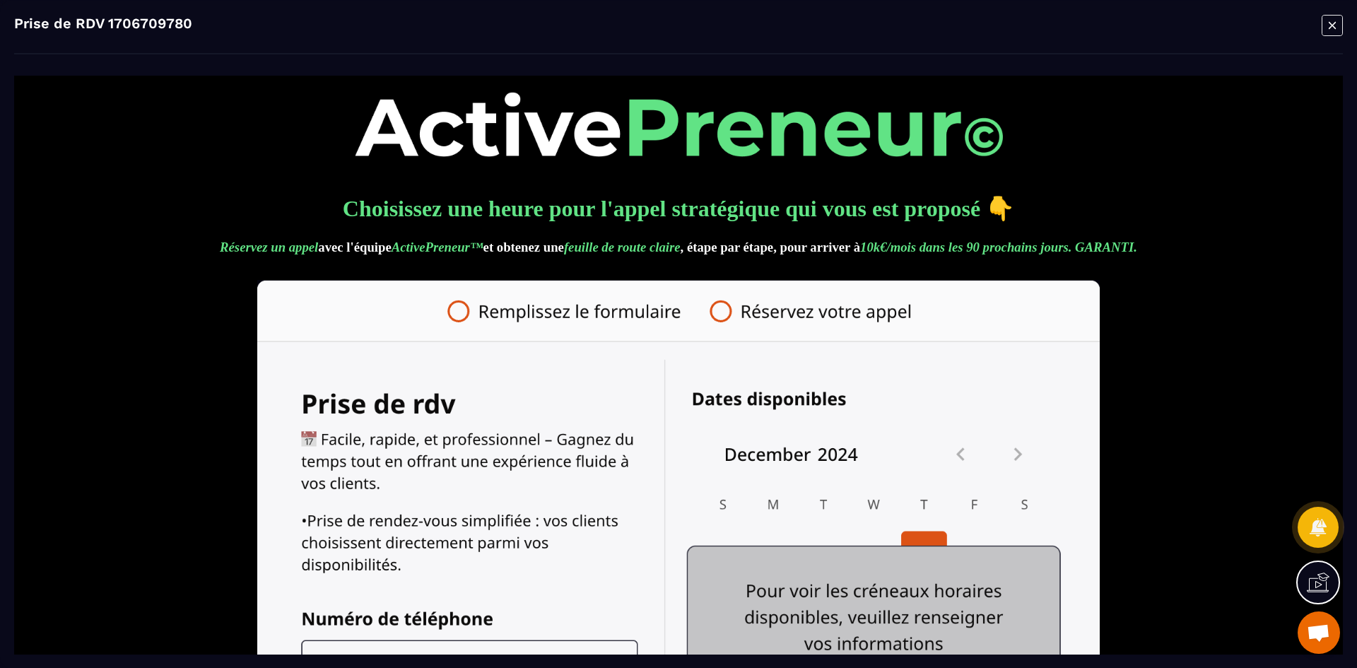
click at [1329, 27] on icon "Modal window" at bounding box center [1332, 25] width 21 height 22
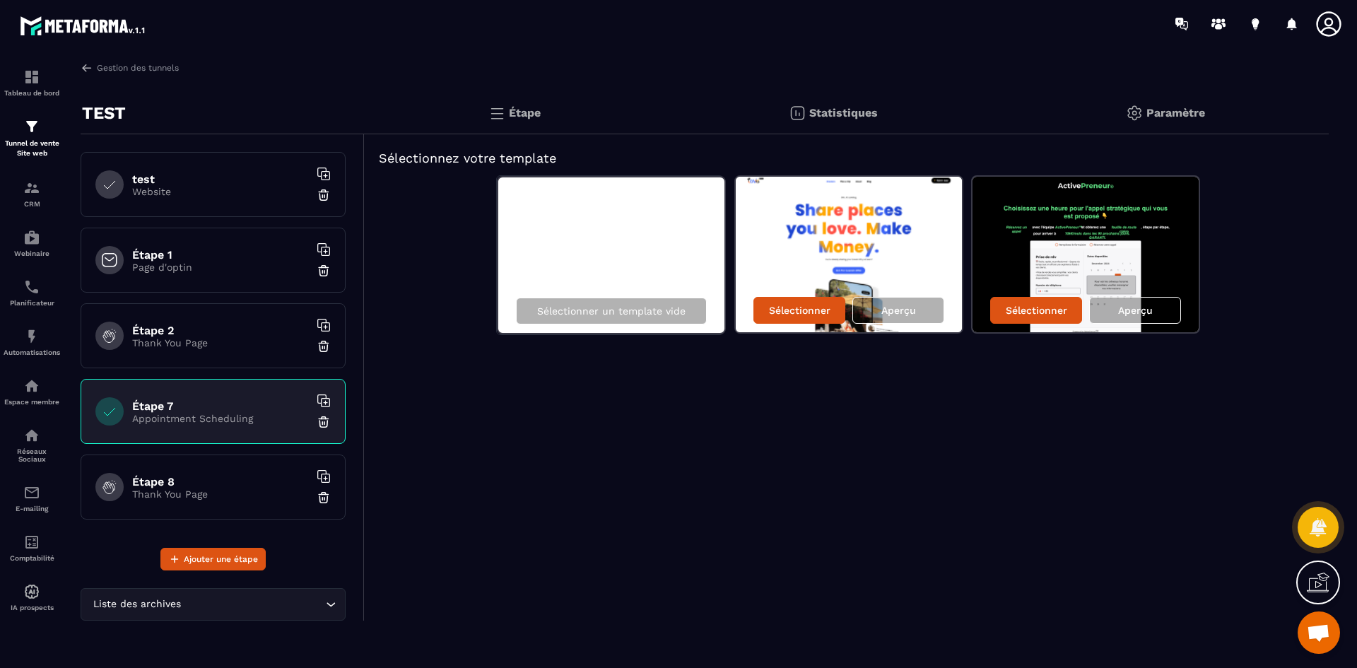
click at [205, 482] on h6 "Étape 8" at bounding box center [220, 481] width 177 height 13
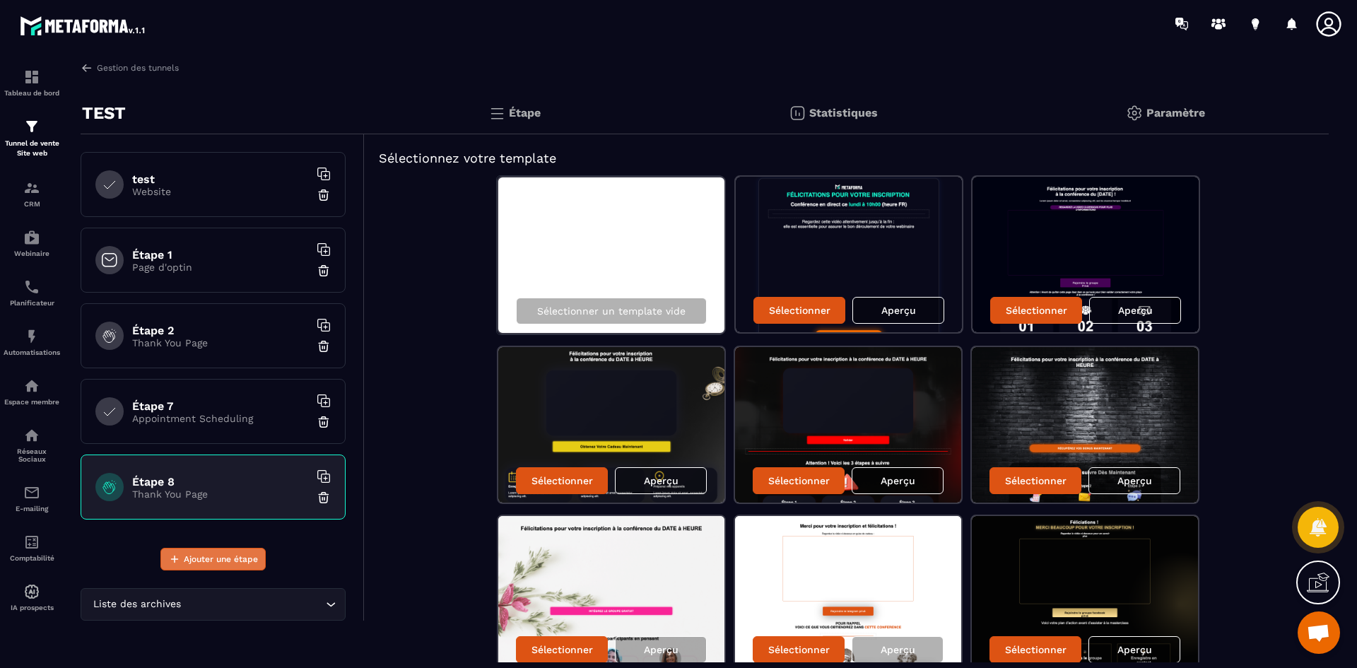
click at [204, 558] on span "Ajouter une étape" at bounding box center [221, 559] width 74 height 14
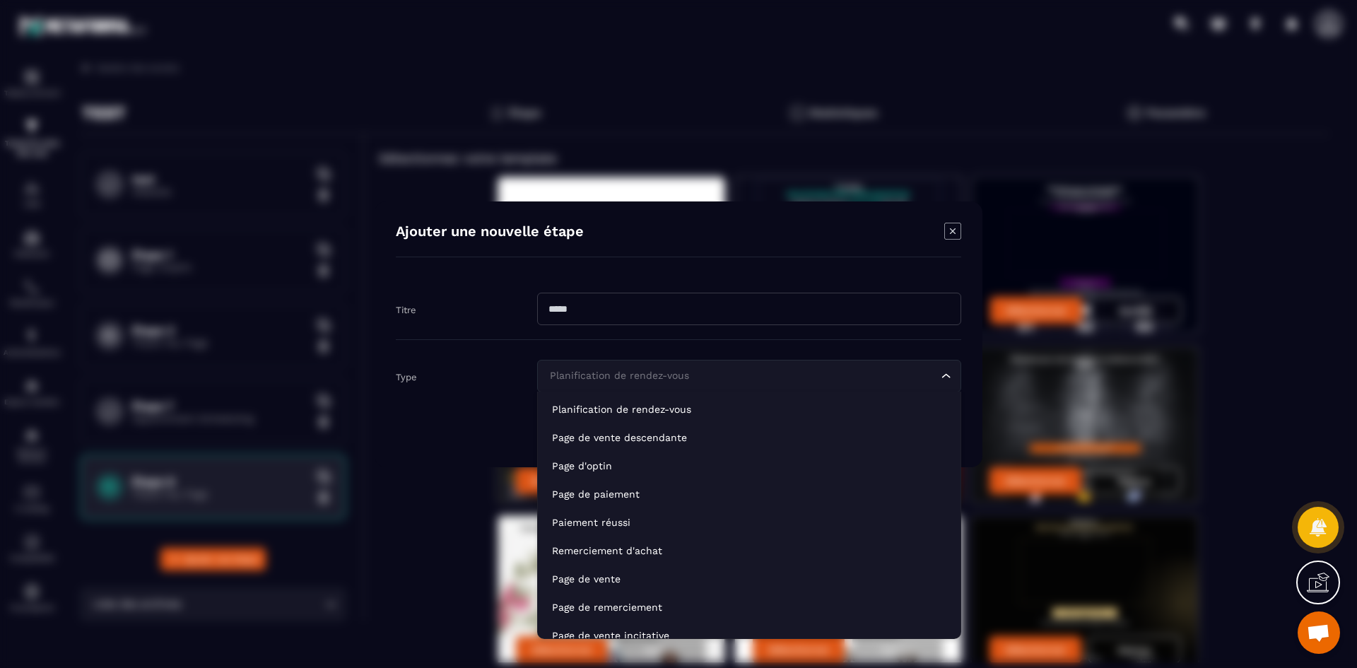
click at [626, 384] on div "Planification de rendez-vous Loading..." at bounding box center [749, 376] width 424 height 33
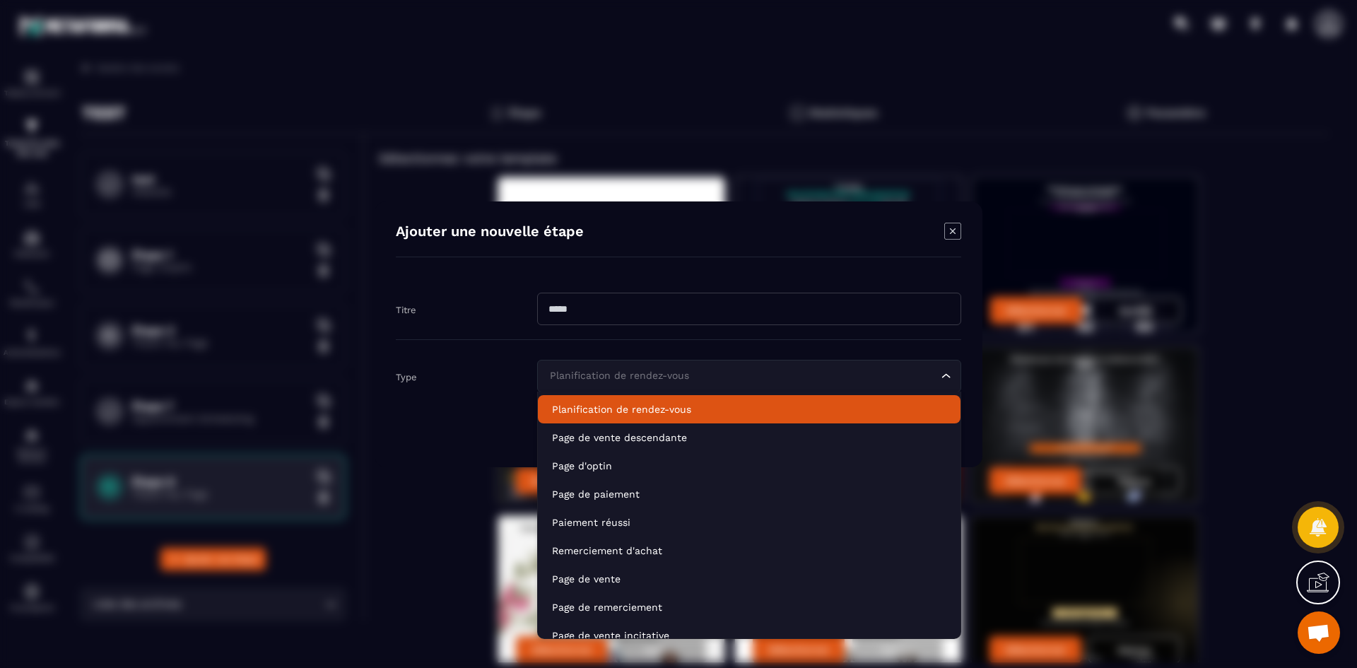
click at [711, 417] on li "Planification de rendez-vous" at bounding box center [749, 409] width 423 height 28
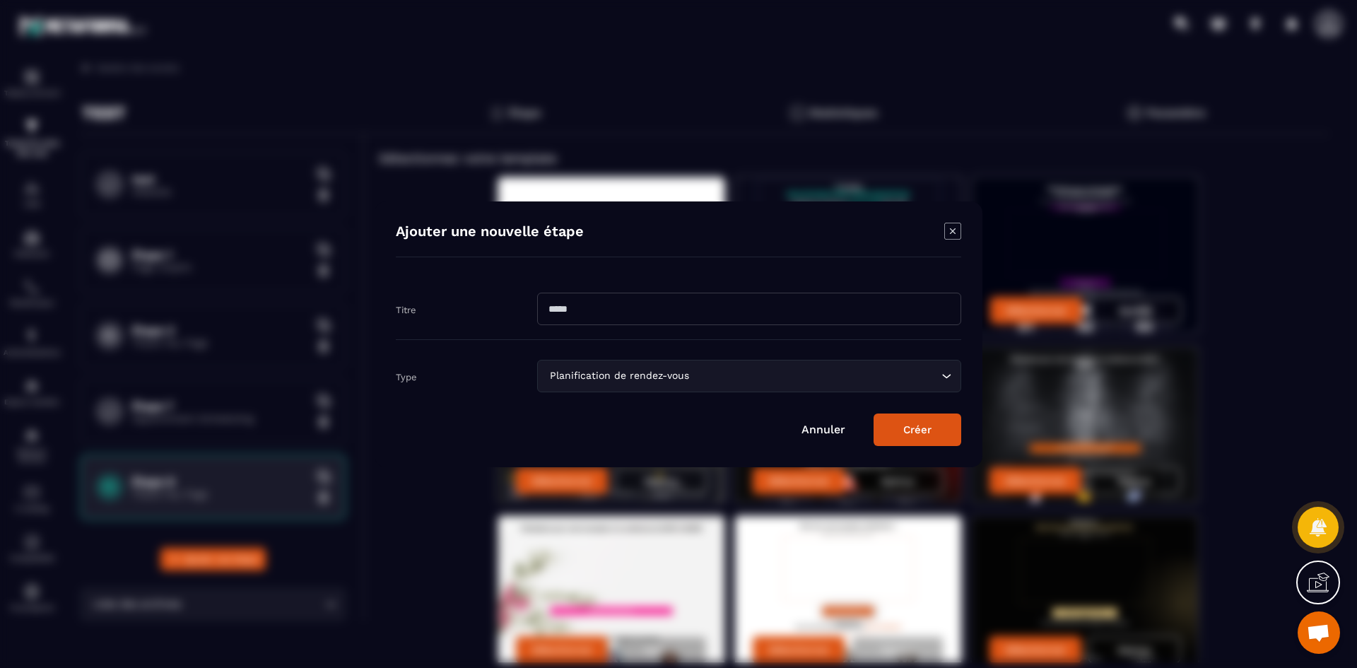
click at [927, 426] on button "Créer" at bounding box center [918, 429] width 88 height 33
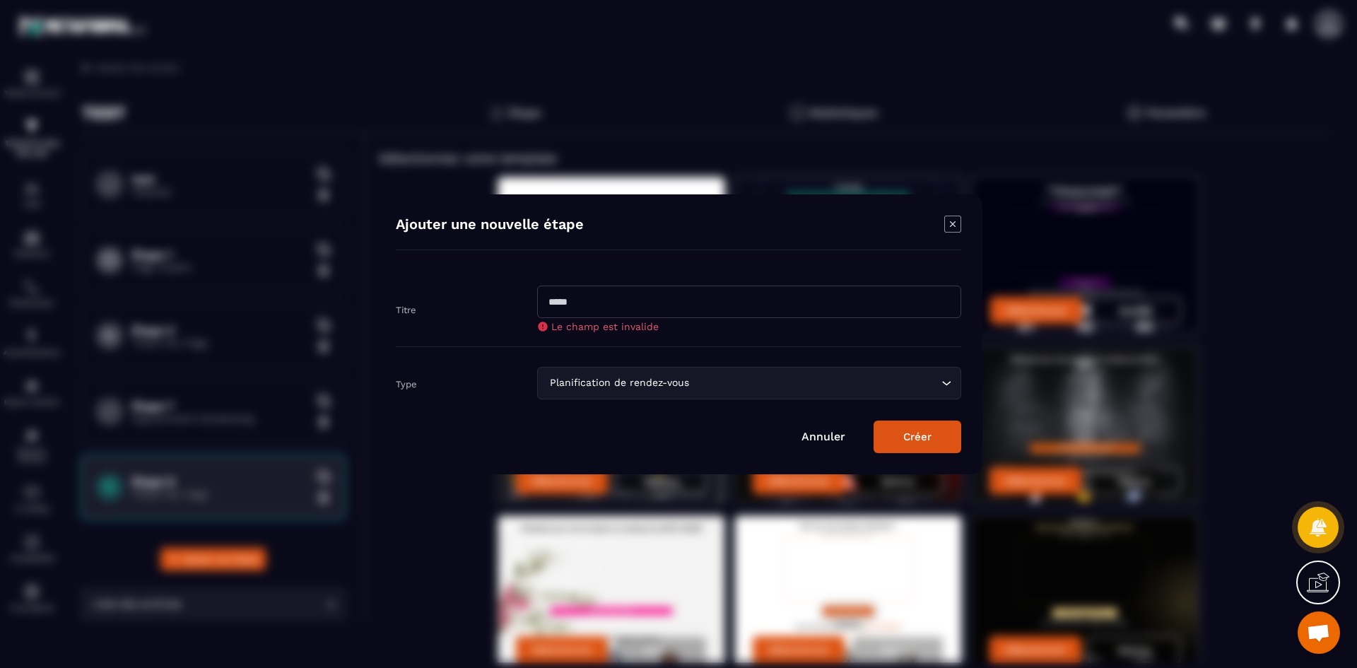
click at [722, 291] on input "Modal window" at bounding box center [749, 302] width 424 height 33
type input "**"
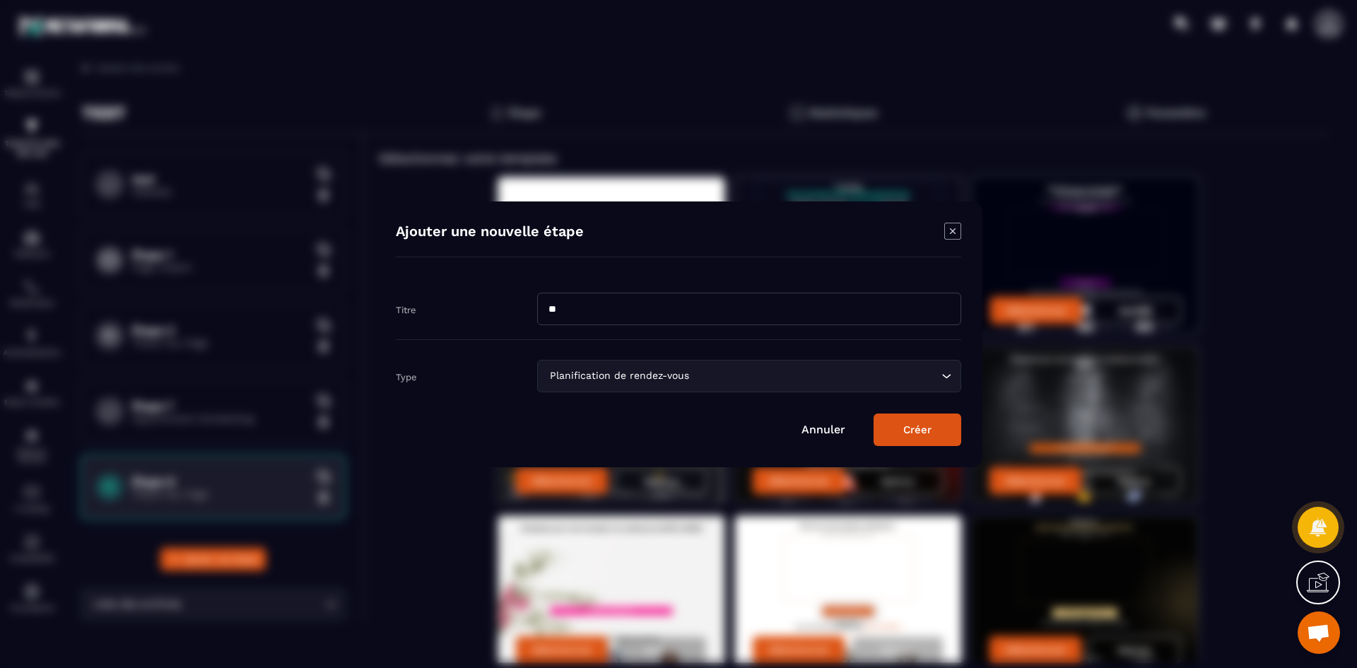
click at [883, 433] on button "Créer" at bounding box center [918, 429] width 88 height 33
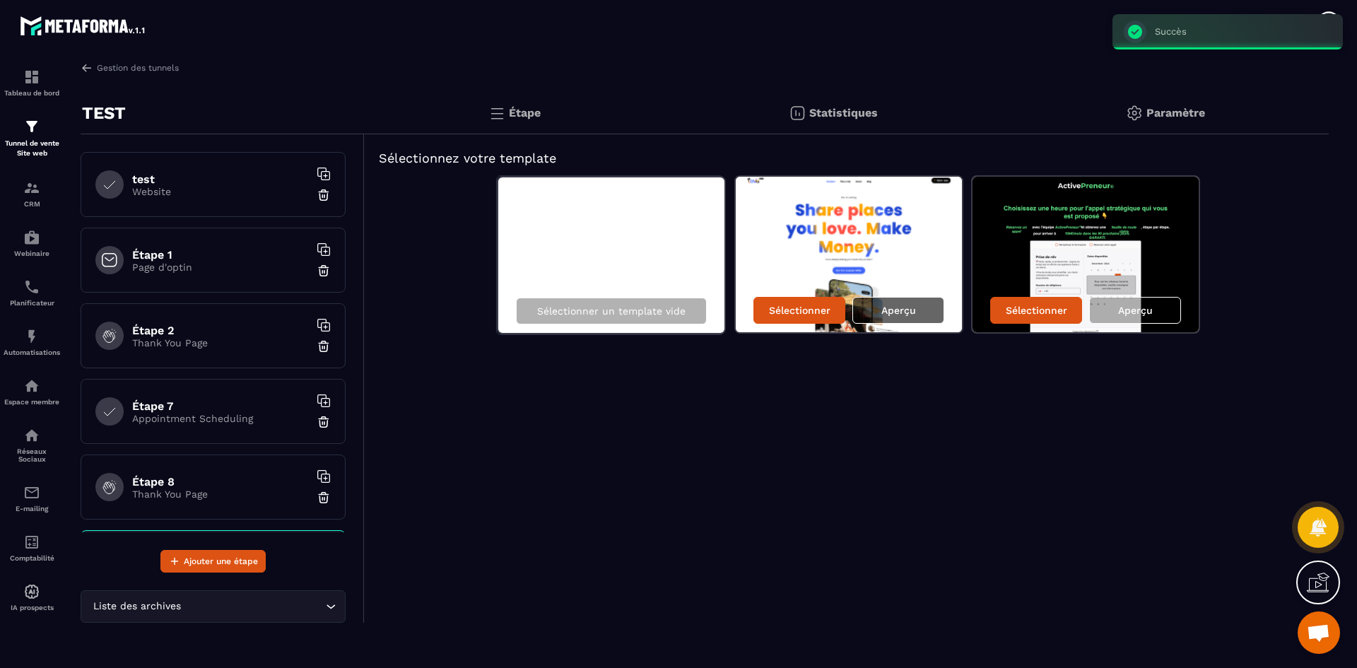
click at [903, 312] on p "Aperçu" at bounding box center [898, 310] width 35 height 11
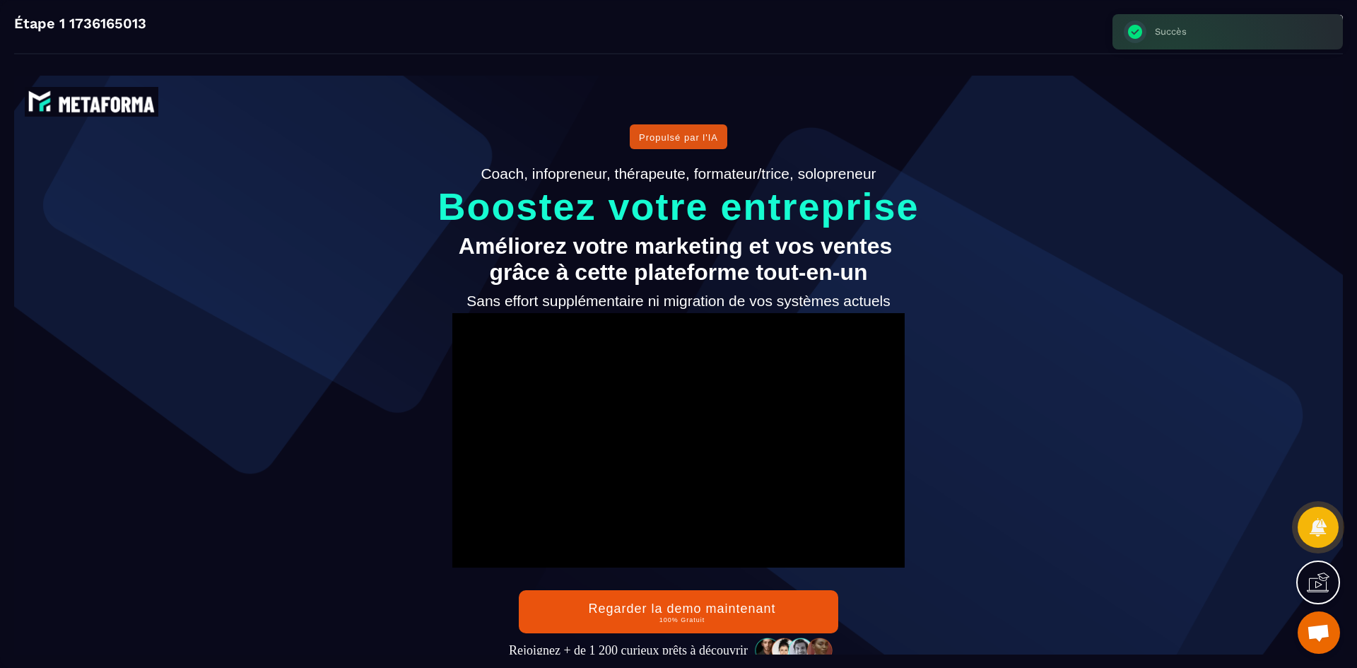
click at [1336, 16] on div "Succès ×" at bounding box center [1227, 31] width 230 height 35
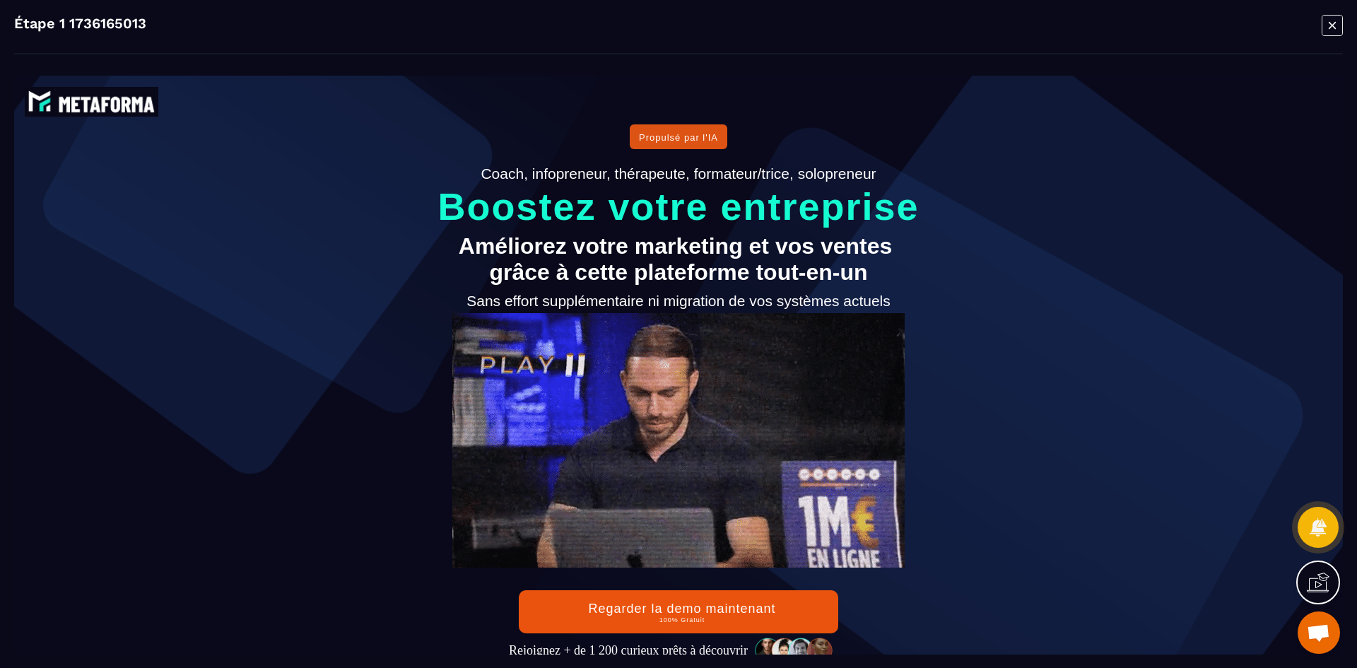
click at [1344, 15] on div "Étape 1 1736165013" at bounding box center [678, 334] width 1357 height 668
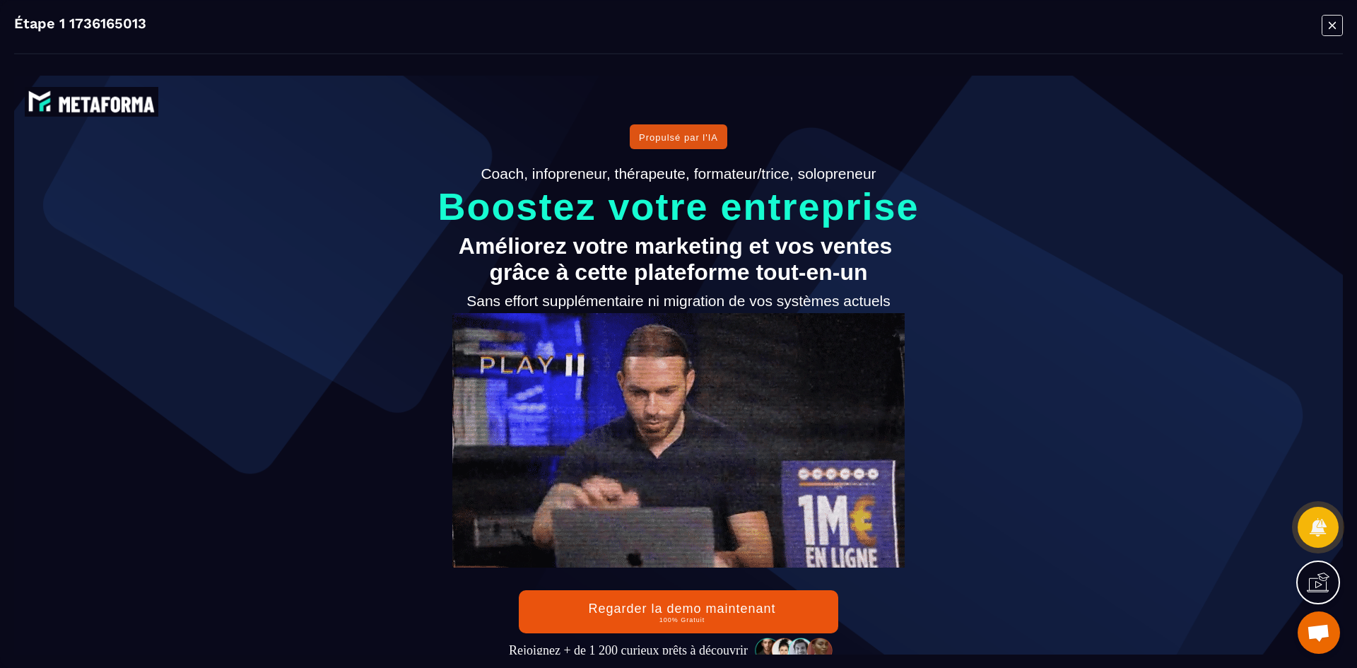
click at [1334, 25] on icon "Modal window" at bounding box center [1332, 25] width 21 height 22
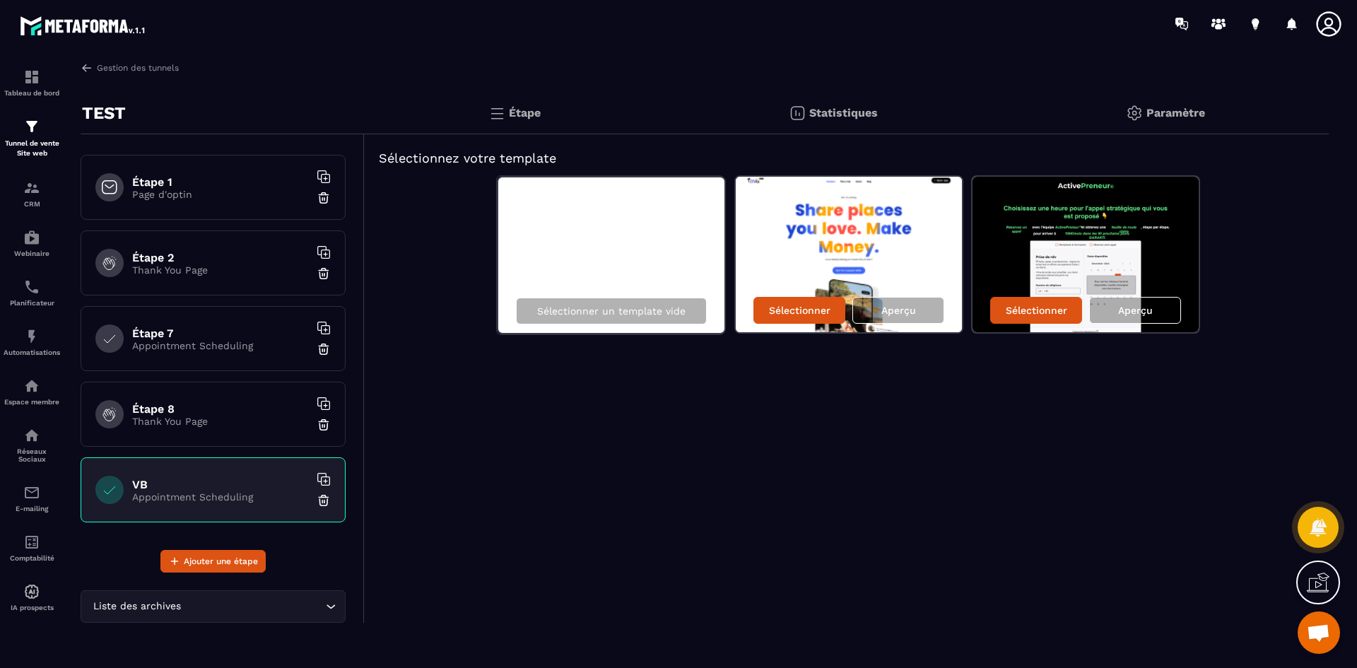
scroll to position [74, 0]
click at [317, 505] on img at bounding box center [324, 500] width 14 height 14
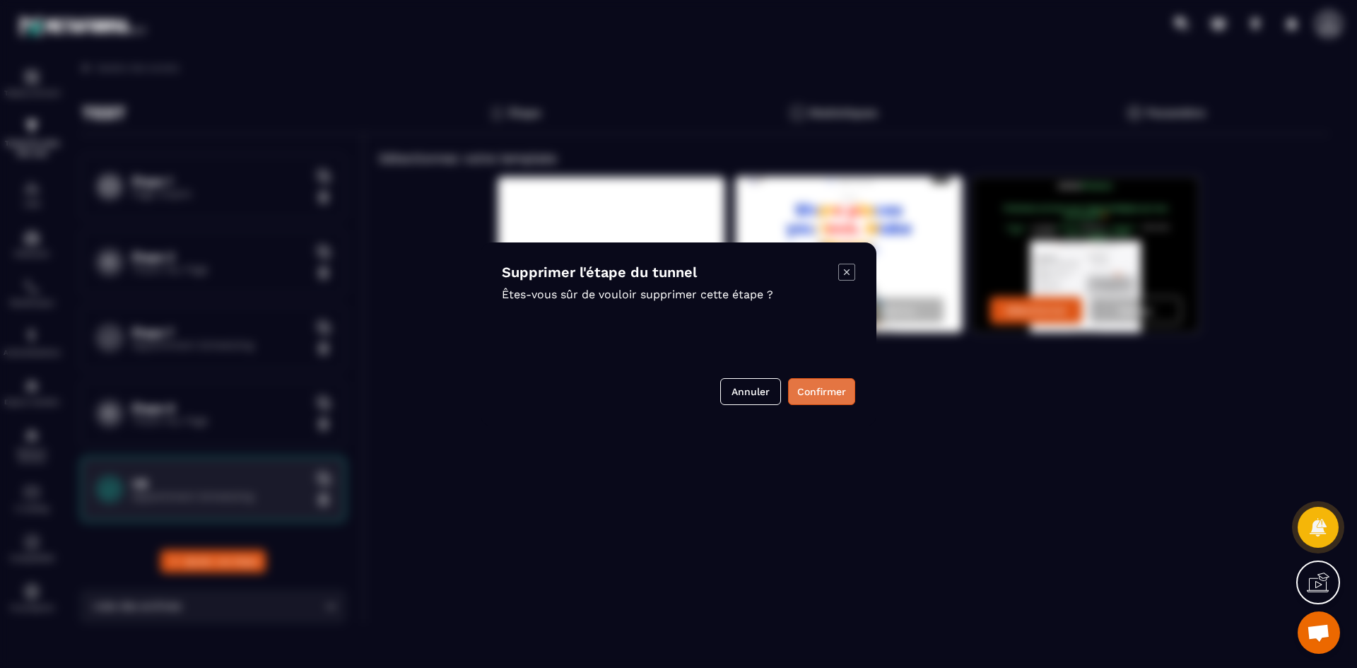
click at [818, 389] on button "Confirmer" at bounding box center [821, 391] width 67 height 27
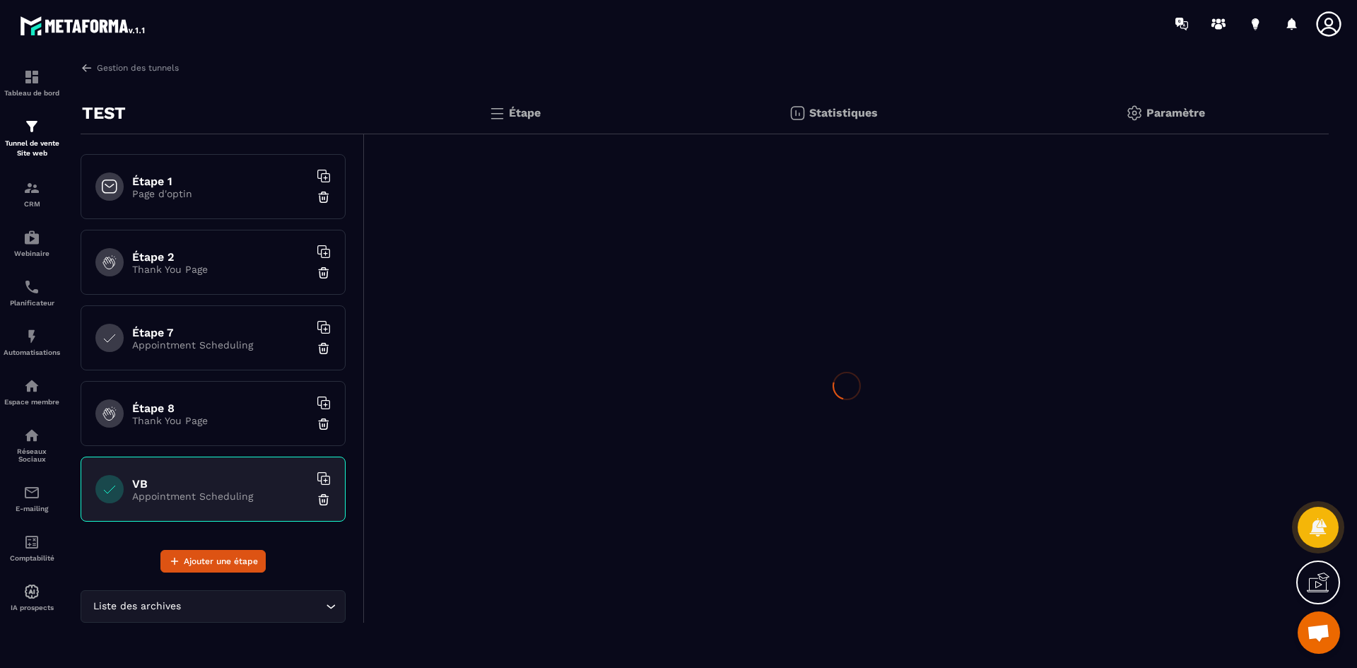
scroll to position [0, 0]
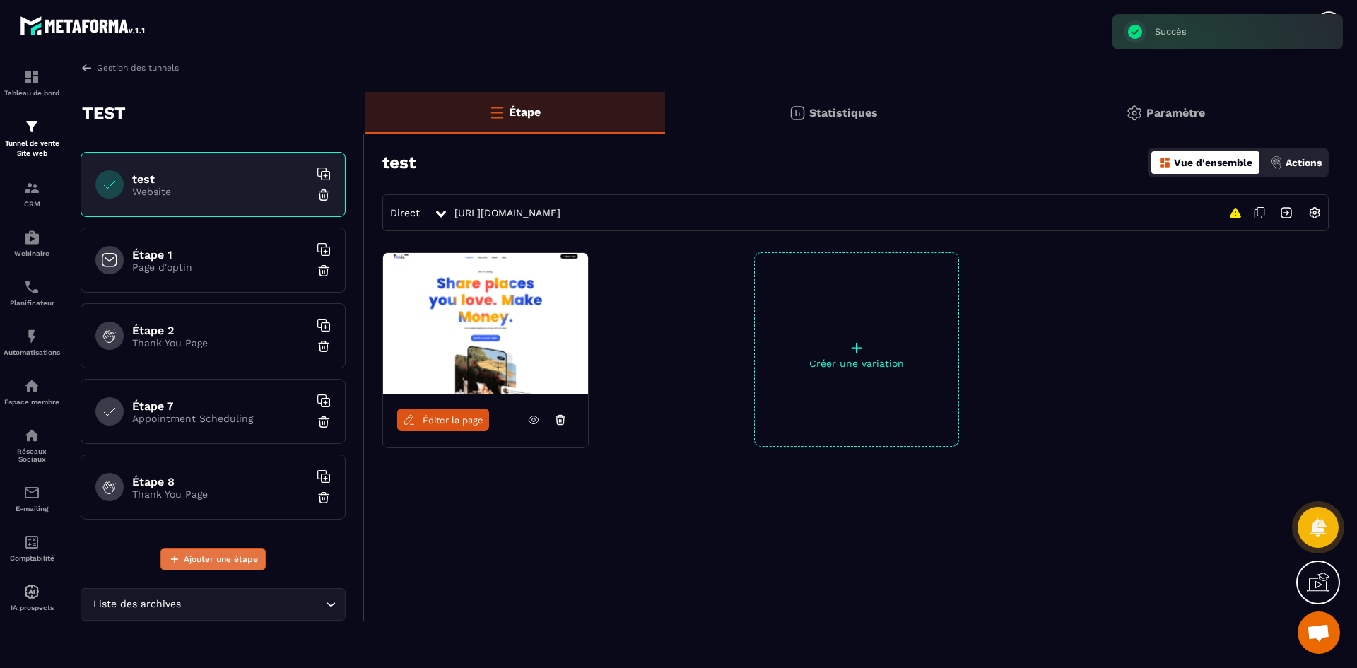
click at [207, 560] on span "Ajouter une étape" at bounding box center [221, 559] width 74 height 14
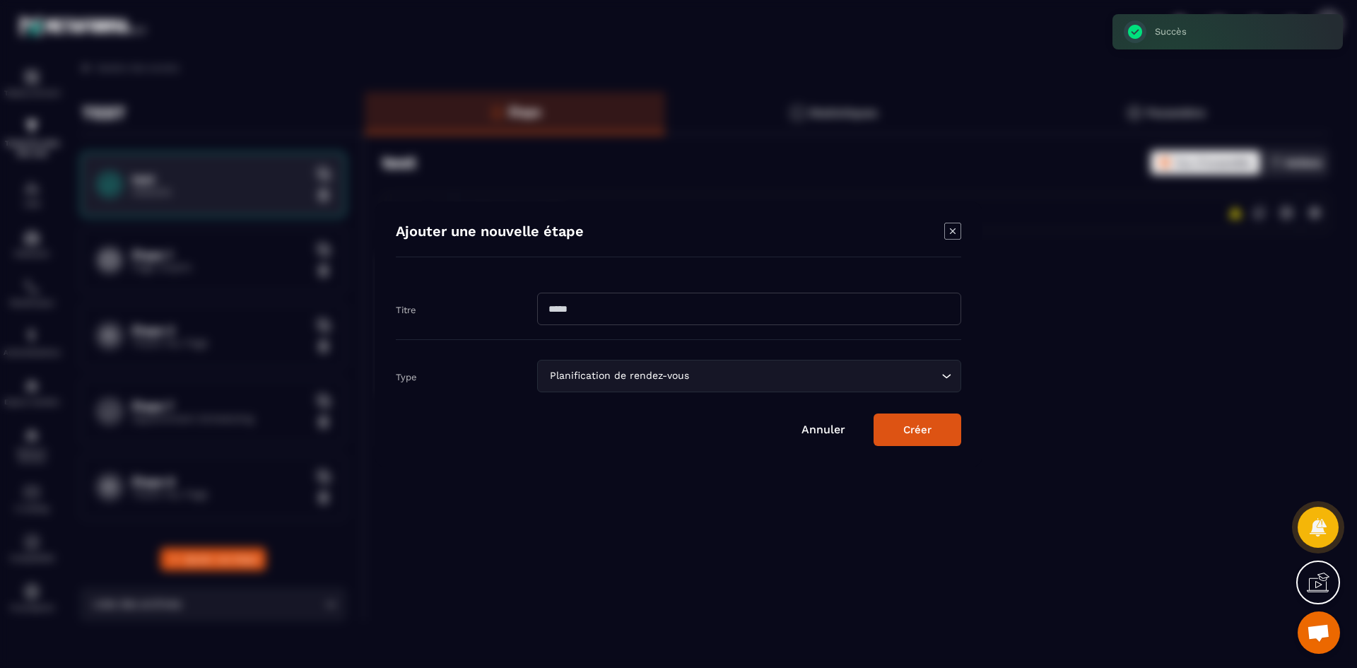
click at [662, 381] on div "Planification de rendez-vous" at bounding box center [742, 376] width 394 height 16
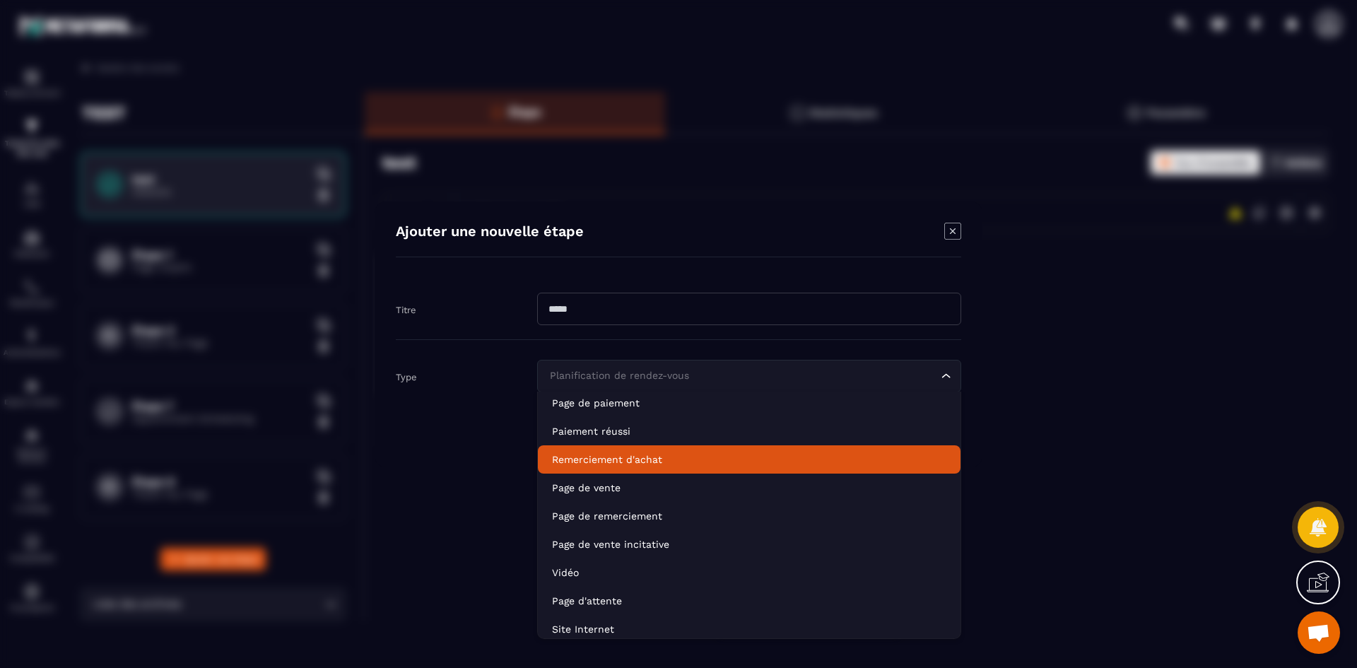
scroll to position [100, 0]
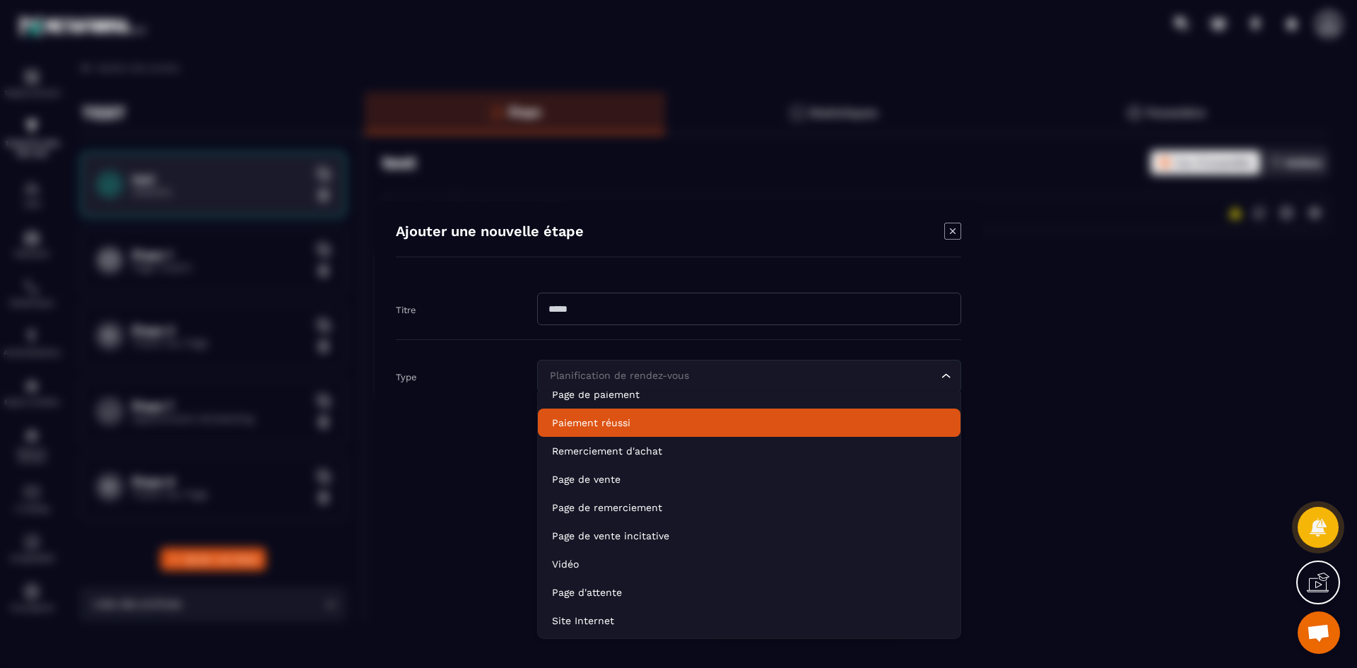
click at [1116, 323] on div "Modal window" at bounding box center [678, 334] width 1357 height 668
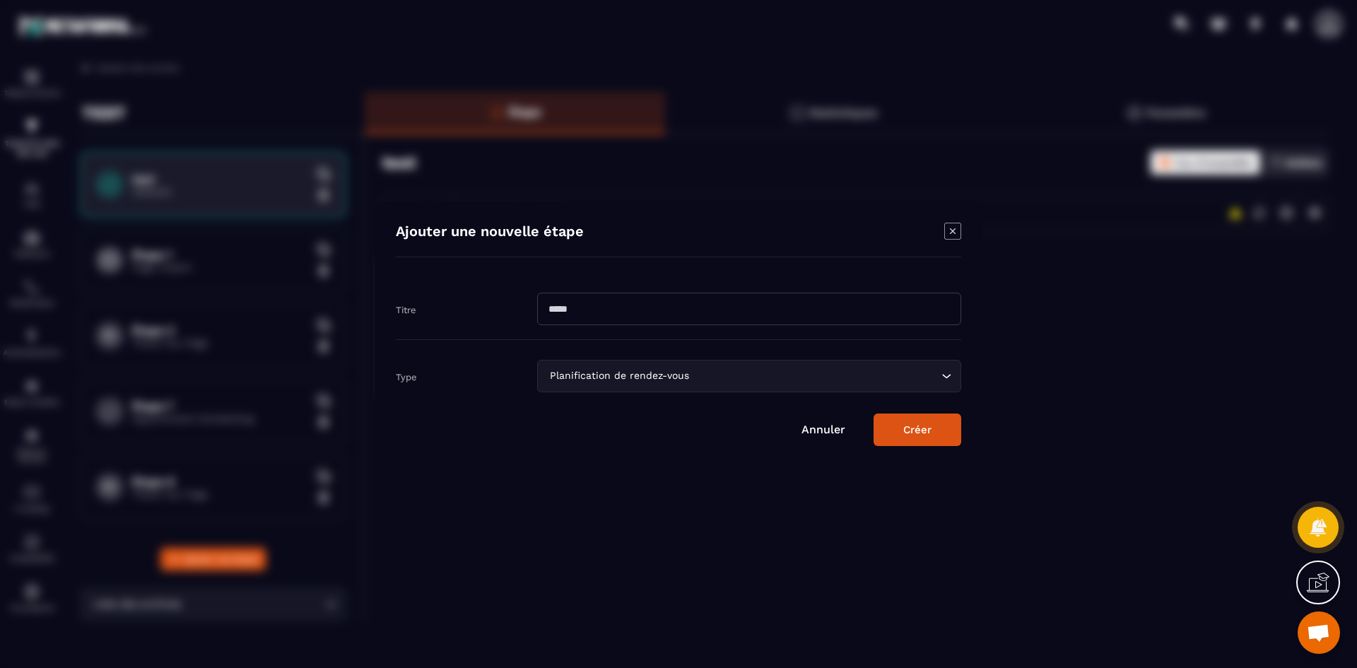
click at [946, 238] on icon "Modal window" at bounding box center [952, 231] width 17 height 17
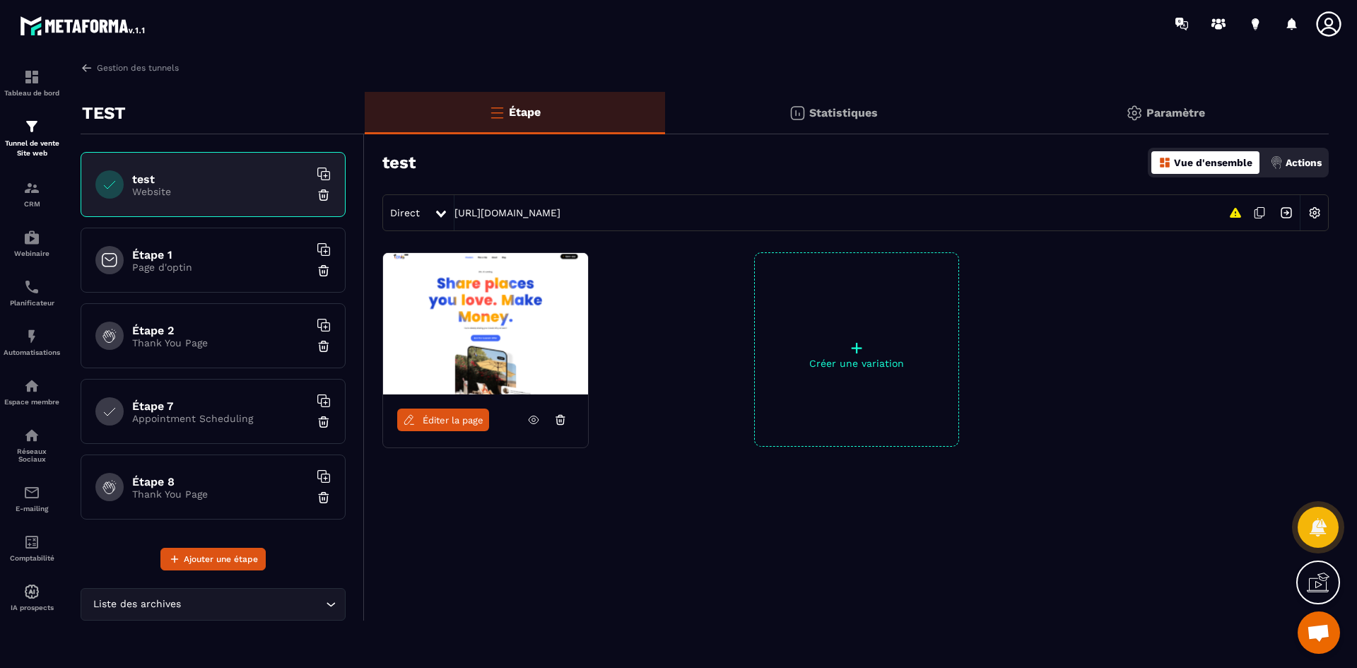
click at [227, 193] on p "Website" at bounding box center [220, 191] width 177 height 11
click at [216, 278] on div "Étape 1 Page d'optin" at bounding box center [213, 260] width 265 height 65
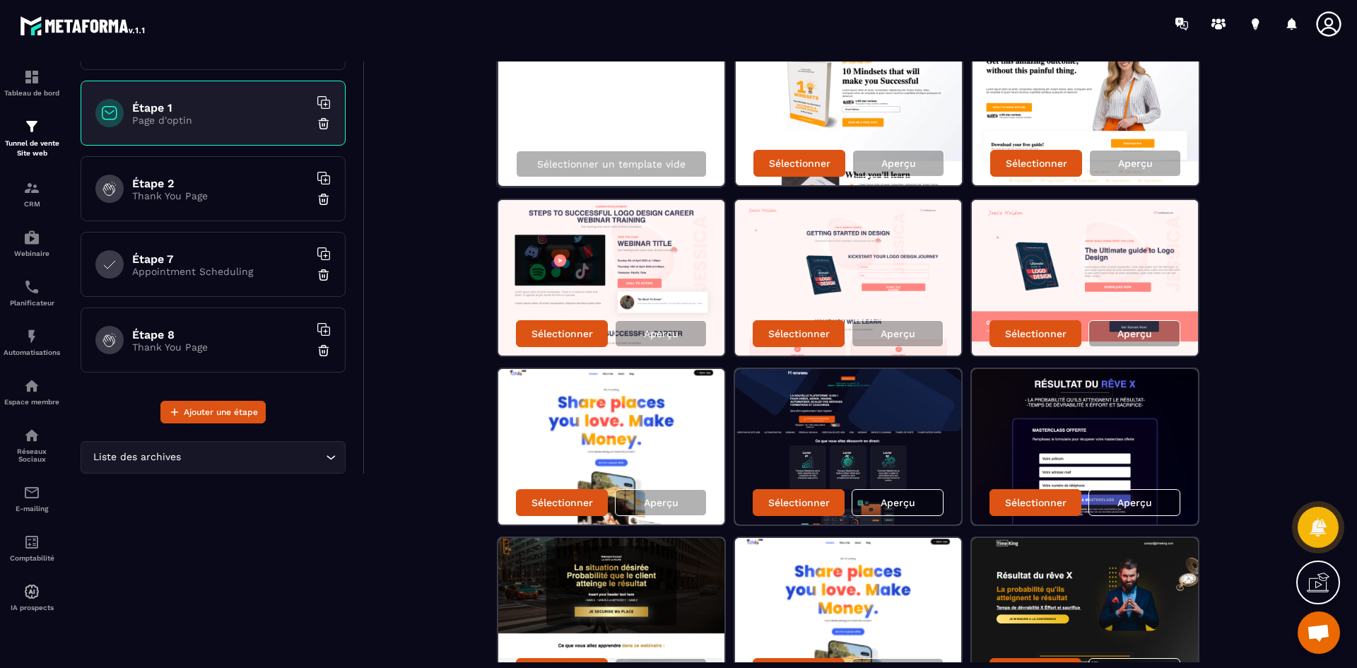
scroll to position [0, 0]
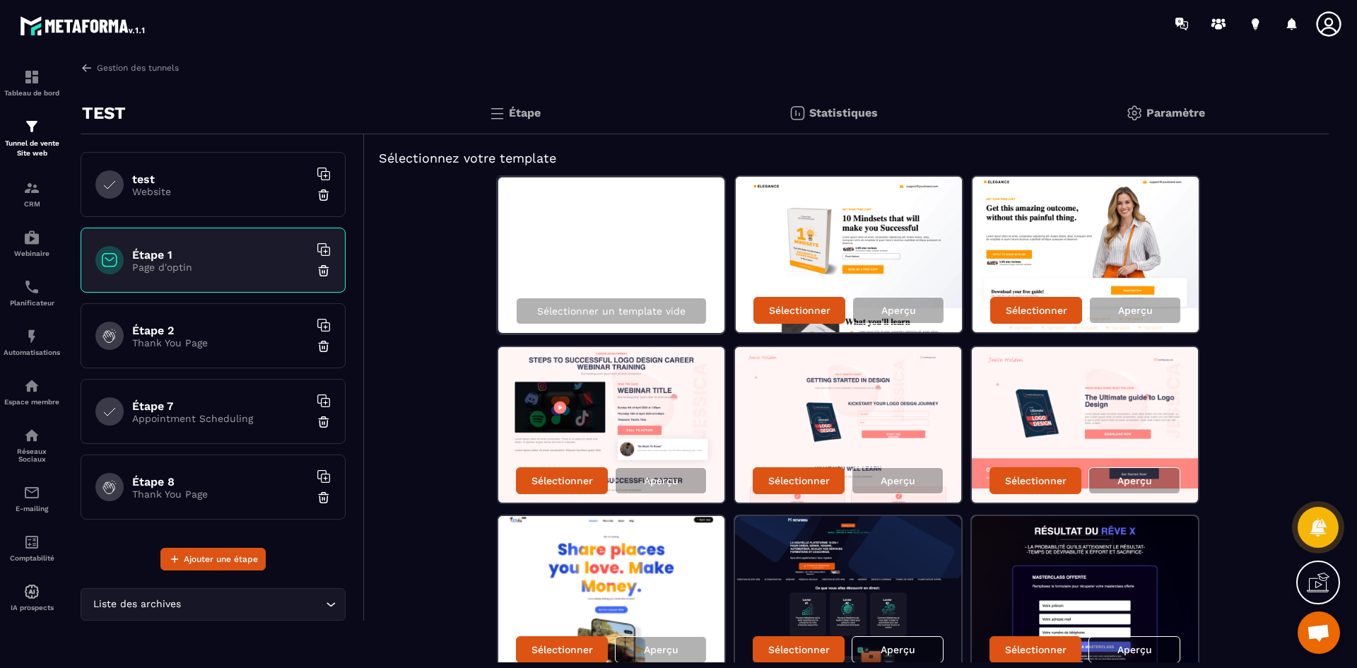
click at [172, 199] on div "test Website" at bounding box center [213, 184] width 265 height 65
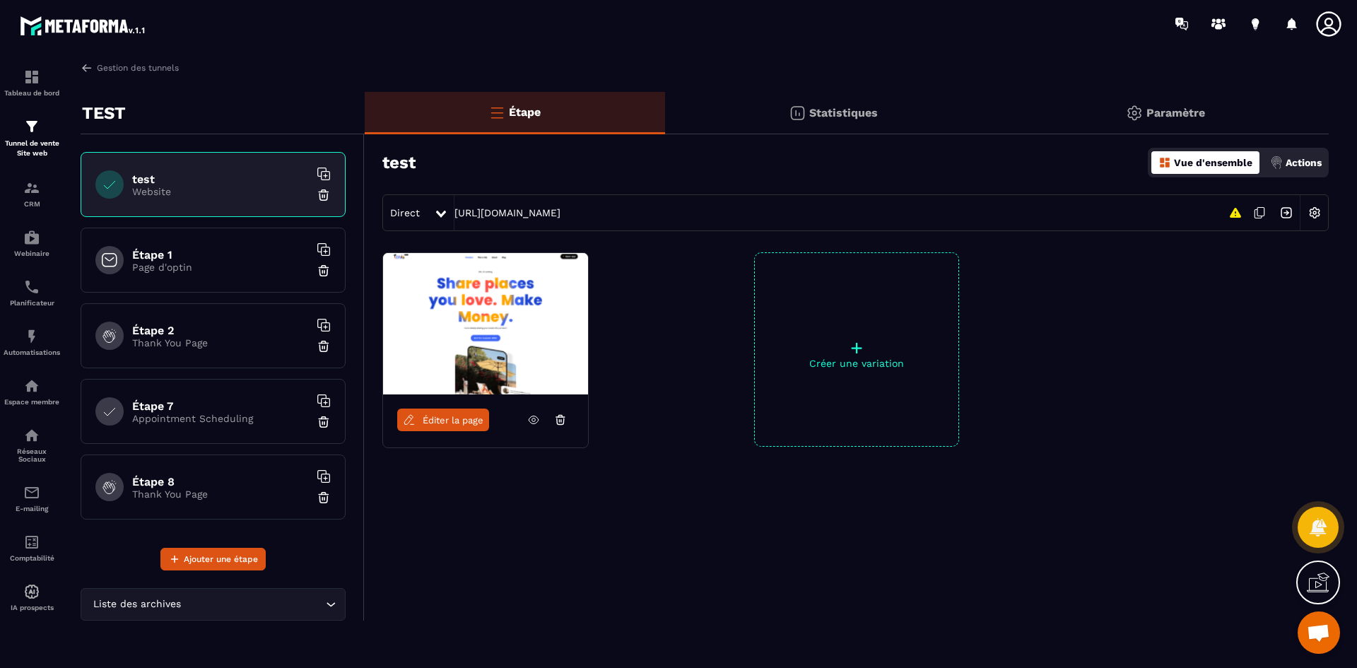
click at [861, 103] on div "Statistiques" at bounding box center [833, 113] width 337 height 42
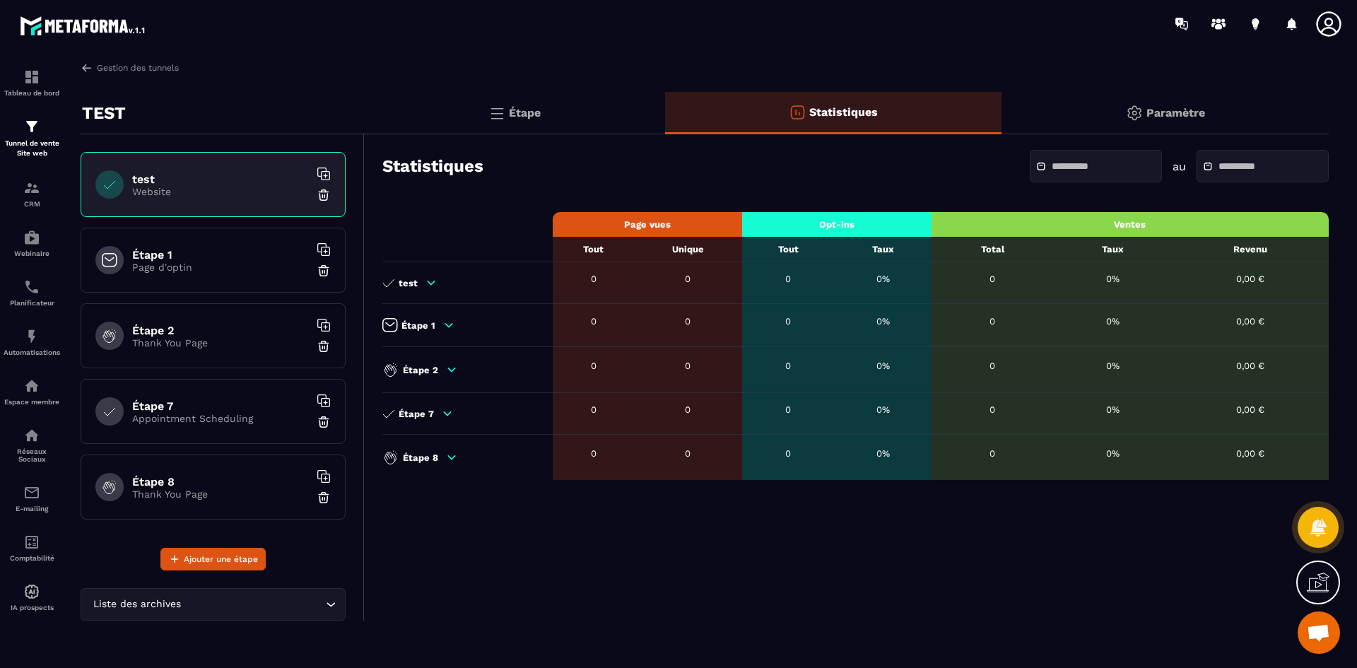
click at [1151, 124] on div "Paramètre" at bounding box center [1164, 113] width 327 height 42
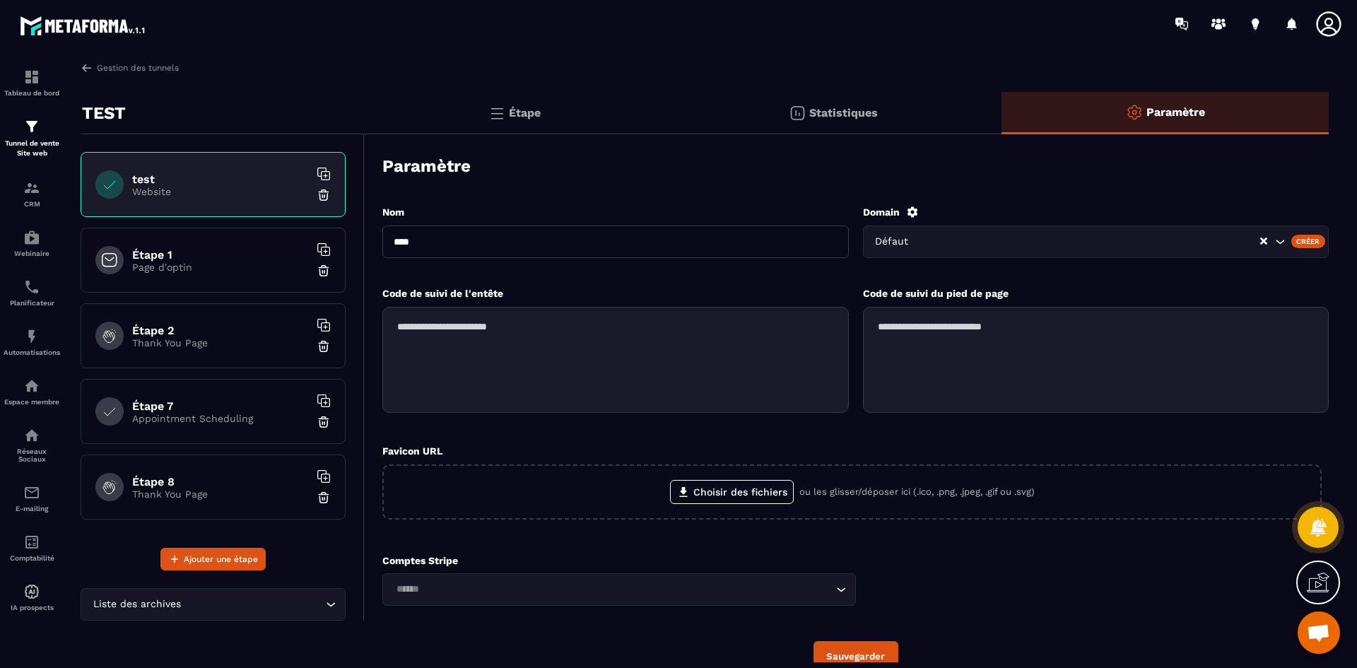
click at [621, 121] on div "Étape" at bounding box center [515, 113] width 300 height 42
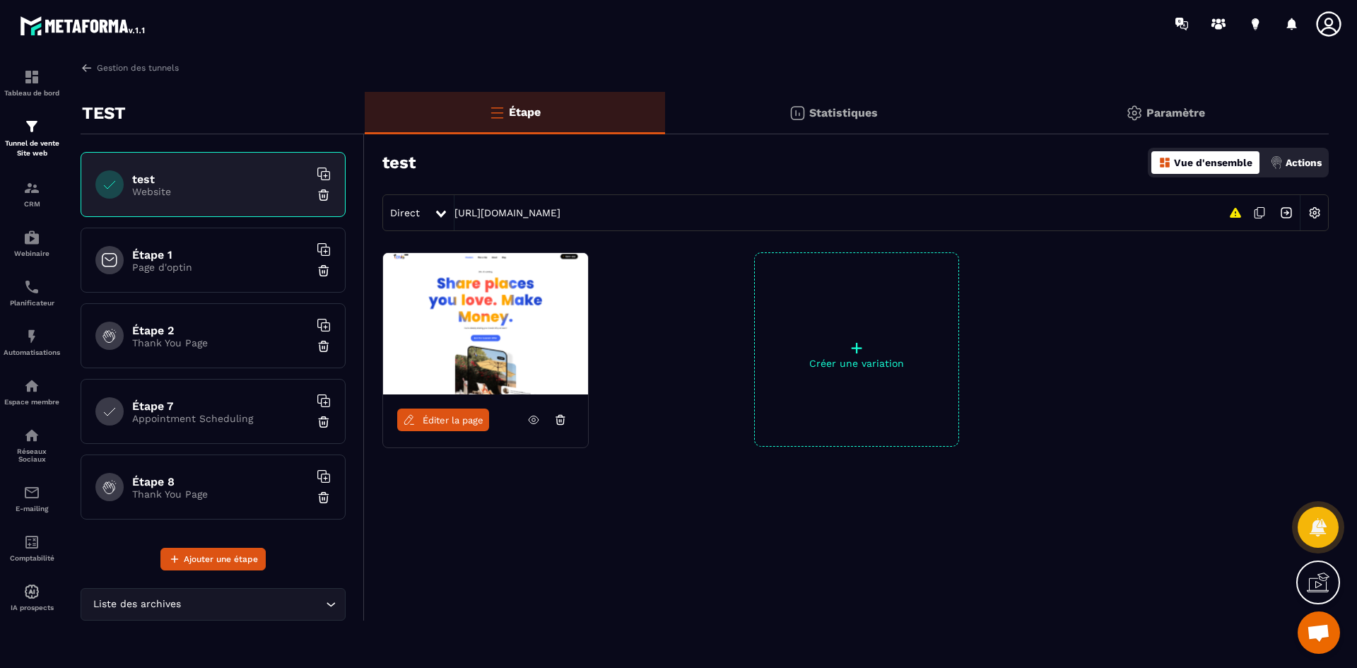
click at [446, 424] on span "Éditer la page" at bounding box center [453, 420] width 61 height 11
